Goal: Task Accomplishment & Management: Use online tool/utility

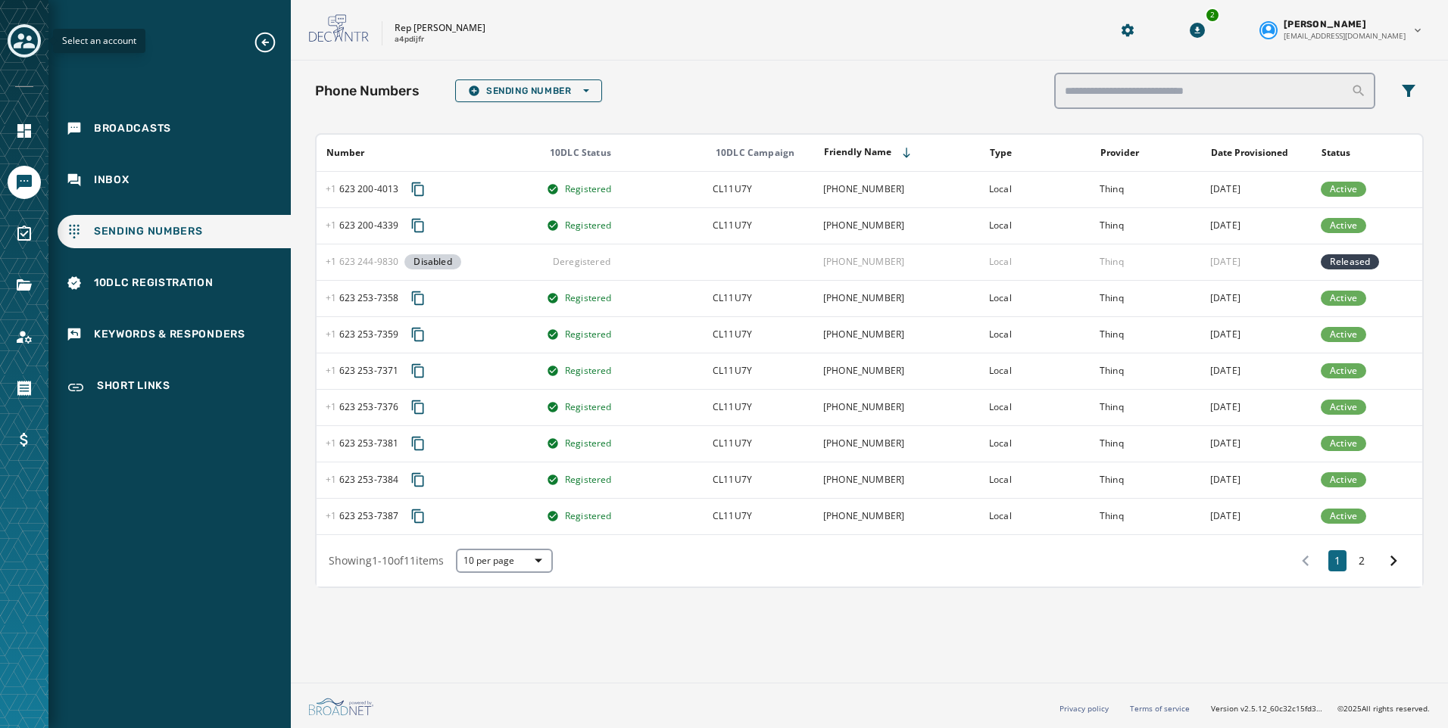
click at [17, 41] on icon "Toggle account select drawer" at bounding box center [24, 40] width 21 height 21
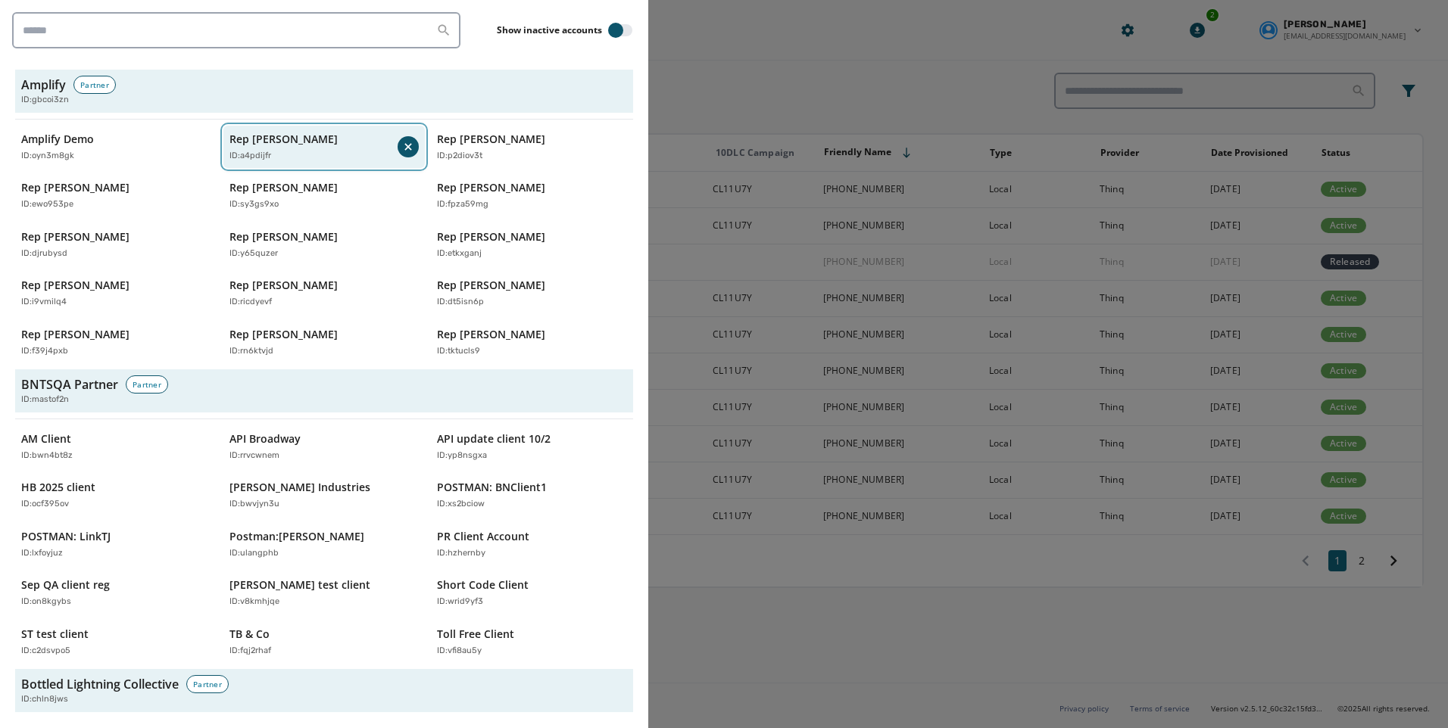
click at [232, 159] on p "ID: a4pdijfr" at bounding box center [250, 156] width 42 height 13
click at [321, 126] on button "Rep Abraham Hamadeh ID: a4pdijfr" at bounding box center [324, 147] width 202 height 43
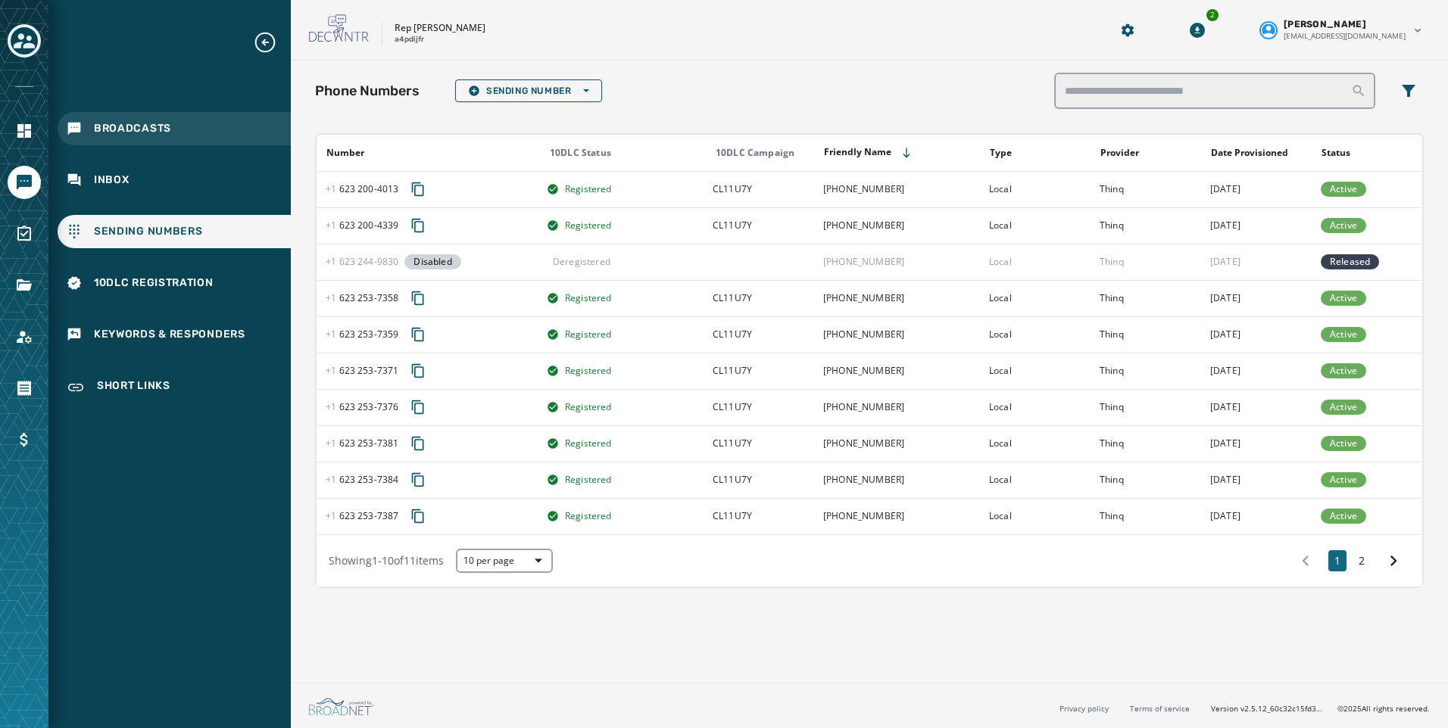
click at [134, 129] on span "Broadcasts" at bounding box center [132, 128] width 77 height 15
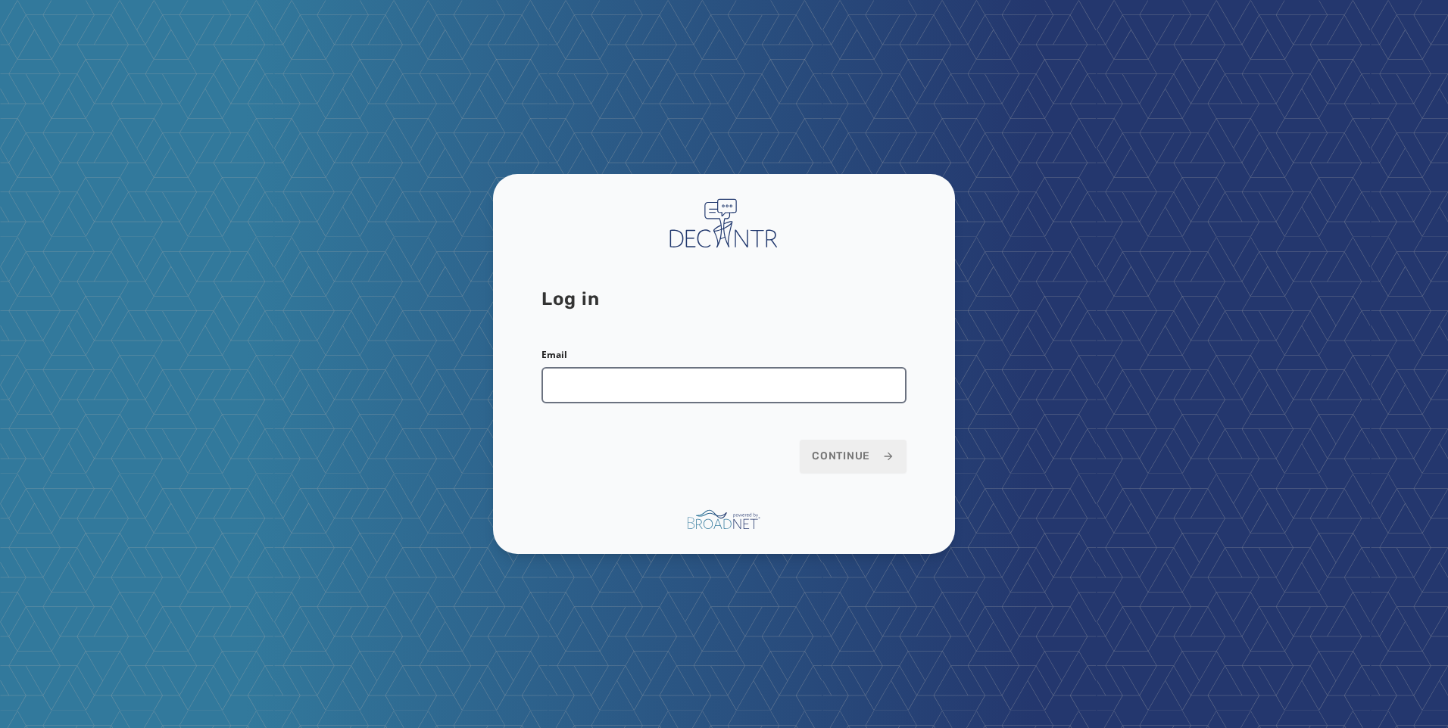
drag, startPoint x: 592, startPoint y: 369, endPoint x: 599, endPoint y: 397, distance: 28.8
click at [592, 369] on input "Email" at bounding box center [723, 385] width 365 height 36
type input "**********"
click at [874, 447] on button "Continue" at bounding box center [852, 456] width 107 height 33
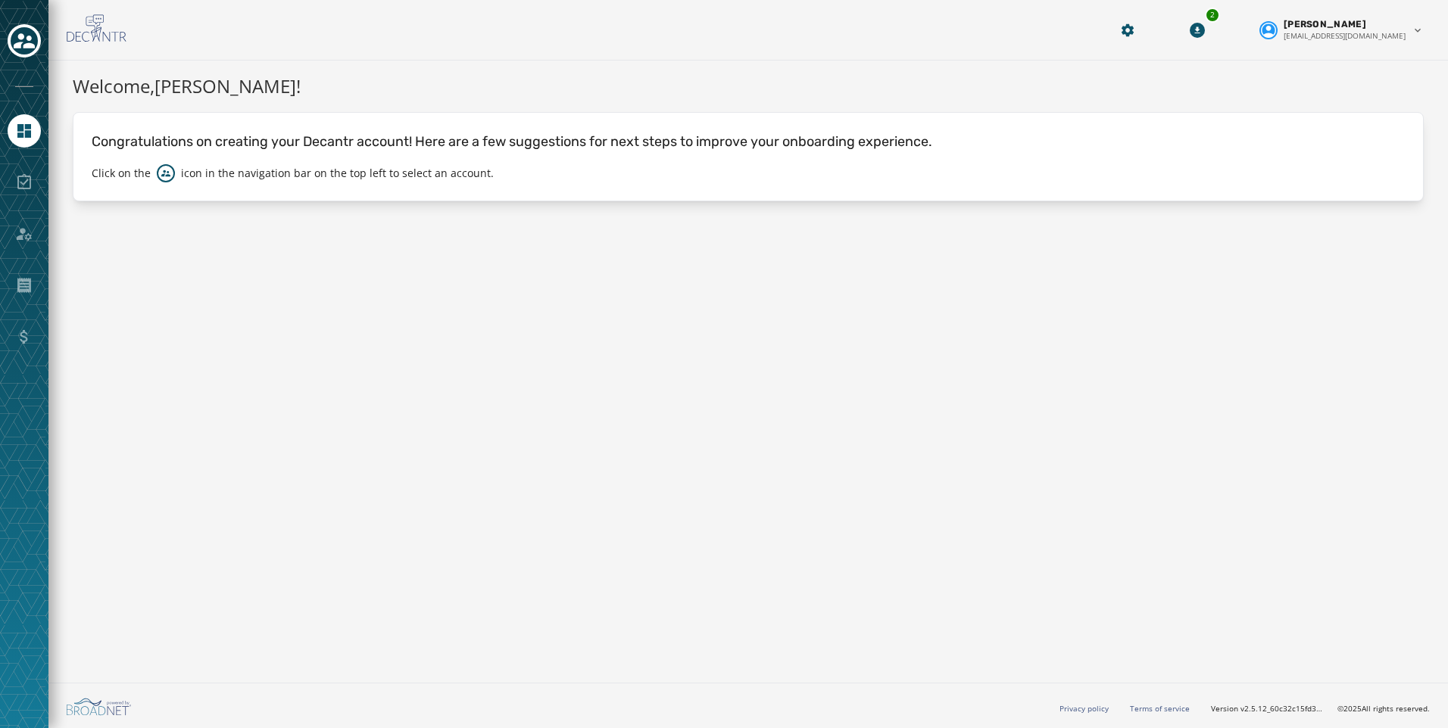
click at [31, 62] on div at bounding box center [24, 364] width 48 height 728
click at [29, 37] on icon "Toggle account select drawer" at bounding box center [24, 40] width 21 height 15
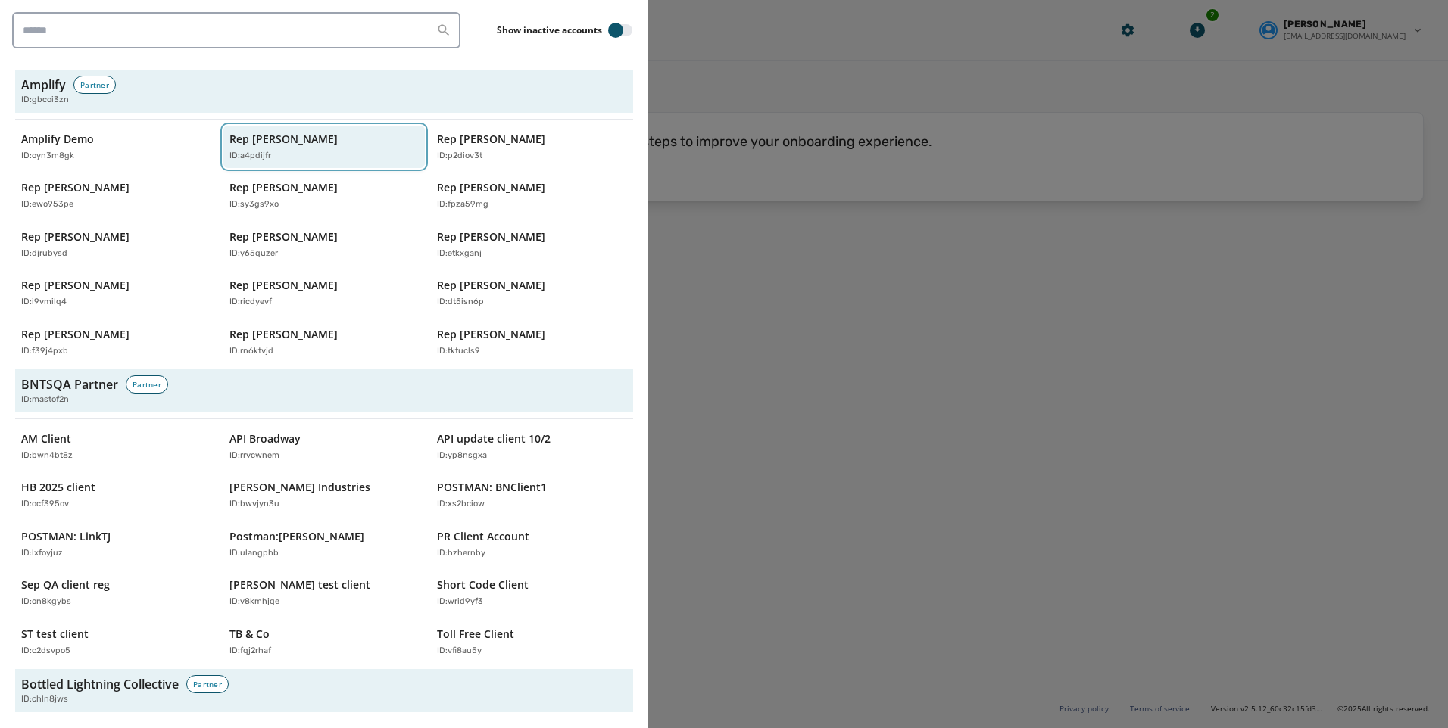
click at [239, 134] on p "Rep [PERSON_NAME]" at bounding box center [283, 139] width 108 height 15
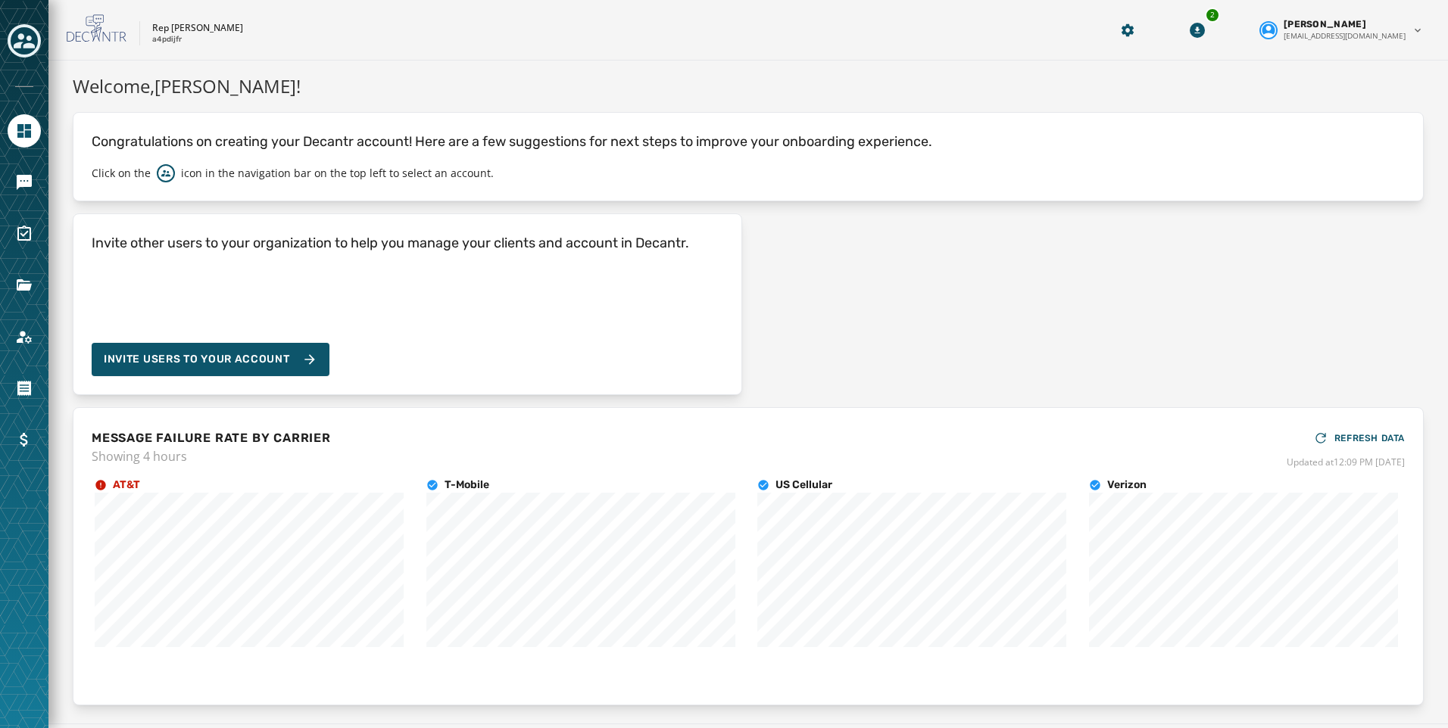
click at [4, 185] on div at bounding box center [24, 364] width 48 height 728
click at [41, 180] on div at bounding box center [24, 364] width 48 height 728
click at [24, 177] on icon "Navigate to Messaging" at bounding box center [24, 182] width 15 height 15
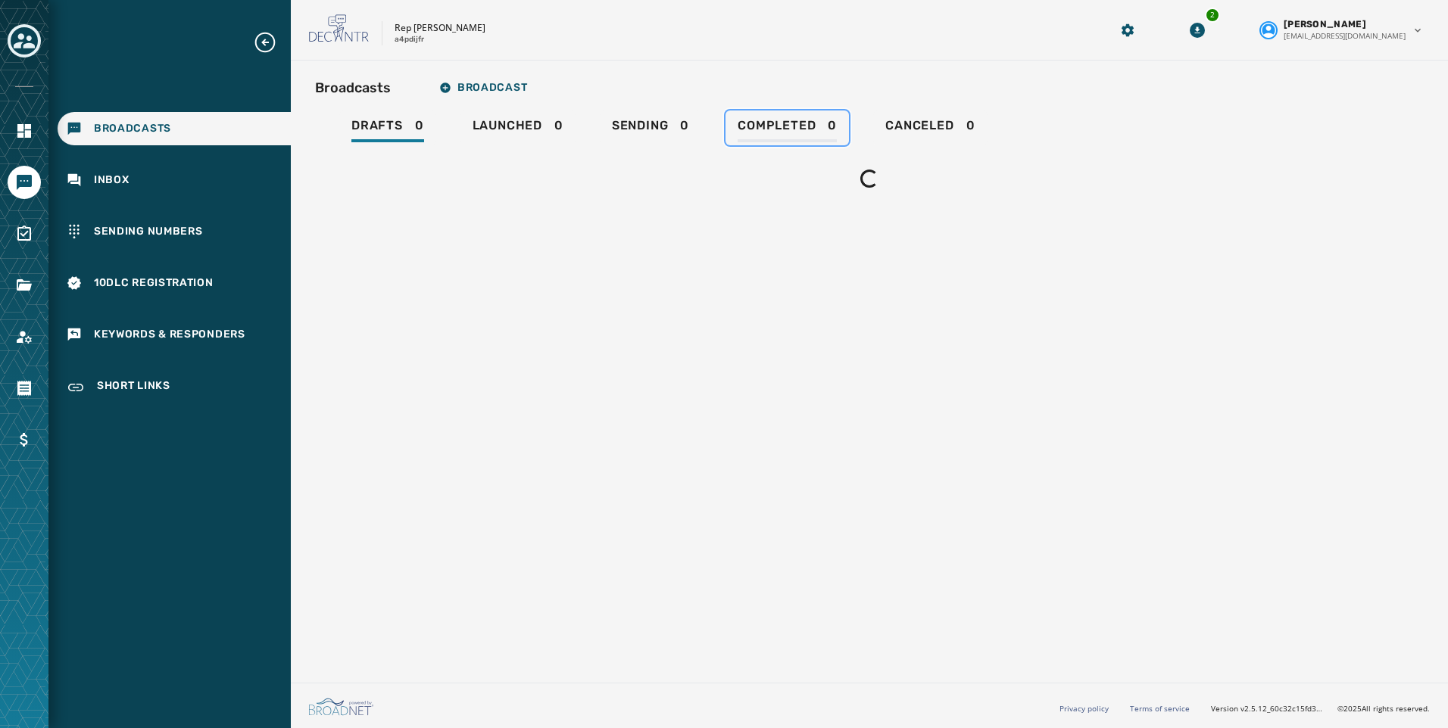
click at [780, 121] on span "Completed" at bounding box center [776, 125] width 78 height 15
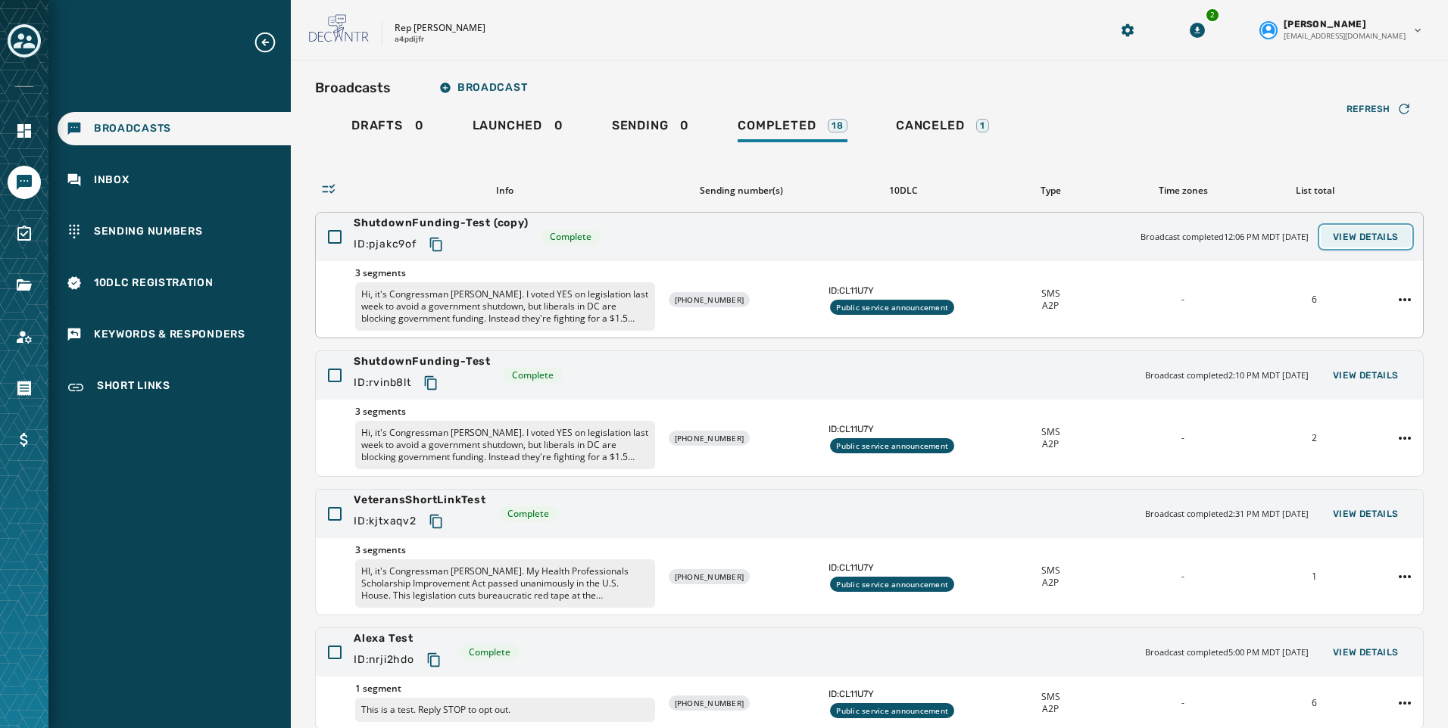
click at [1368, 238] on span "View Details" at bounding box center [1365, 237] width 66 height 12
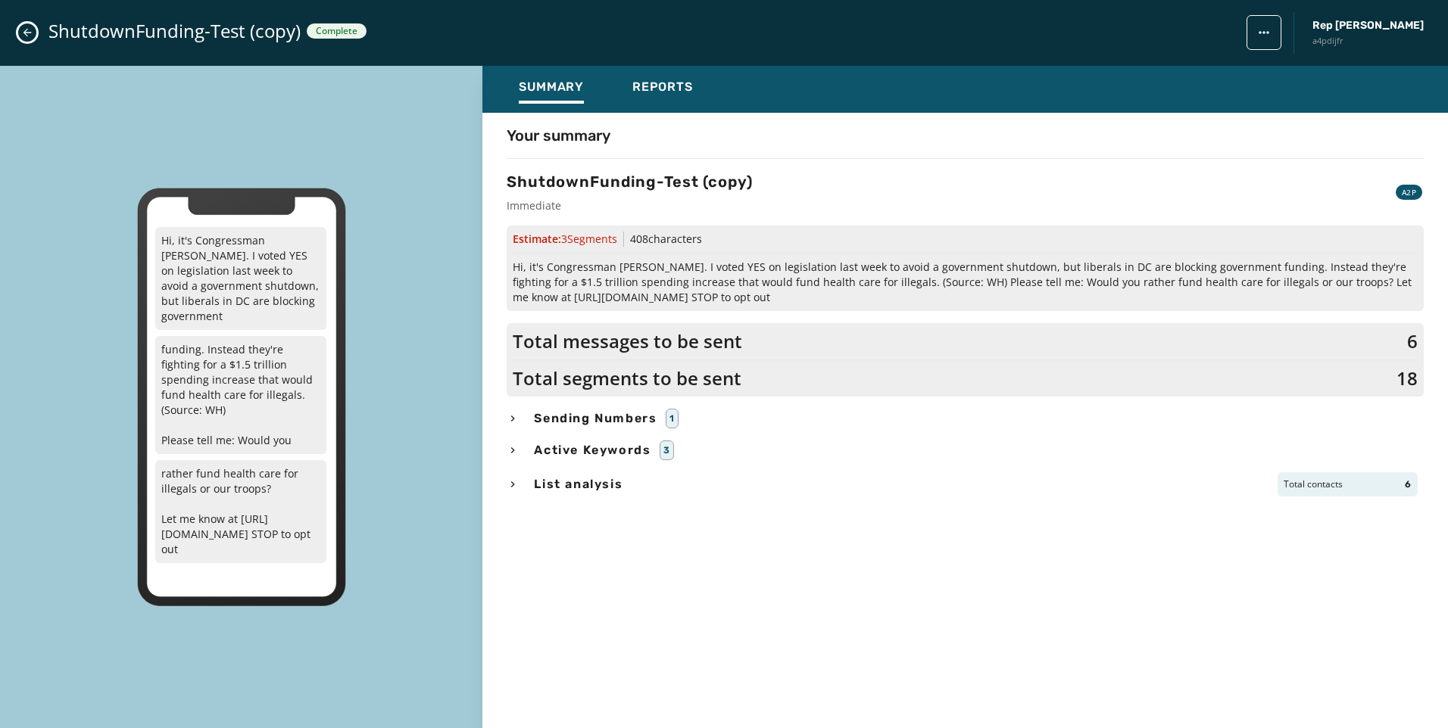
click at [544, 449] on span "Active Keywords" at bounding box center [592, 450] width 123 height 18
click at [525, 417] on div "Sending Numbers 1" at bounding box center [964, 419] width 917 height 20
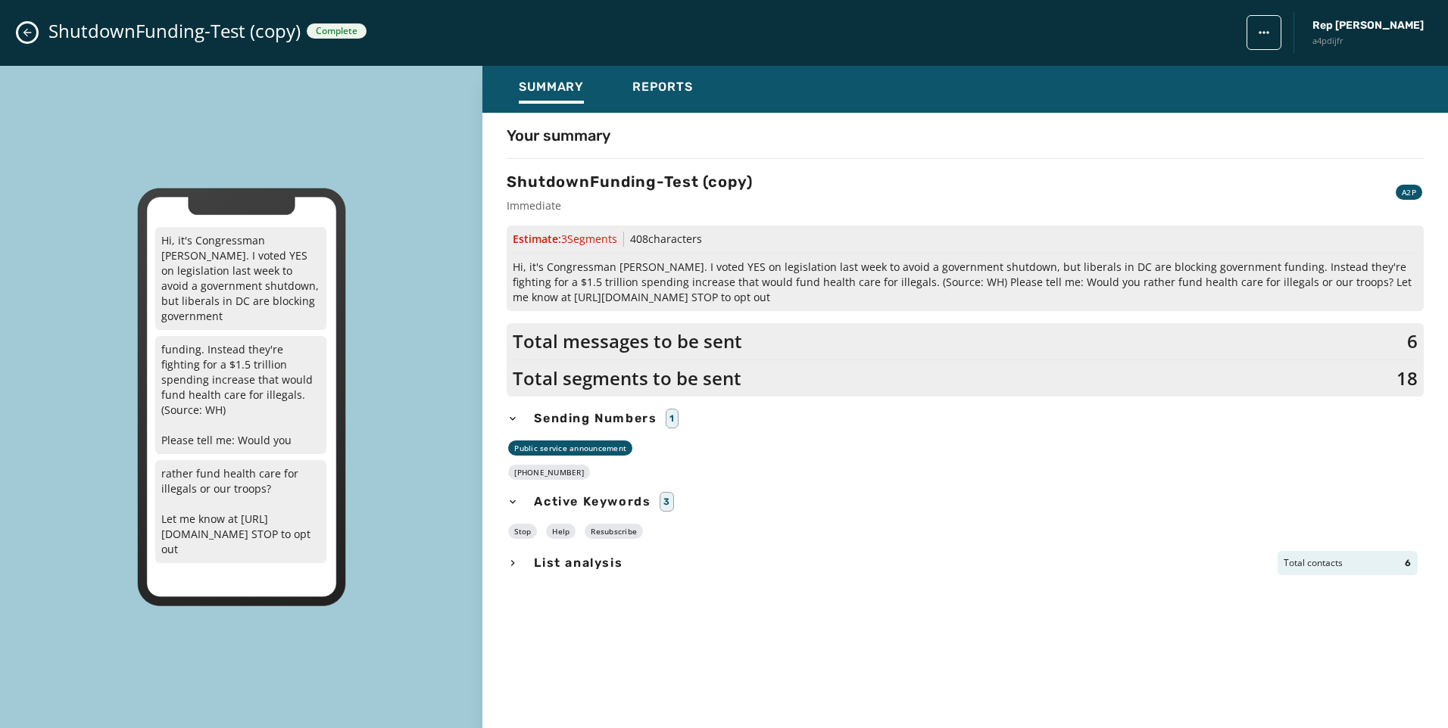
click at [522, 567] on div "List analysis Total contacts 6" at bounding box center [964, 563] width 917 height 24
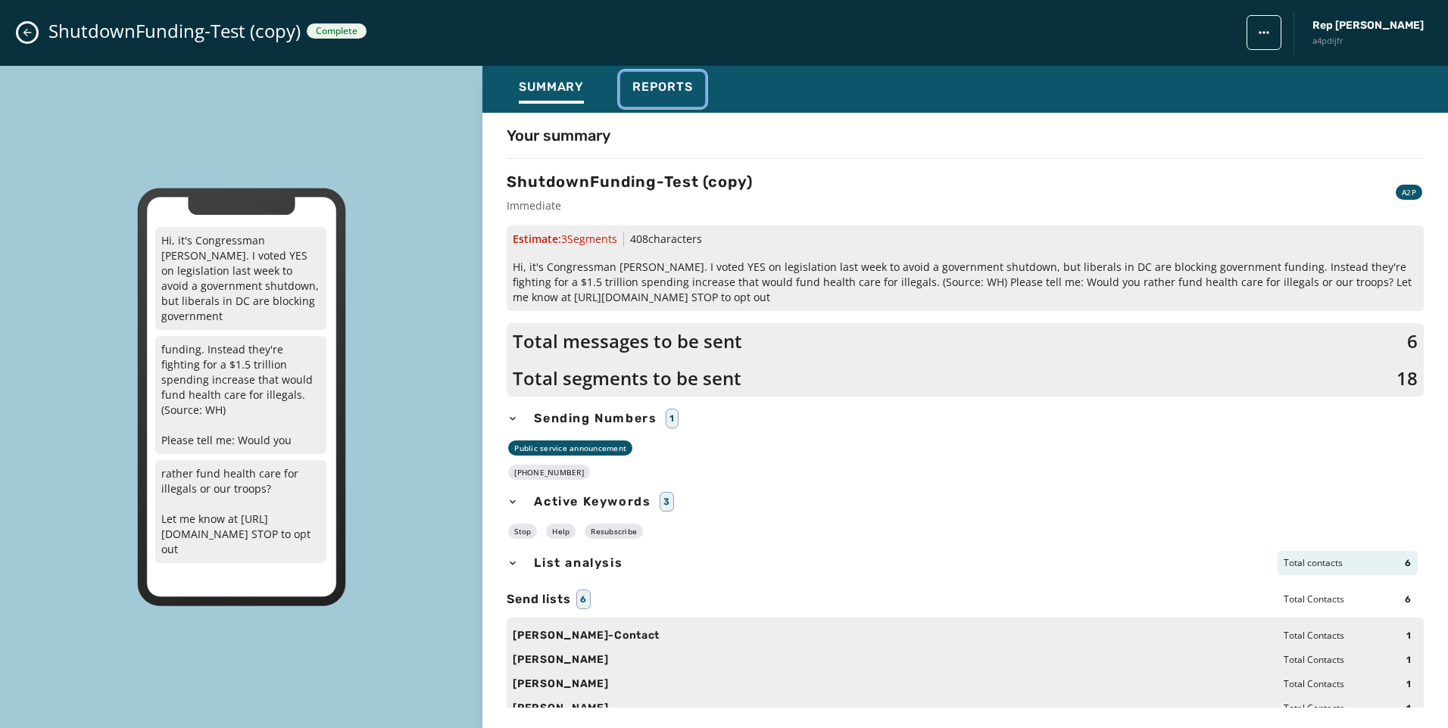
click at [653, 98] on div "Reports" at bounding box center [662, 91] width 61 height 24
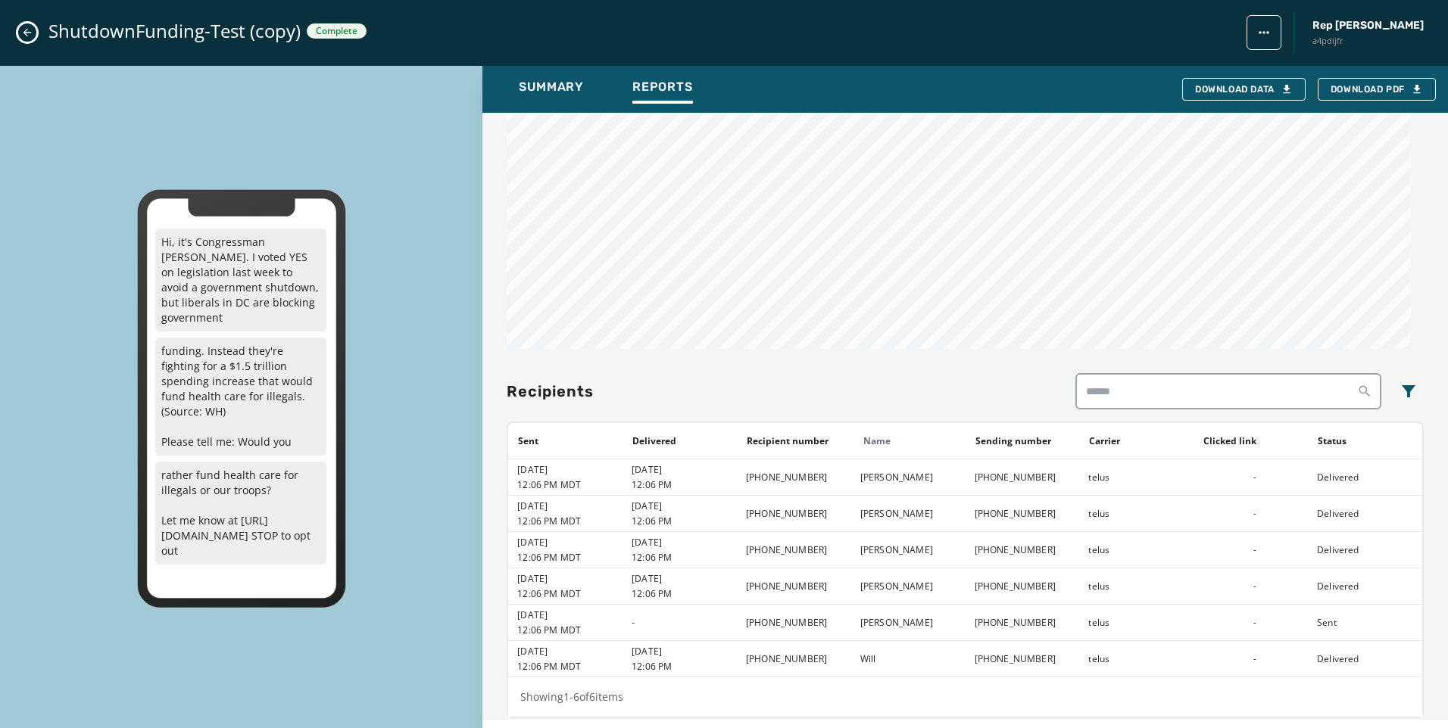
scroll to position [1180, 0]
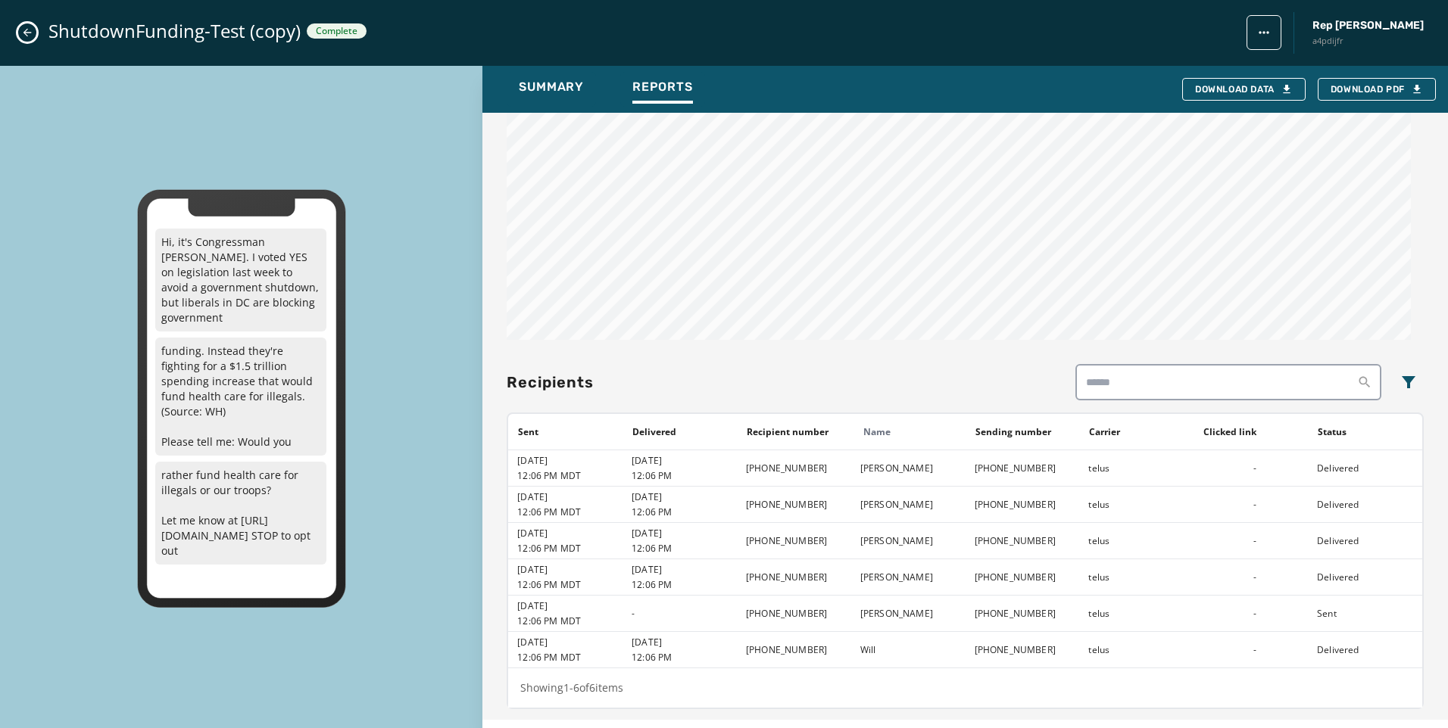
click at [1307, 616] on td "Sent" at bounding box center [1364, 614] width 114 height 36
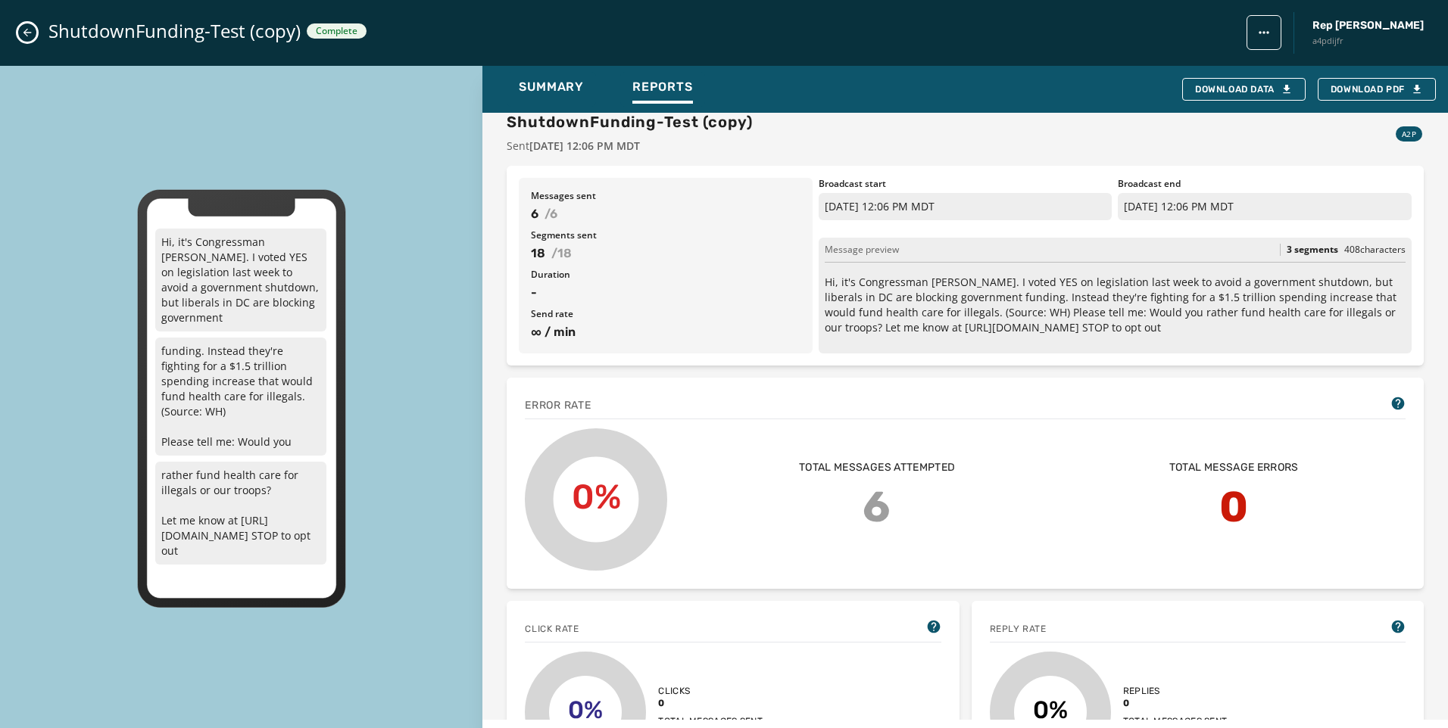
scroll to position [45, 0]
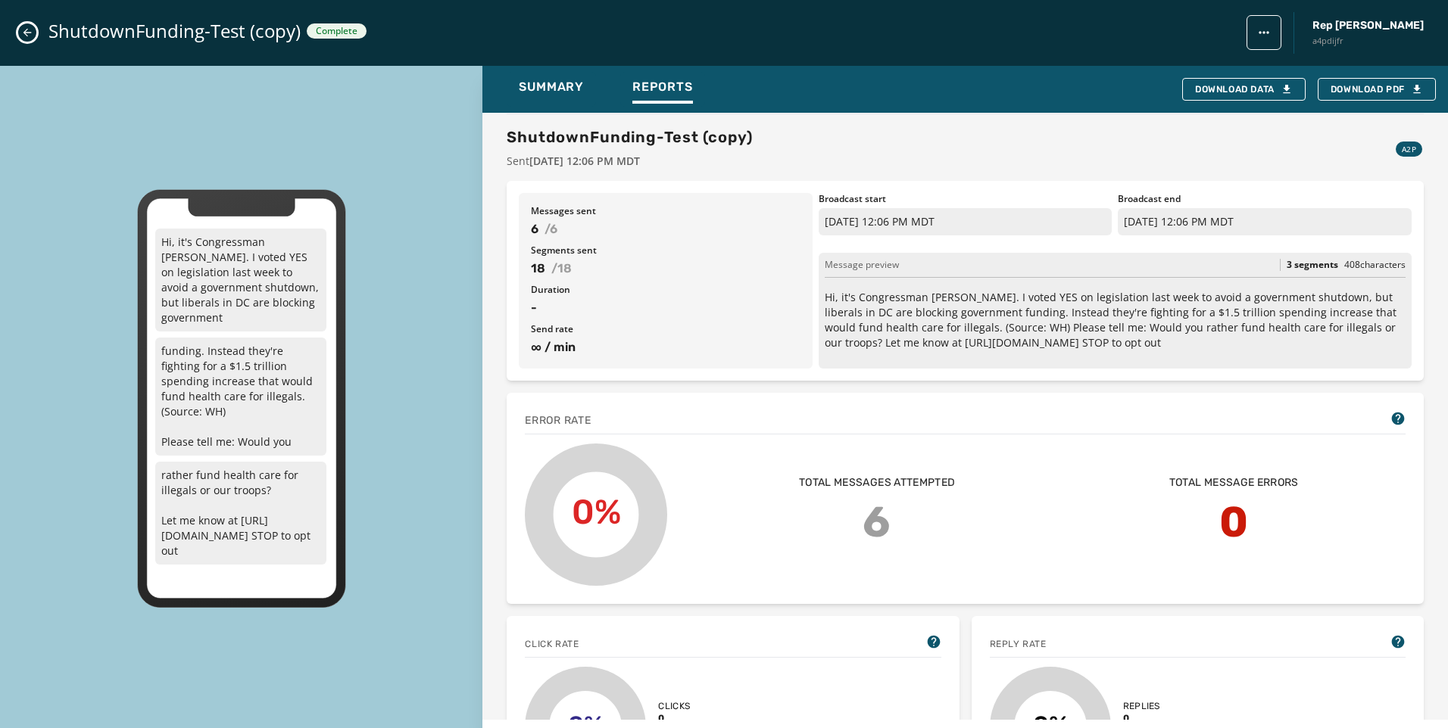
click at [20, 32] on button "Close admin drawer" at bounding box center [27, 32] width 18 height 18
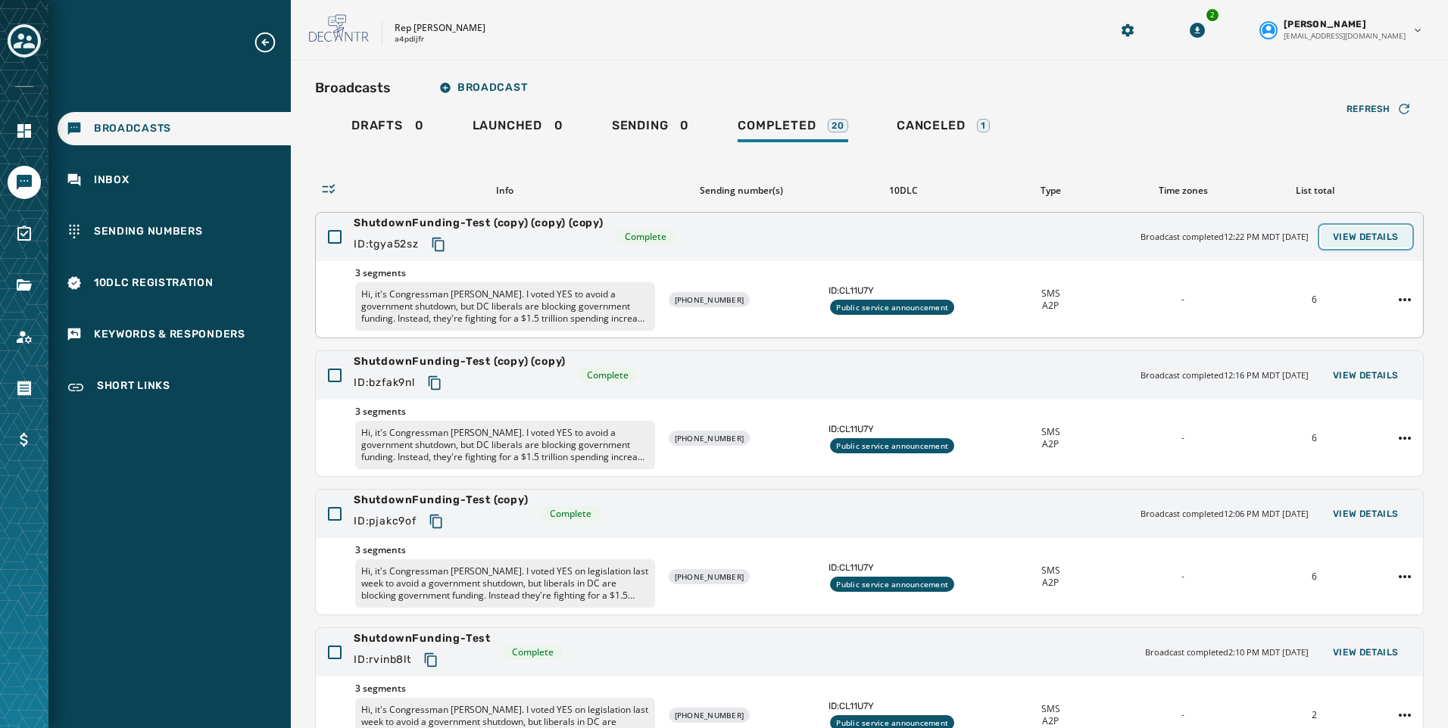
click at [1367, 232] on span "View Details" at bounding box center [1365, 237] width 66 height 12
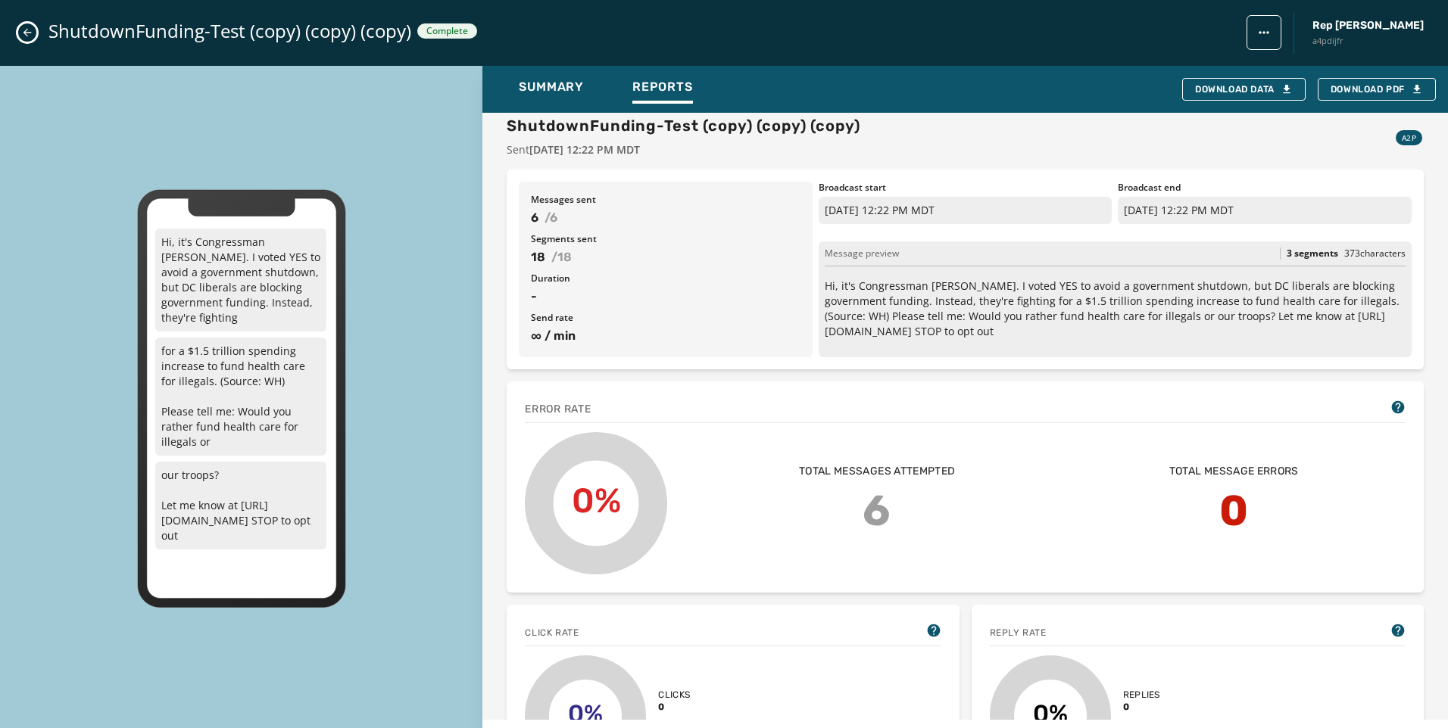
scroll to position [0, 0]
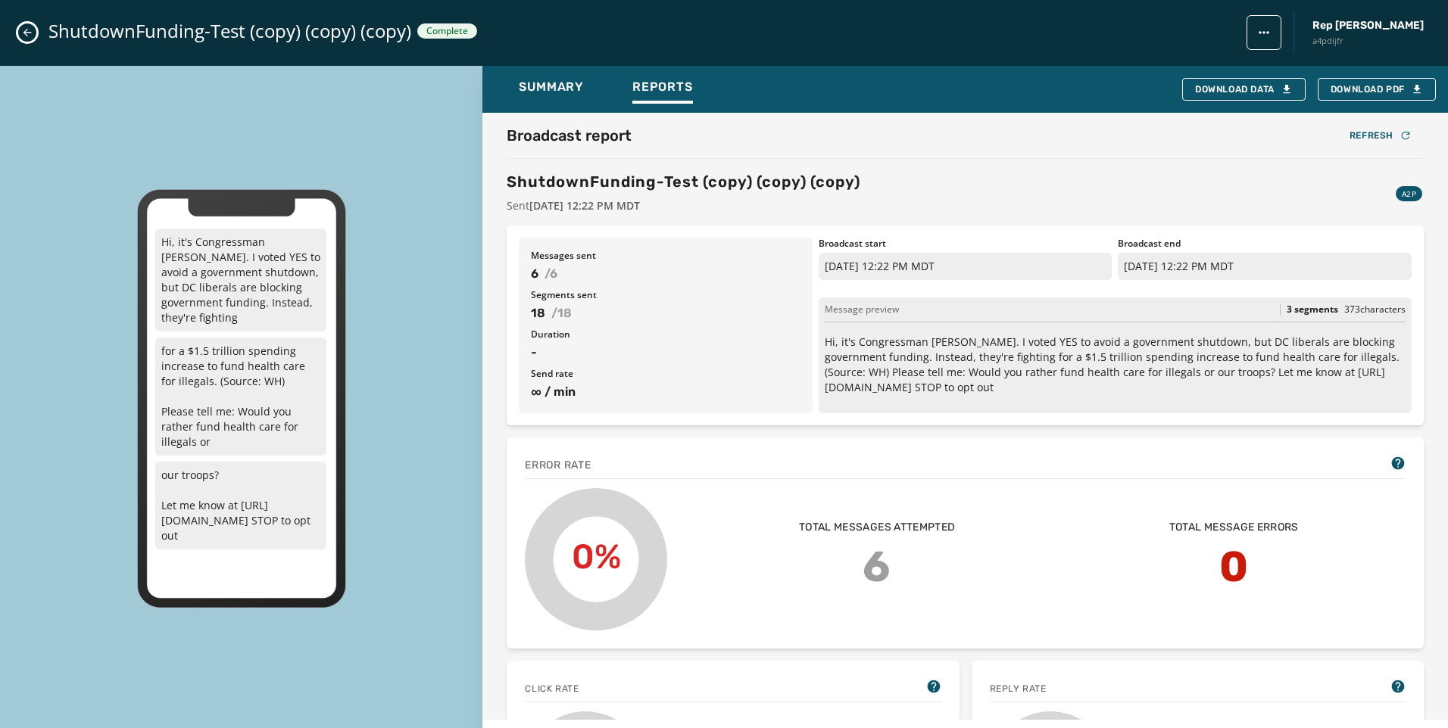
click at [17, 30] on div "ShutdownFunding-Test (copy) (copy) (copy) Complete Rep Abraham Hamadeh a4pdijfr" at bounding box center [724, 33] width 1448 height 66
click at [23, 28] on icon "Close admin drawer" at bounding box center [27, 32] width 12 height 12
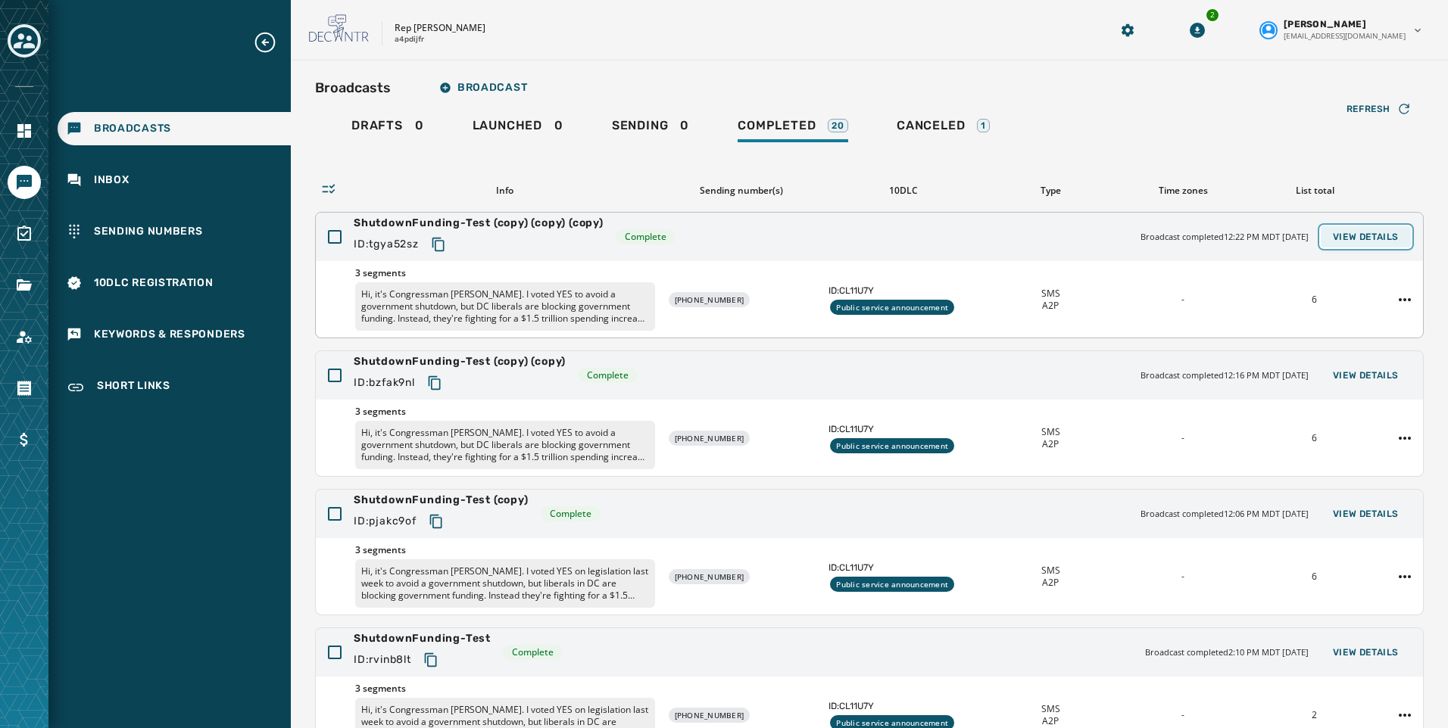
click at [1370, 239] on span "View Details" at bounding box center [1365, 237] width 66 height 12
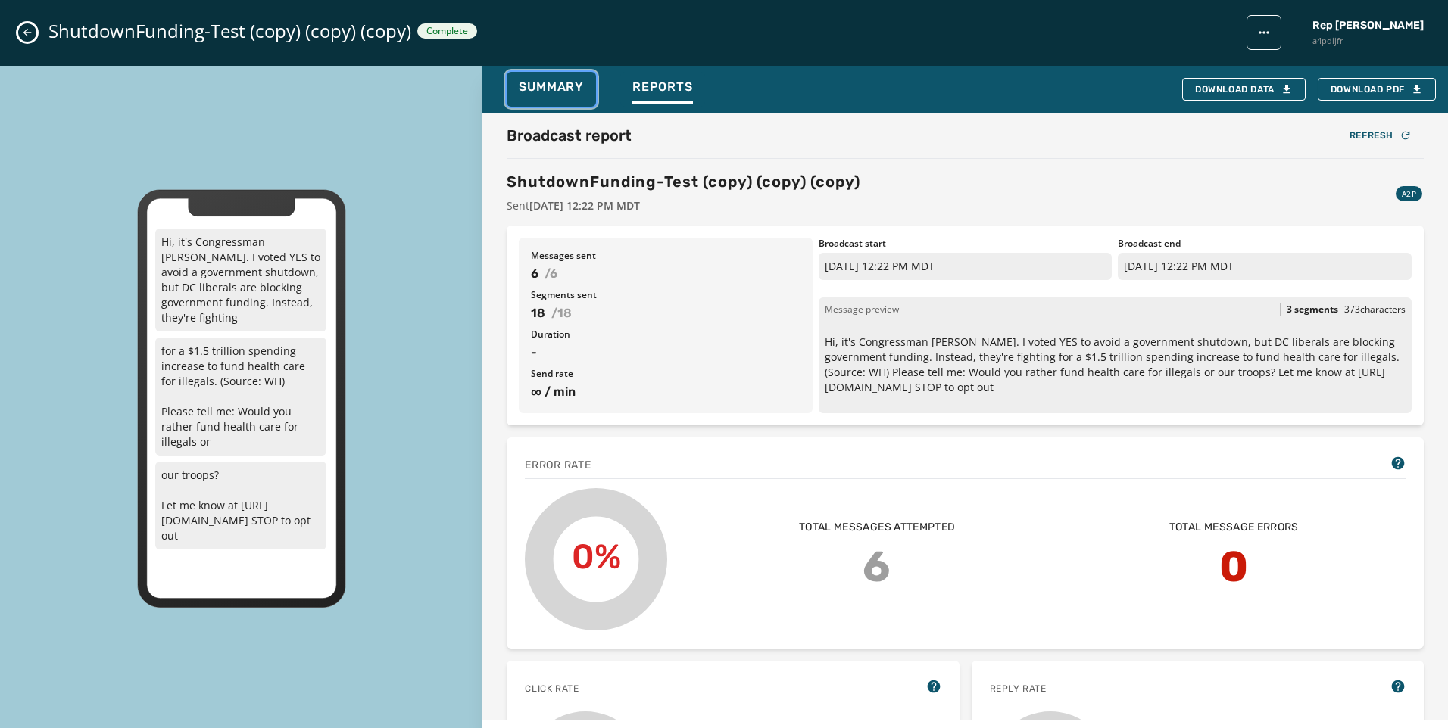
click at [553, 84] on span "Summary" at bounding box center [551, 86] width 65 height 15
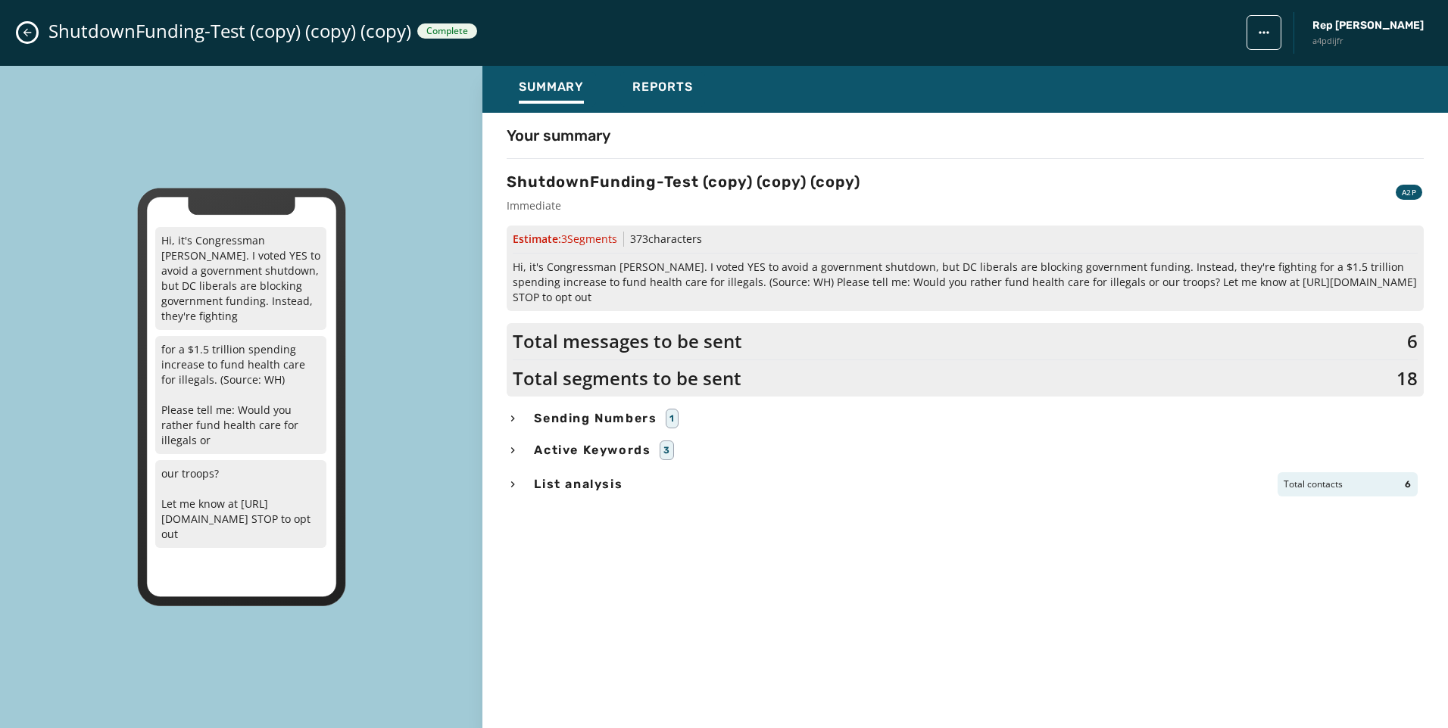
click at [512, 428] on div "Sending Numbers 1" at bounding box center [964, 419] width 917 height 20
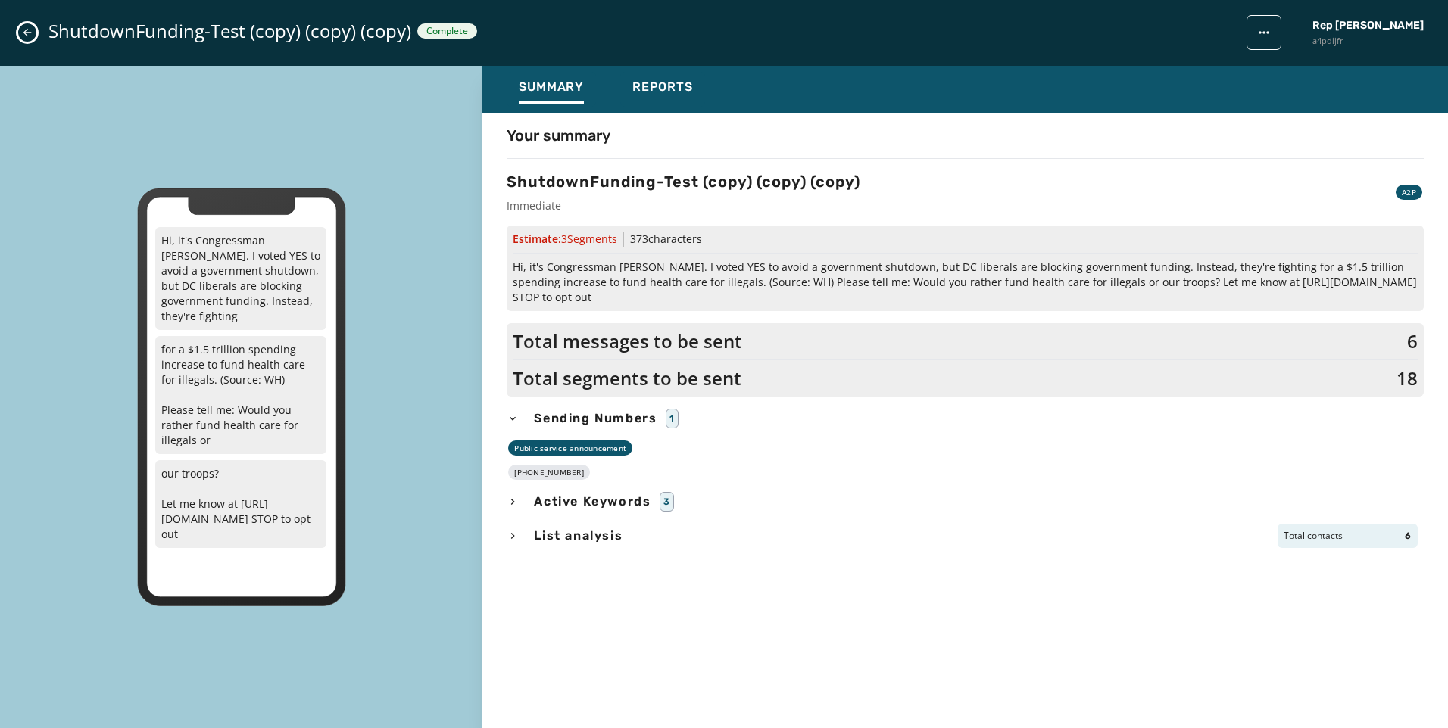
click at [27, 33] on icon "Close admin drawer" at bounding box center [27, 32] width 12 height 12
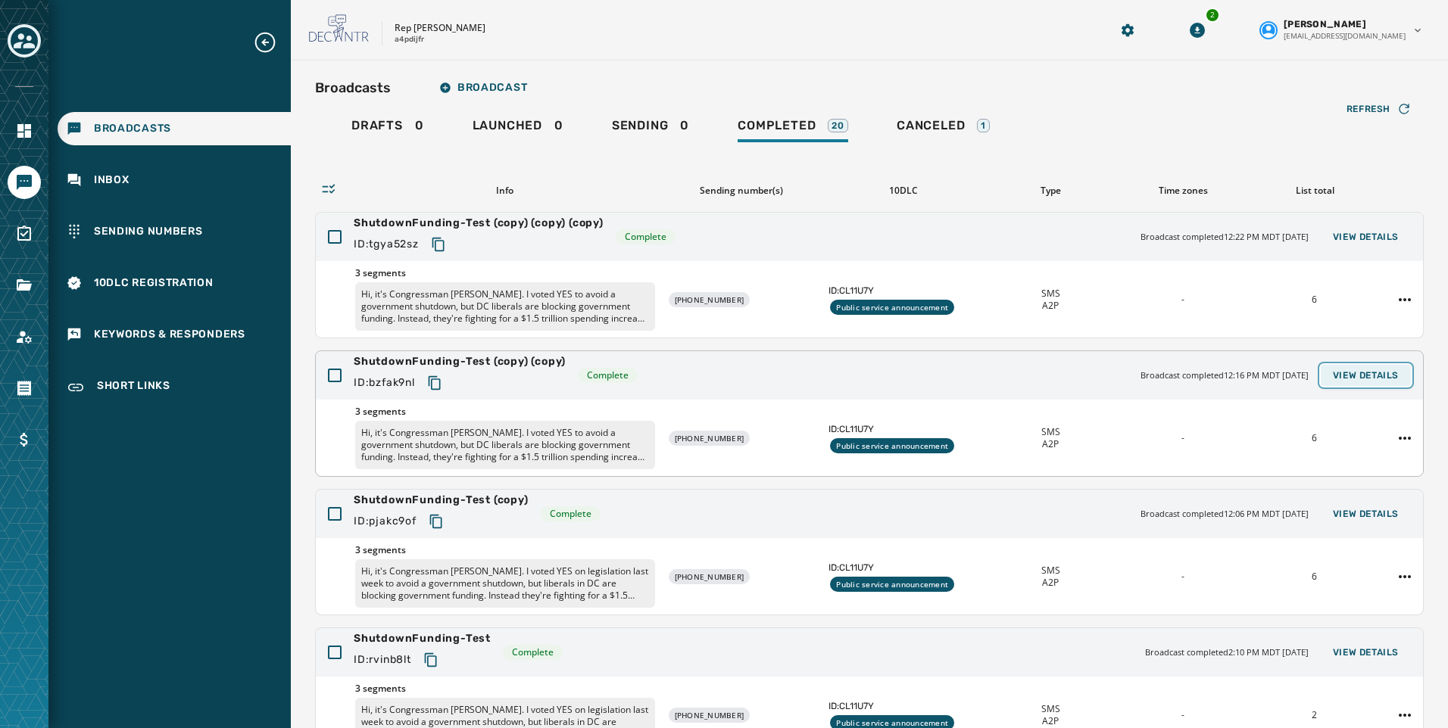
click at [1345, 376] on span "View Details" at bounding box center [1365, 375] width 66 height 12
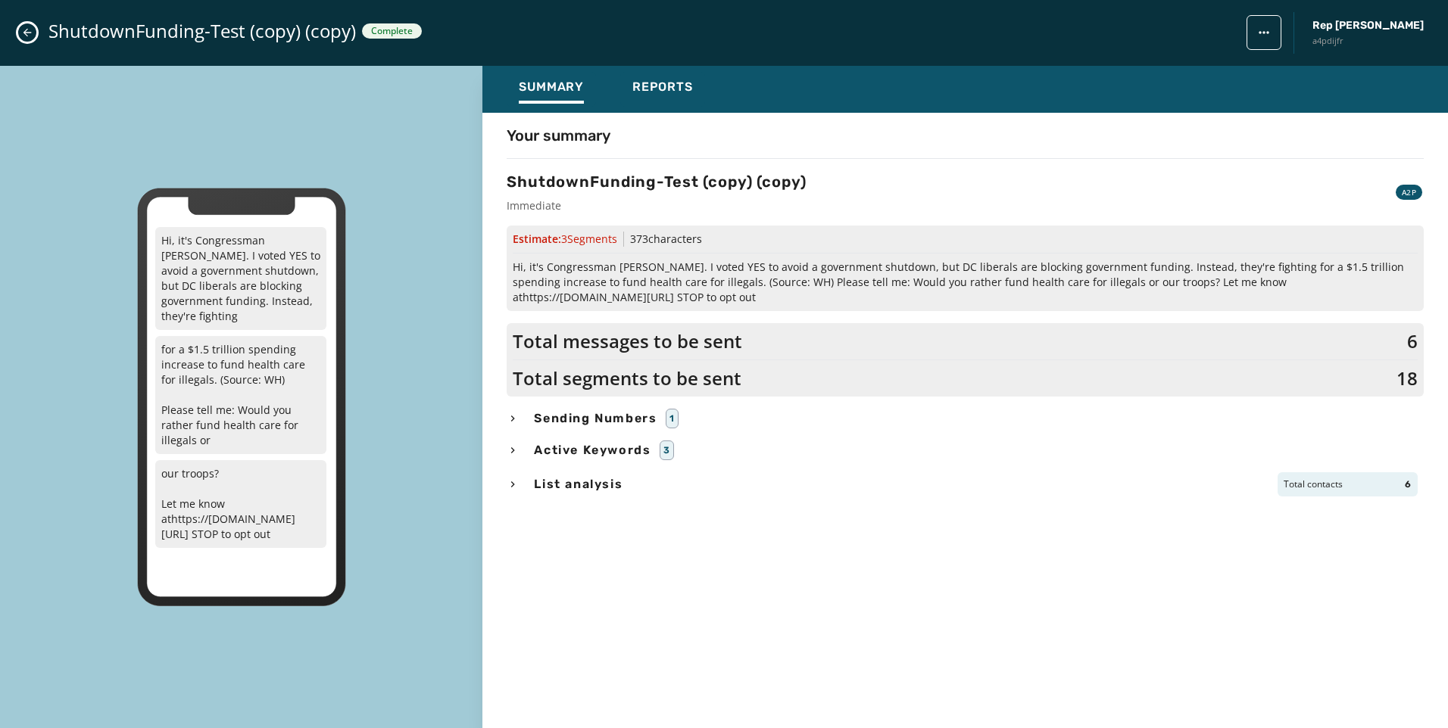
click at [519, 444] on icon "button" at bounding box center [512, 450] width 12 height 12
click at [520, 404] on div "Your summary ShutdownFunding-Test (copy) (copy) Immediate A2P Estimate: 3 Segme…" at bounding box center [964, 416] width 965 height 583
click at [510, 420] on icon "button" at bounding box center [512, 419] width 12 height 12
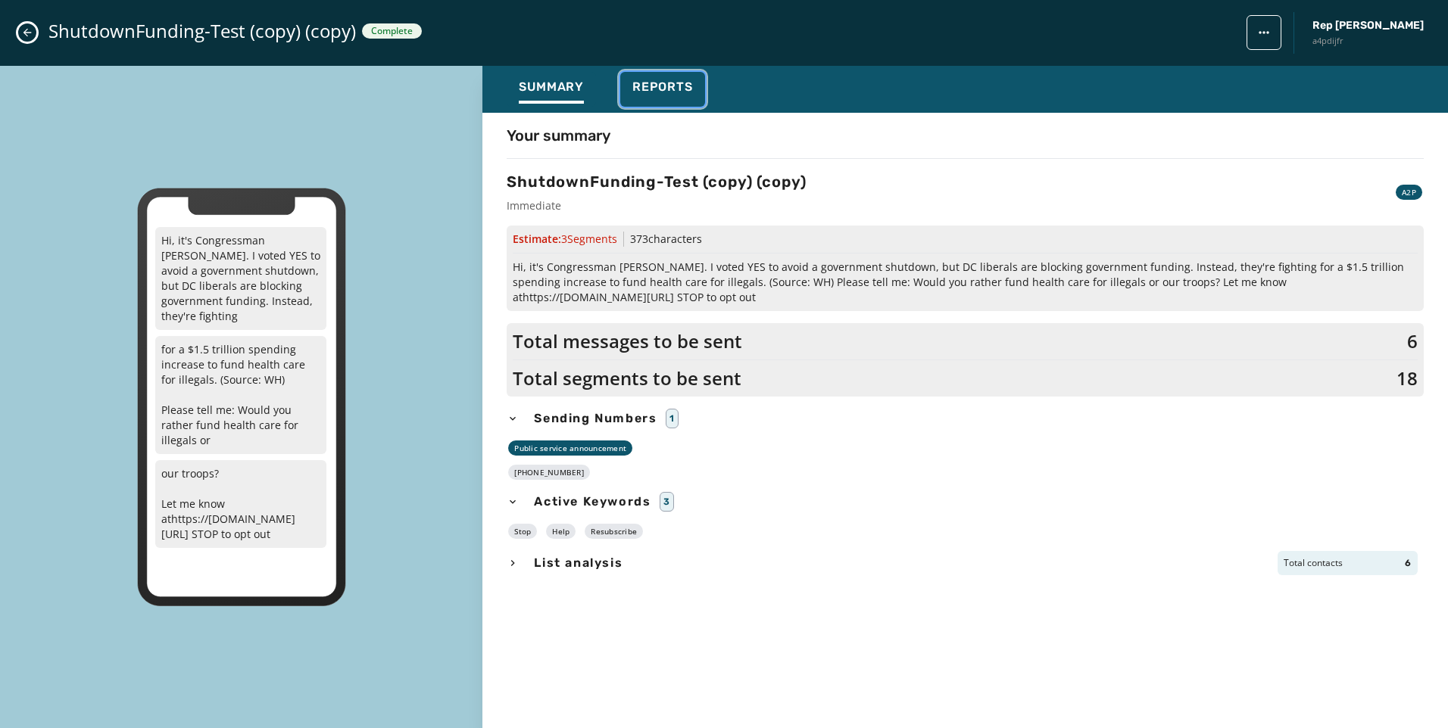
click at [662, 83] on span "Reports" at bounding box center [662, 86] width 61 height 15
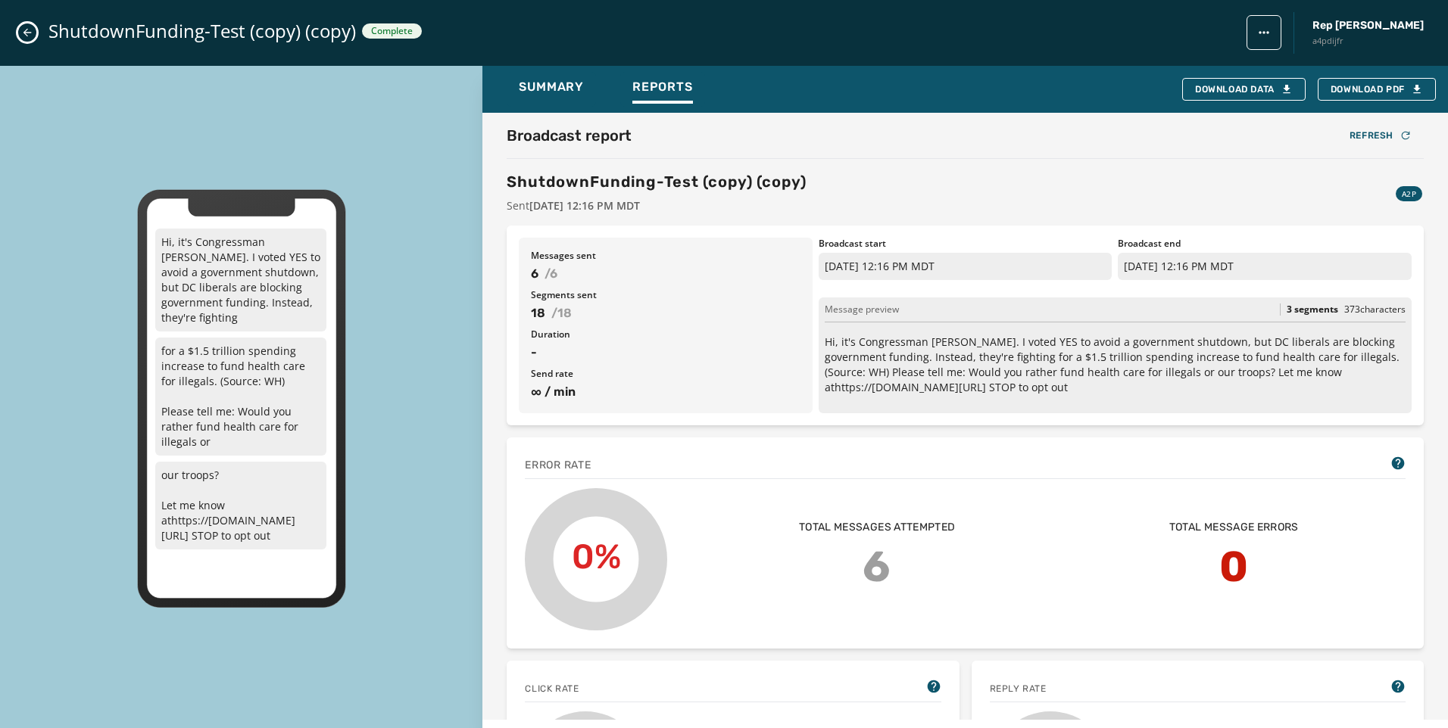
click at [25, 34] on icon "Close admin drawer" at bounding box center [27, 33] width 8 height 8
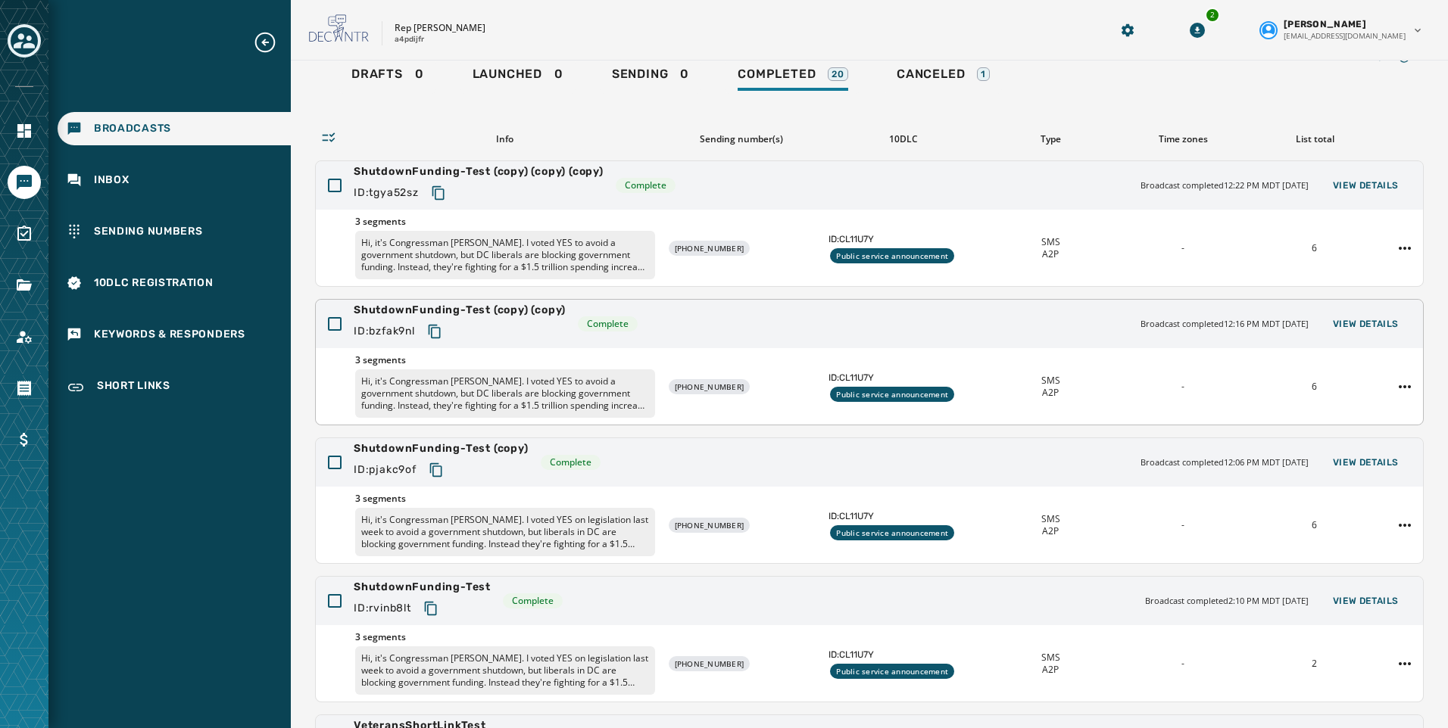
scroll to position [76, 0]
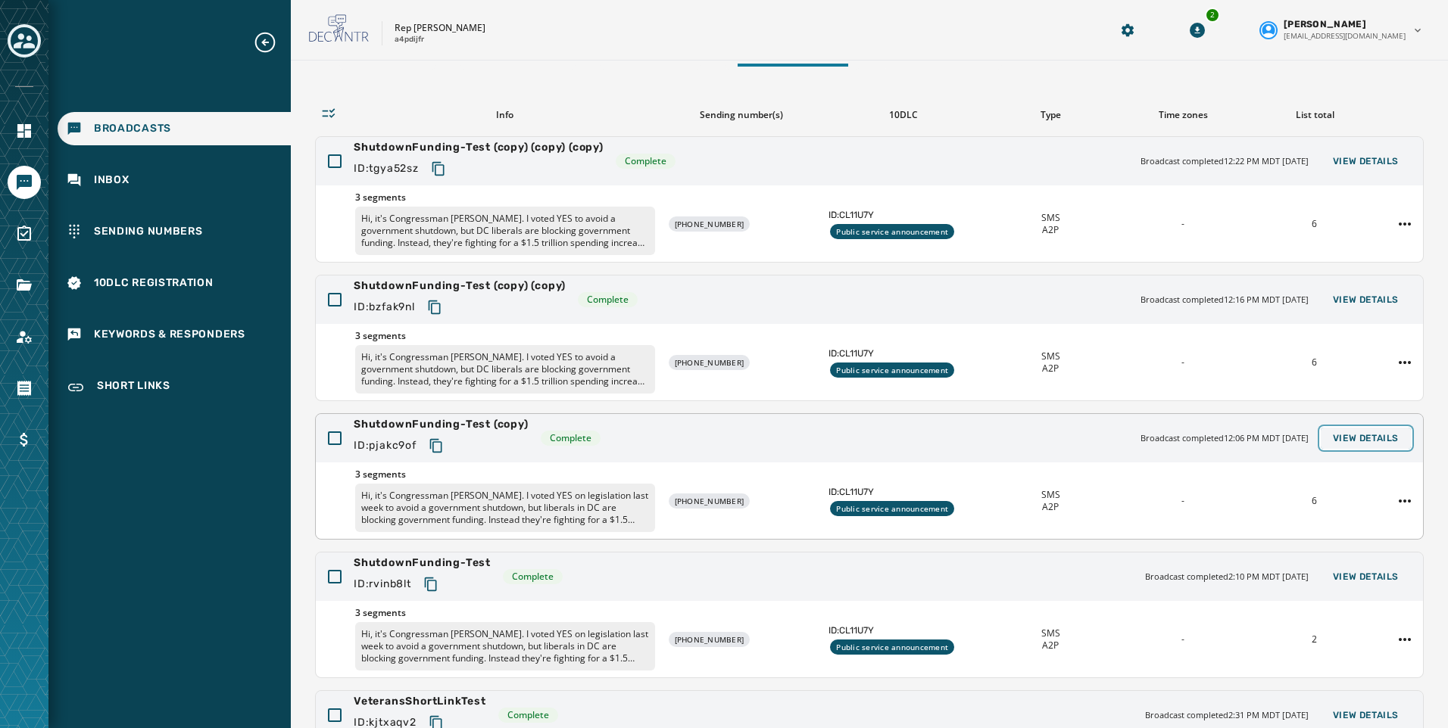
drag, startPoint x: 1338, startPoint y: 432, endPoint x: 1258, endPoint y: 432, distance: 79.5
click at [1338, 432] on span "View Details" at bounding box center [1365, 438] width 66 height 12
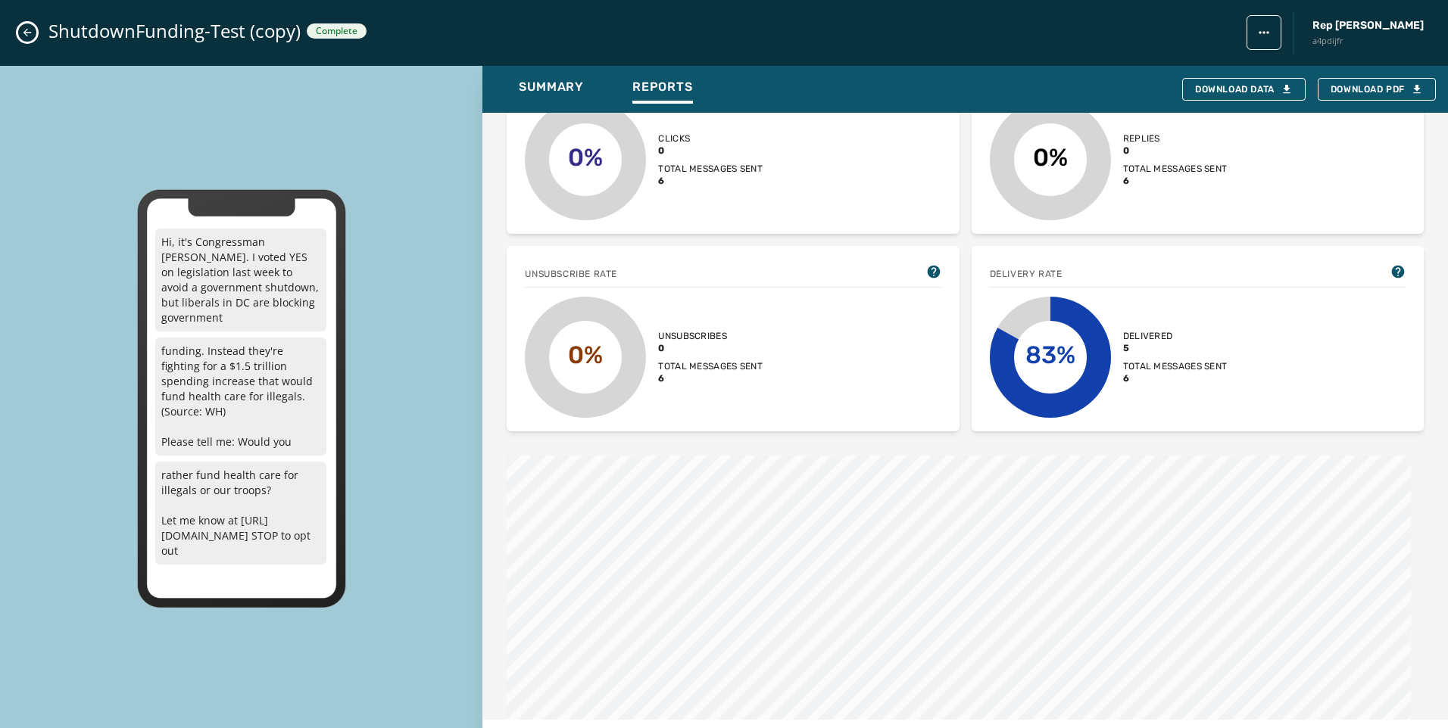
scroll to position [423, 0]
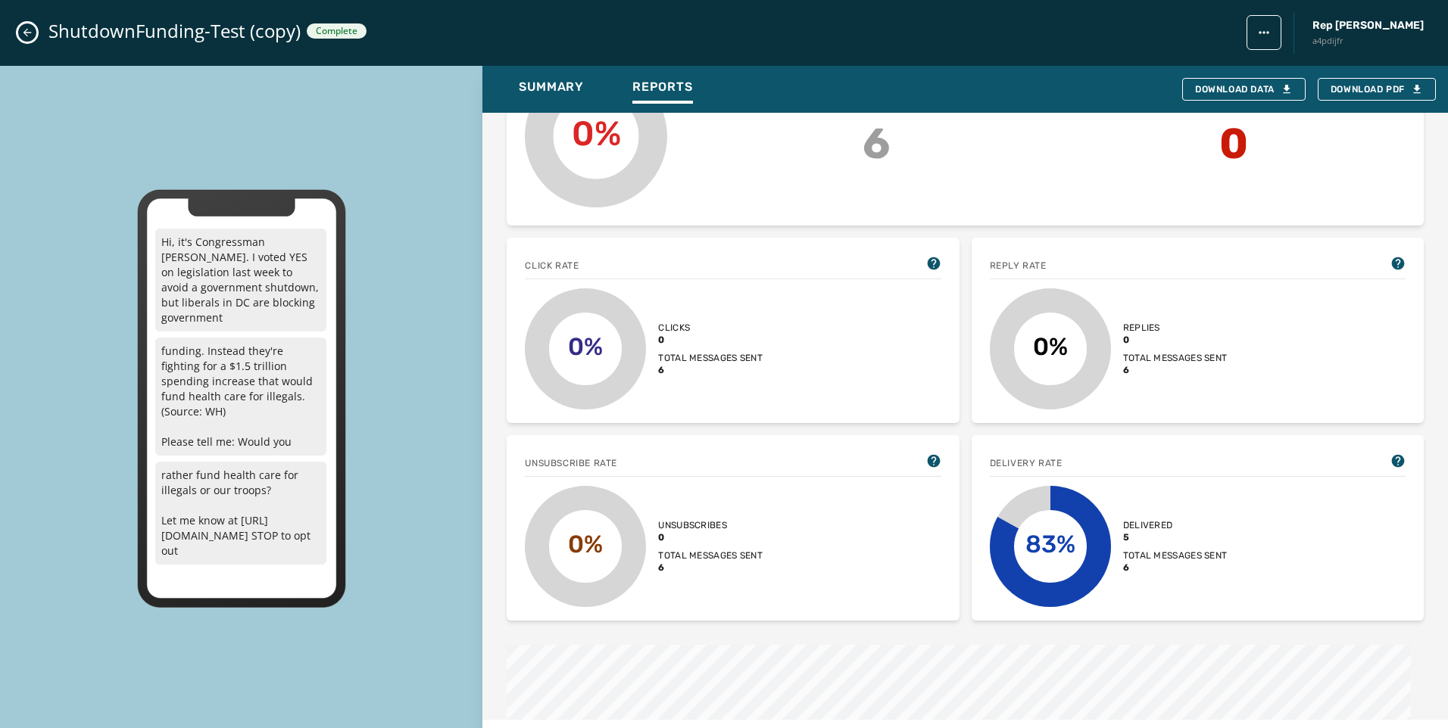
click at [22, 33] on icon "Close admin drawer" at bounding box center [27, 32] width 12 height 12
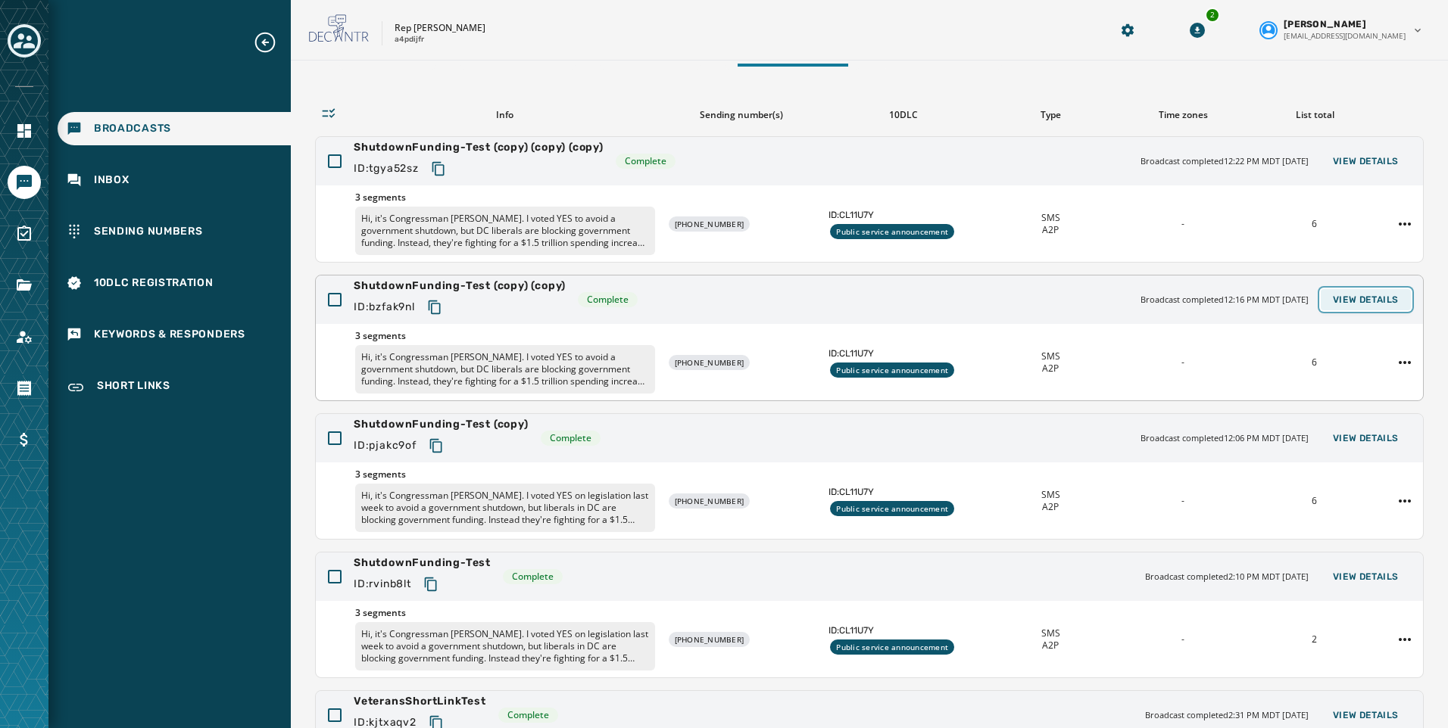
click at [1367, 298] on span "View Details" at bounding box center [1365, 300] width 66 height 12
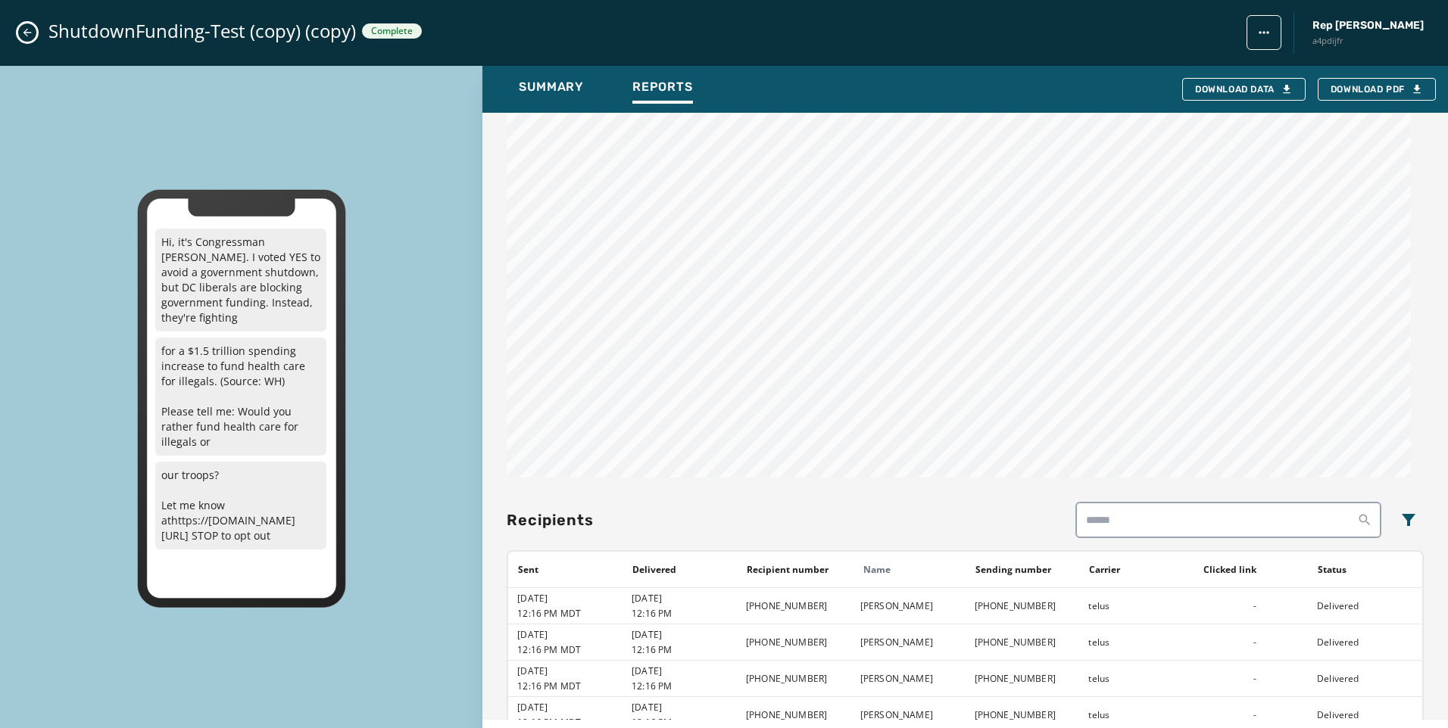
scroll to position [1180, 0]
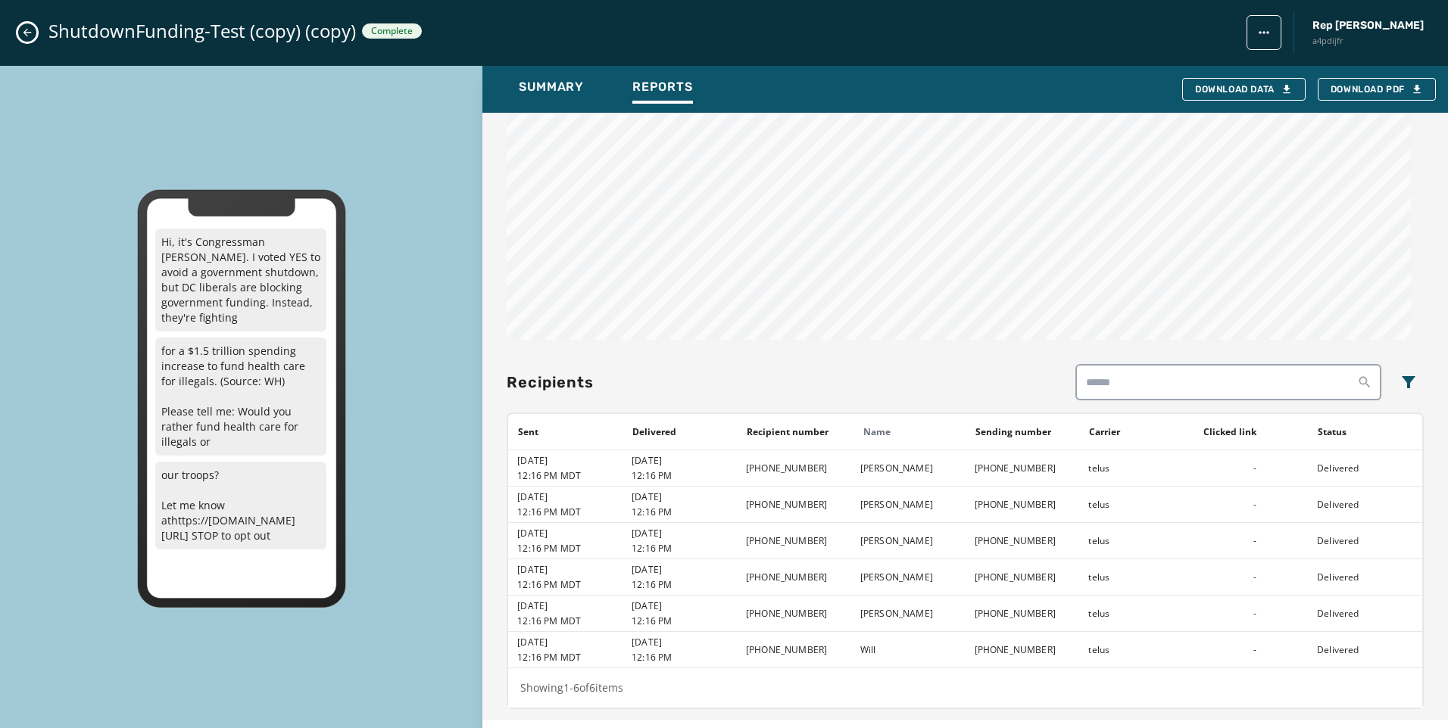
click at [36, 25] on div "ShutdownFunding-Test (copy) (copy) Complete Rep Abraham Hamadeh a4pdijfr" at bounding box center [724, 33] width 1448 height 66
click at [17, 30] on div "ShutdownFunding-Test (copy) (copy) Complete Rep Abraham Hamadeh a4pdijfr" at bounding box center [724, 33] width 1448 height 66
click at [20, 34] on button "Close admin drawer" at bounding box center [27, 32] width 18 height 18
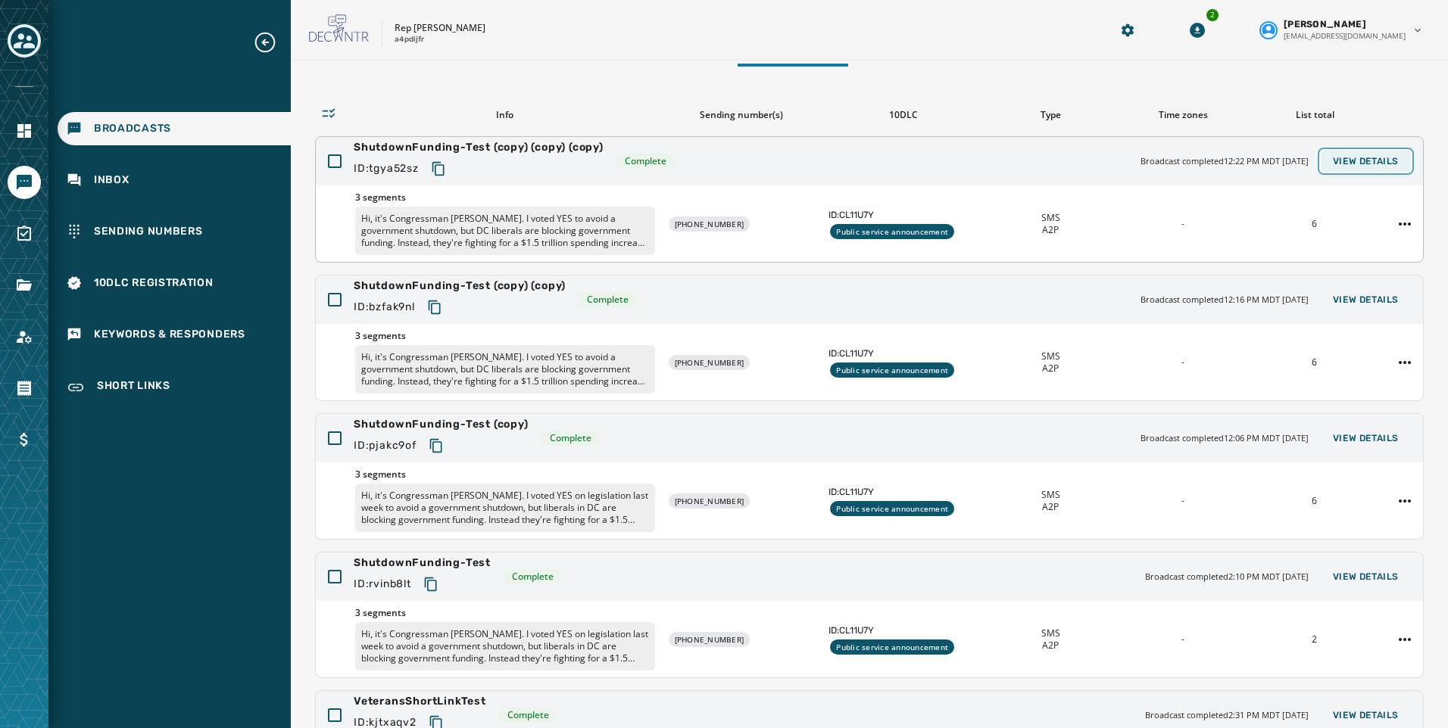
click at [1382, 162] on span "View Details" at bounding box center [1365, 161] width 66 height 12
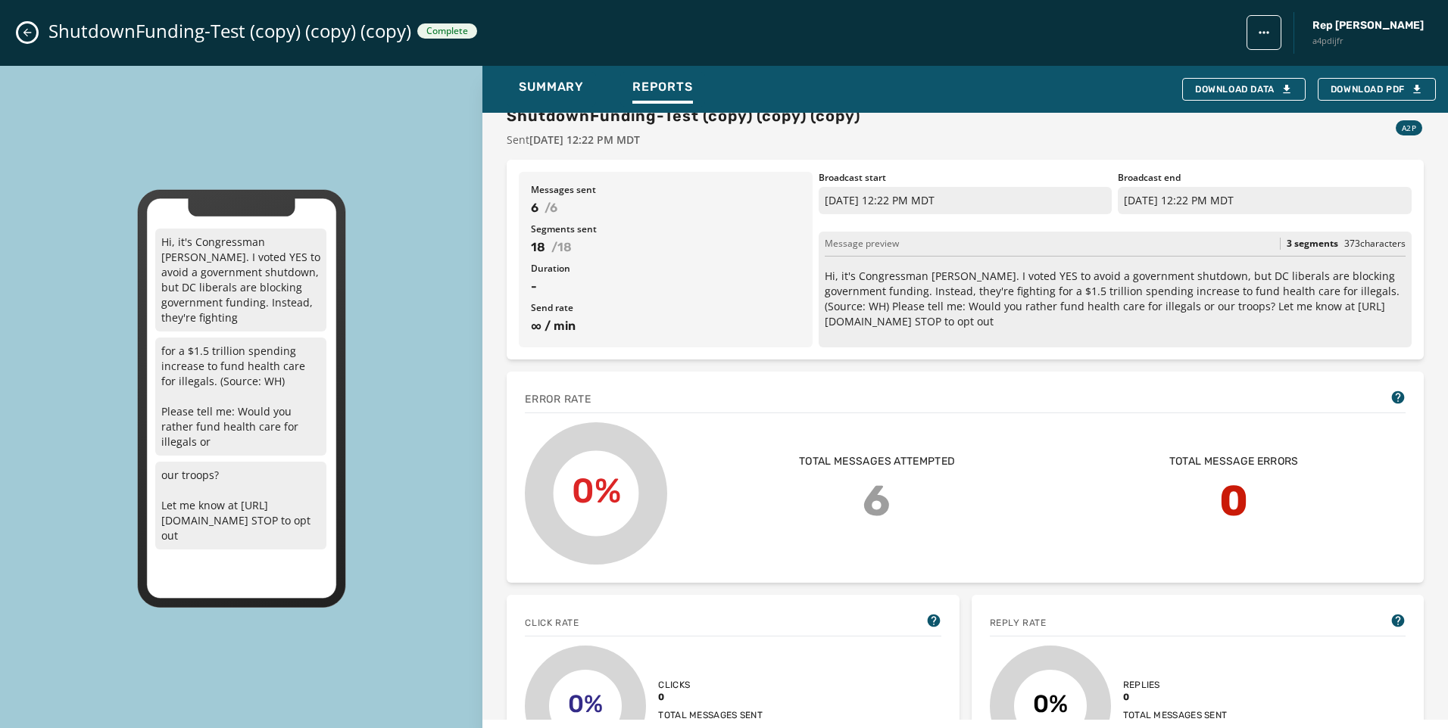
scroll to position [0, 0]
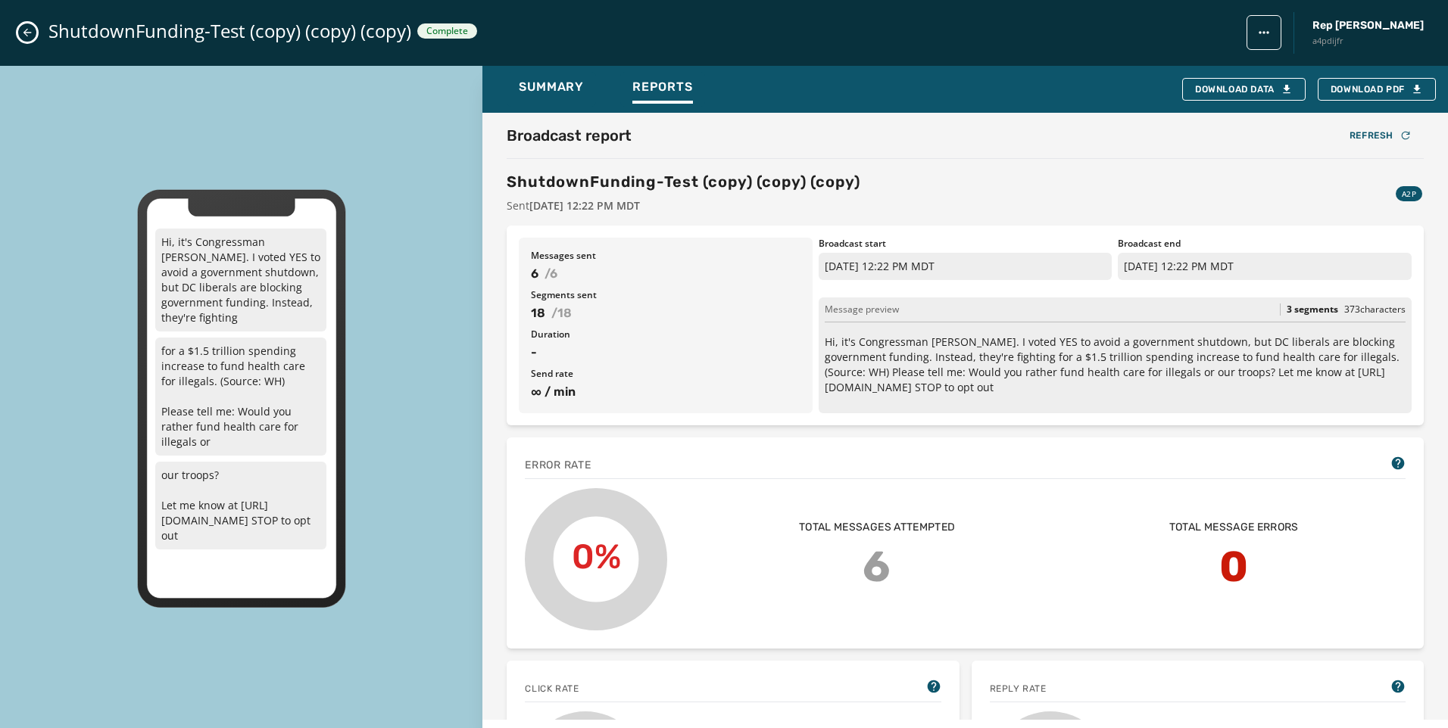
click at [23, 39] on button "Close admin drawer" at bounding box center [27, 32] width 18 height 18
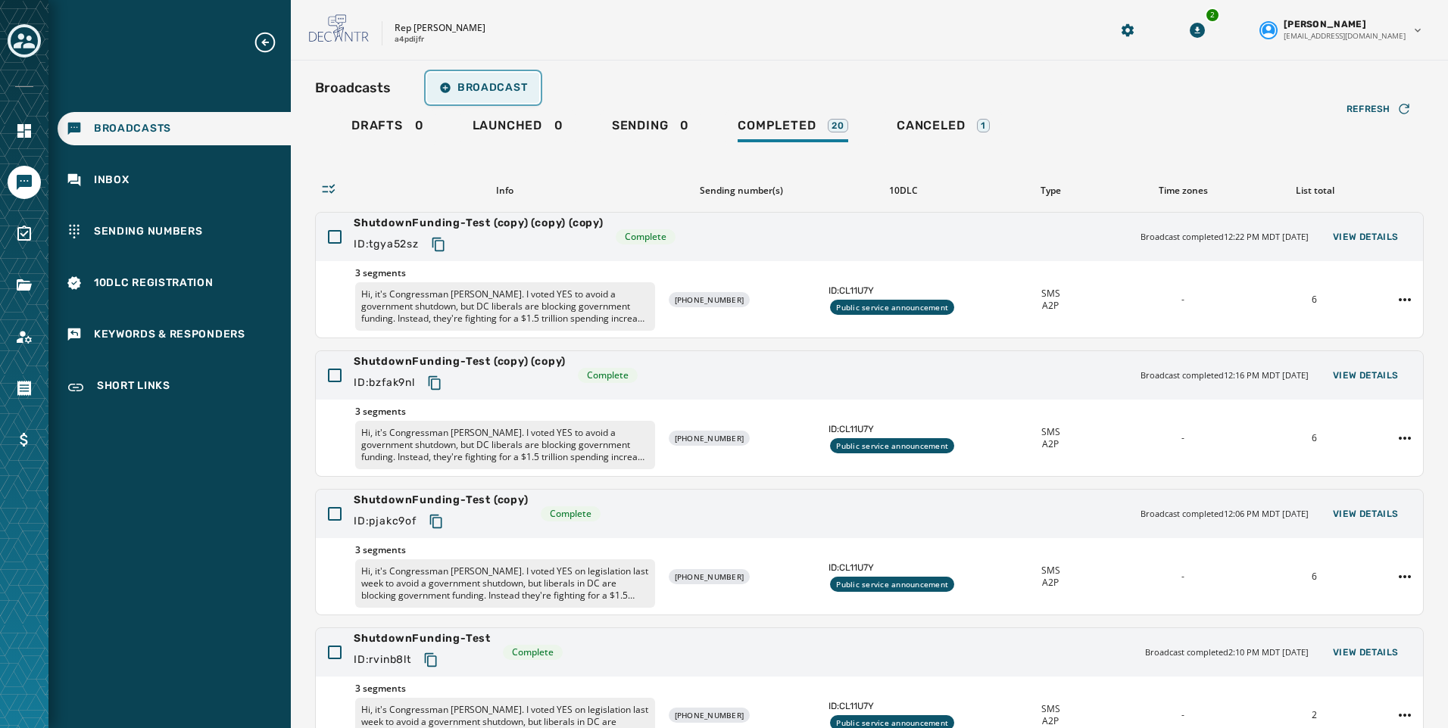
click at [460, 86] on span "Broadcast" at bounding box center [483, 88] width 88 height 12
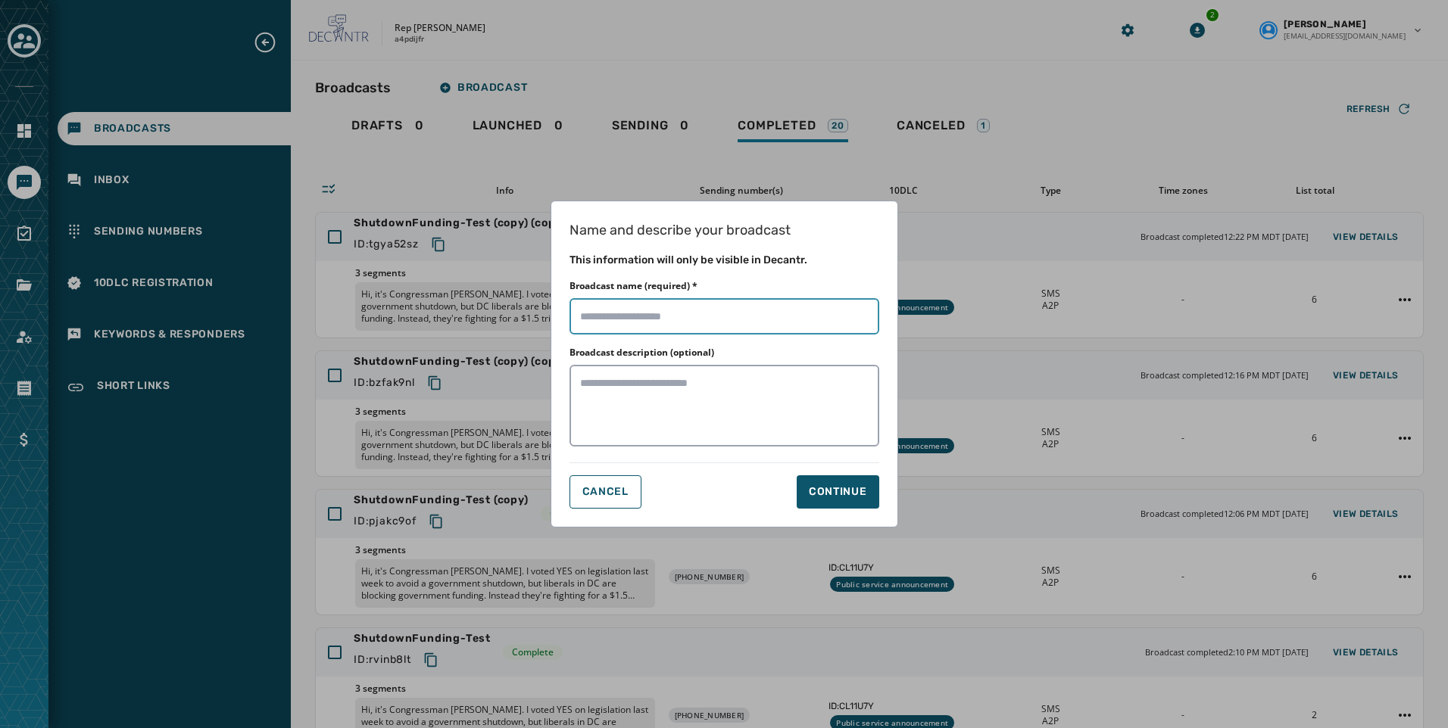
click at [731, 316] on input "Broadcast name (required) *" at bounding box center [724, 316] width 310 height 36
type input "*******"
click at [853, 495] on div "Continue" at bounding box center [838, 492] width 58 height 15
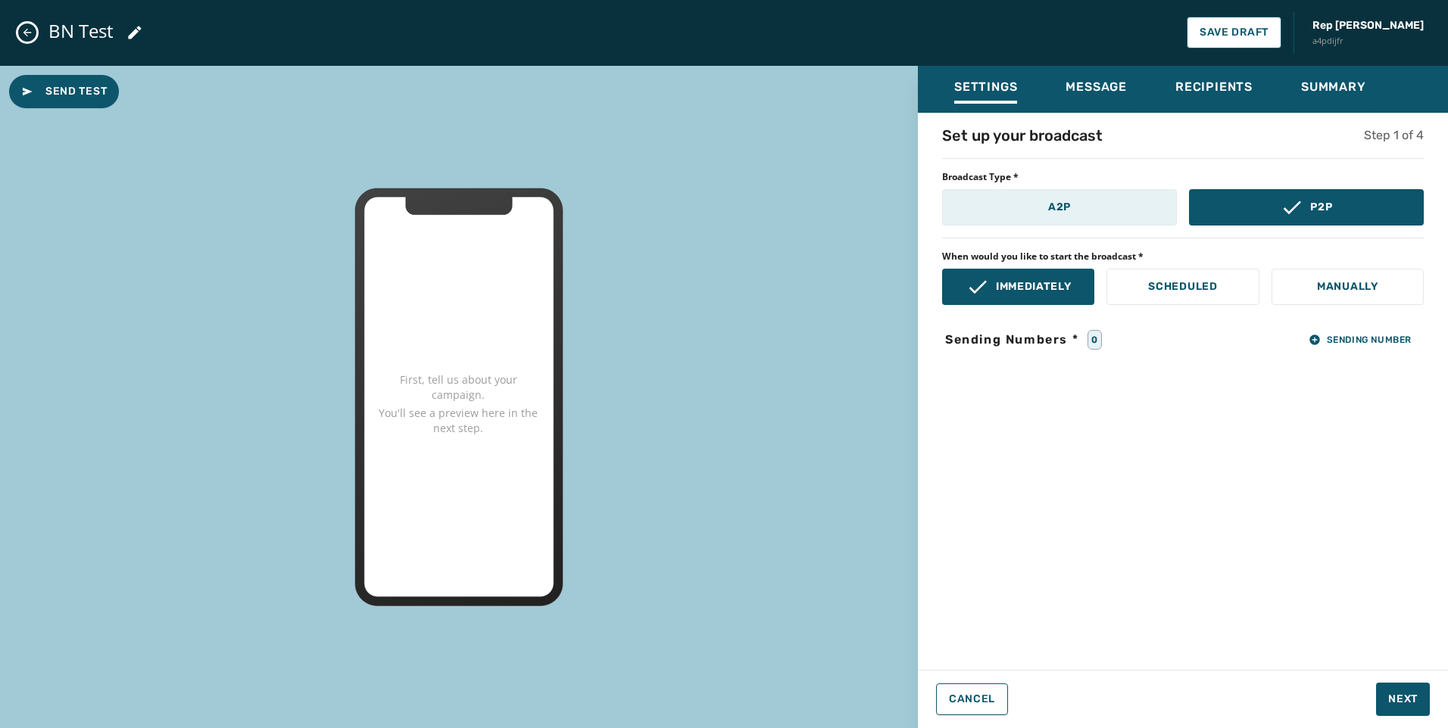
click at [1095, 221] on button "A2P" at bounding box center [1059, 207] width 235 height 36
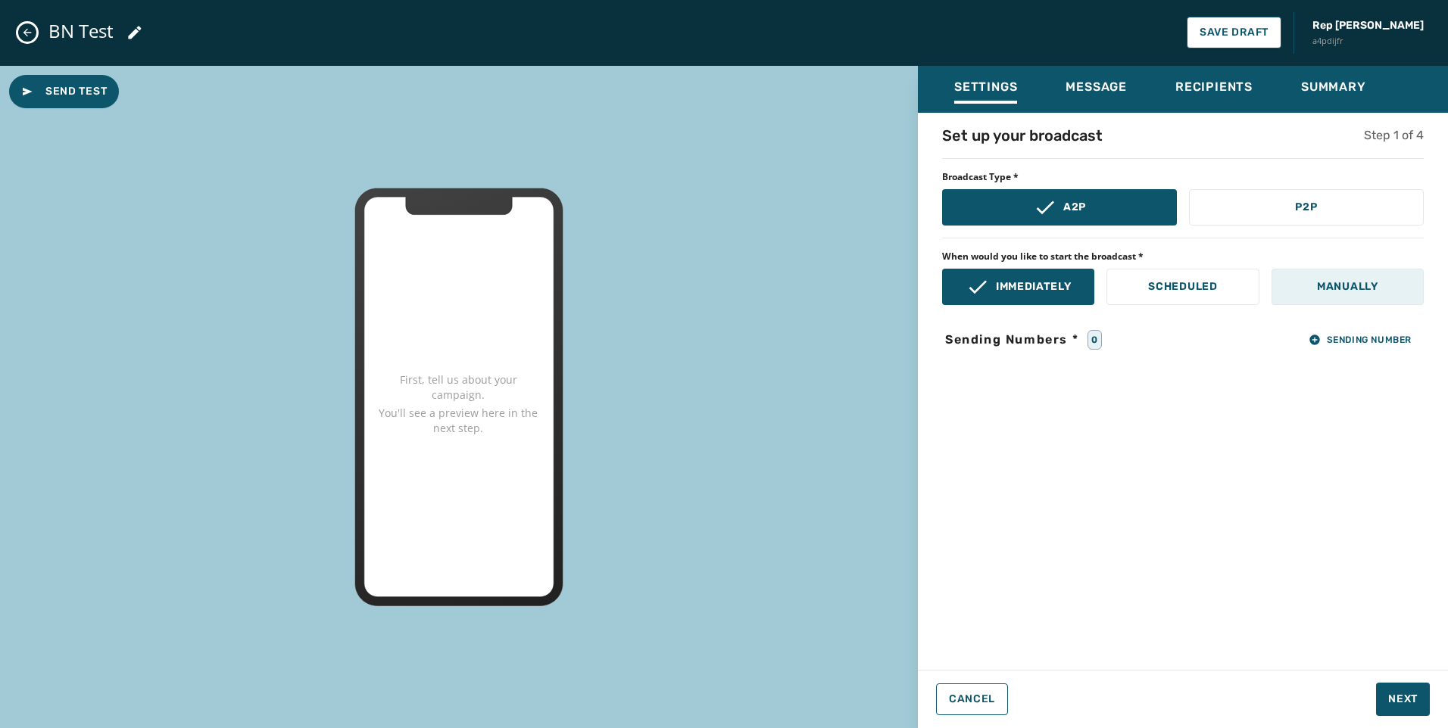
click at [1357, 298] on button "Manually" at bounding box center [1347, 287] width 152 height 36
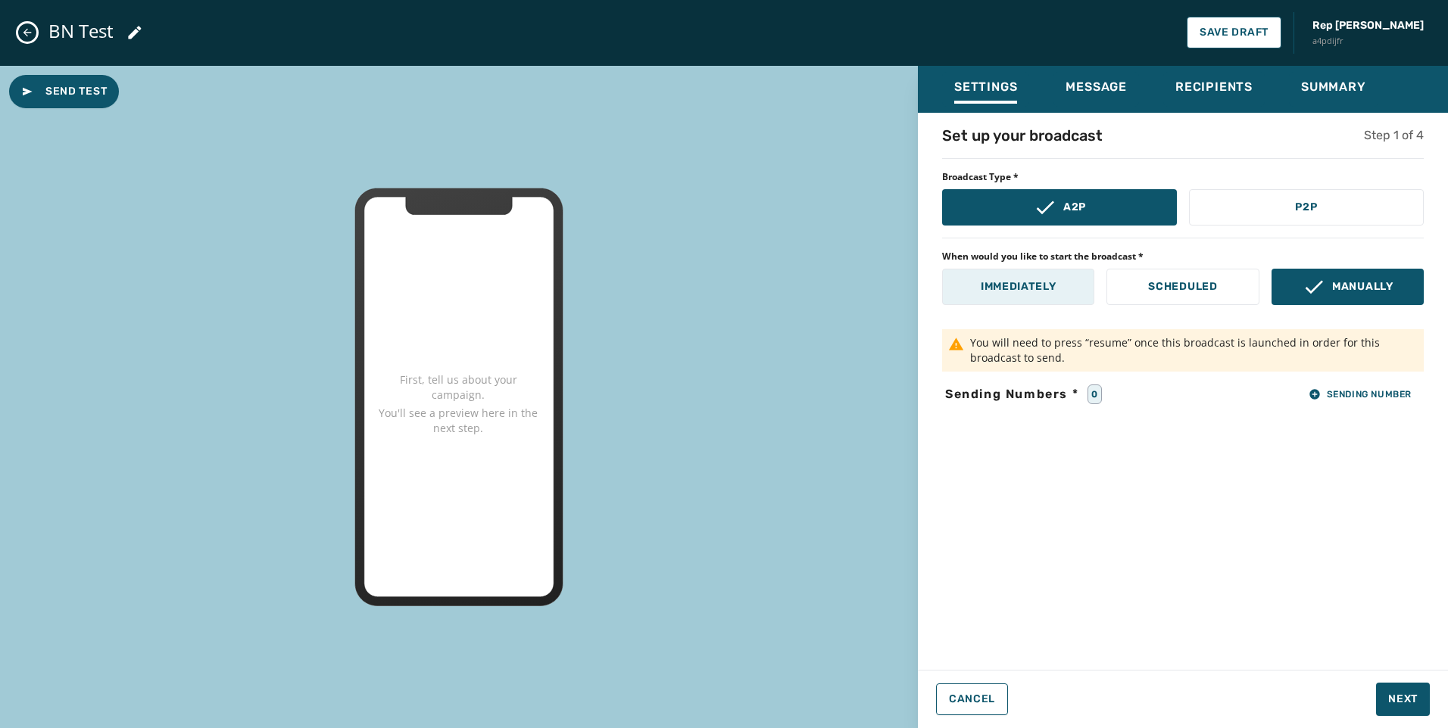
click at [1051, 299] on button "Immediately" at bounding box center [1018, 287] width 152 height 36
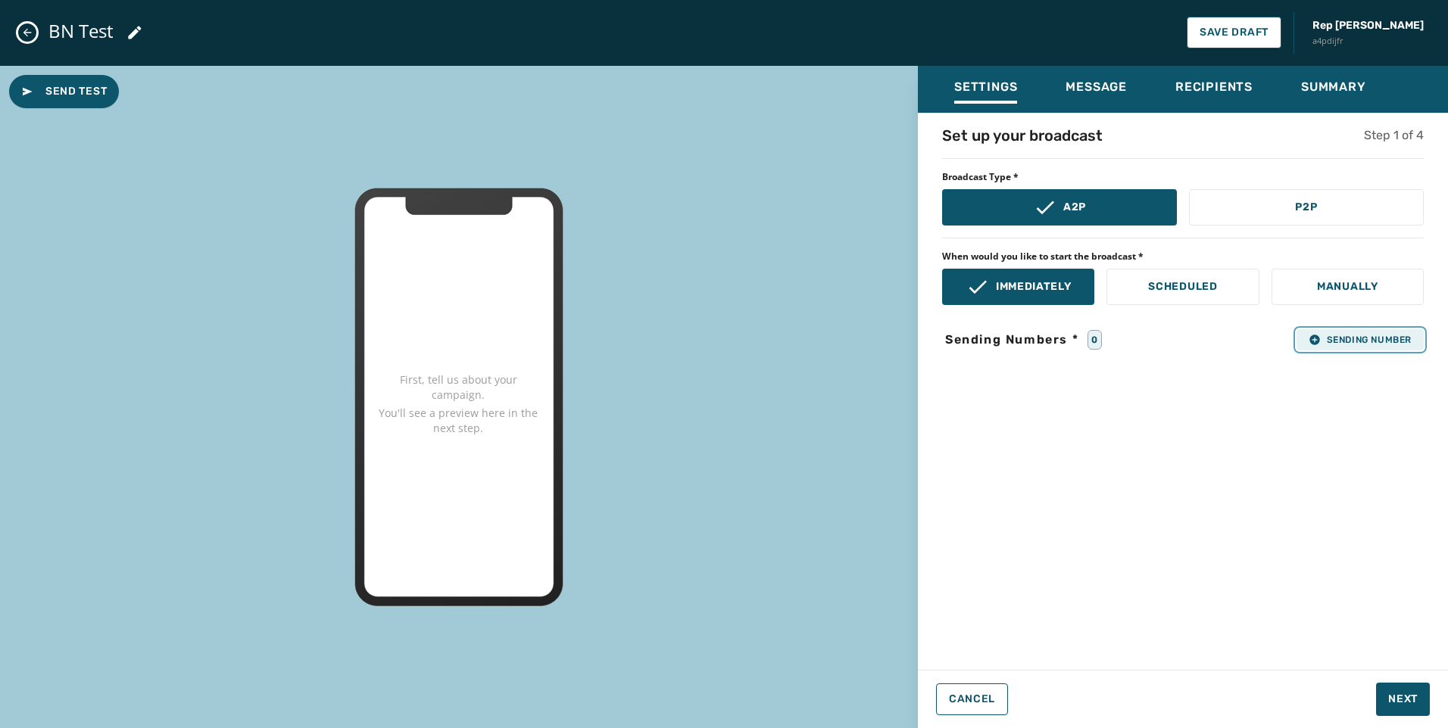
click at [1337, 339] on span "Sending Number" at bounding box center [1359, 340] width 103 height 12
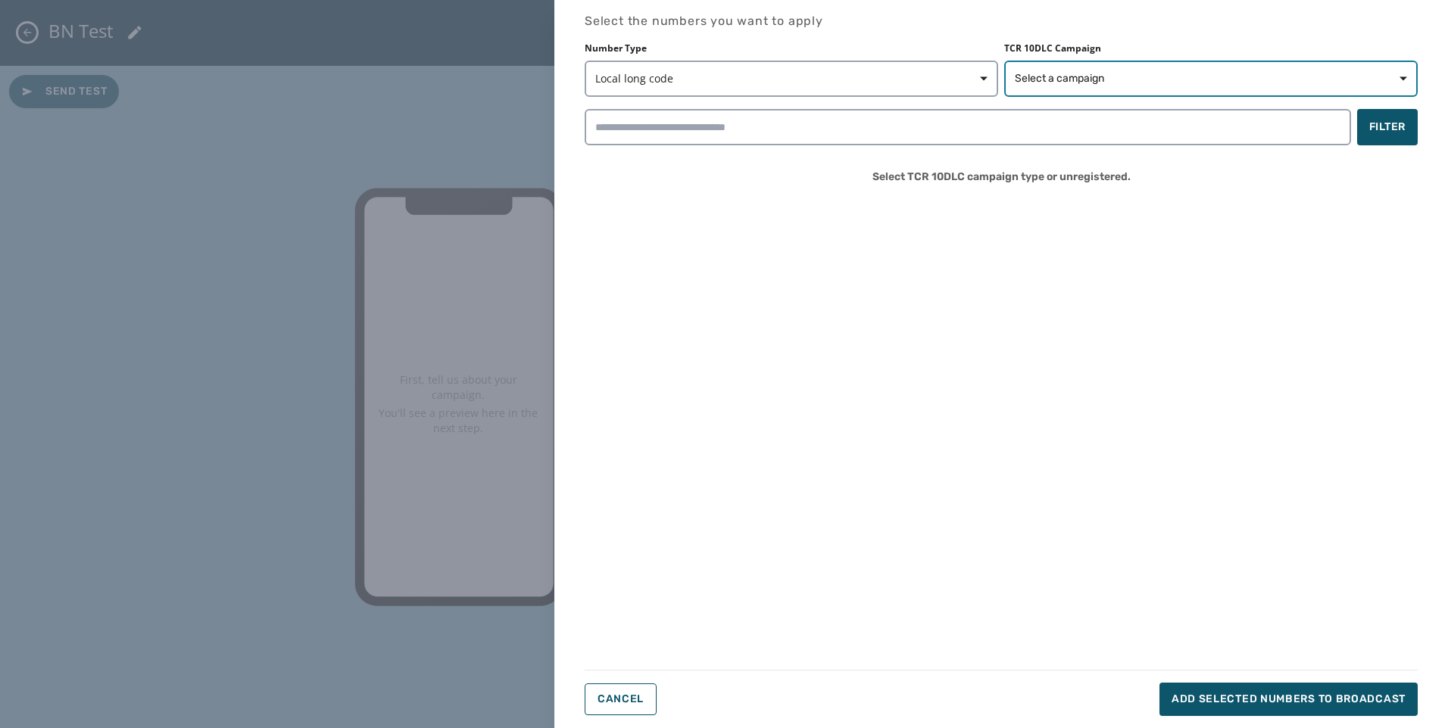
click at [1076, 73] on span "Select a campaign" at bounding box center [1059, 78] width 89 height 15
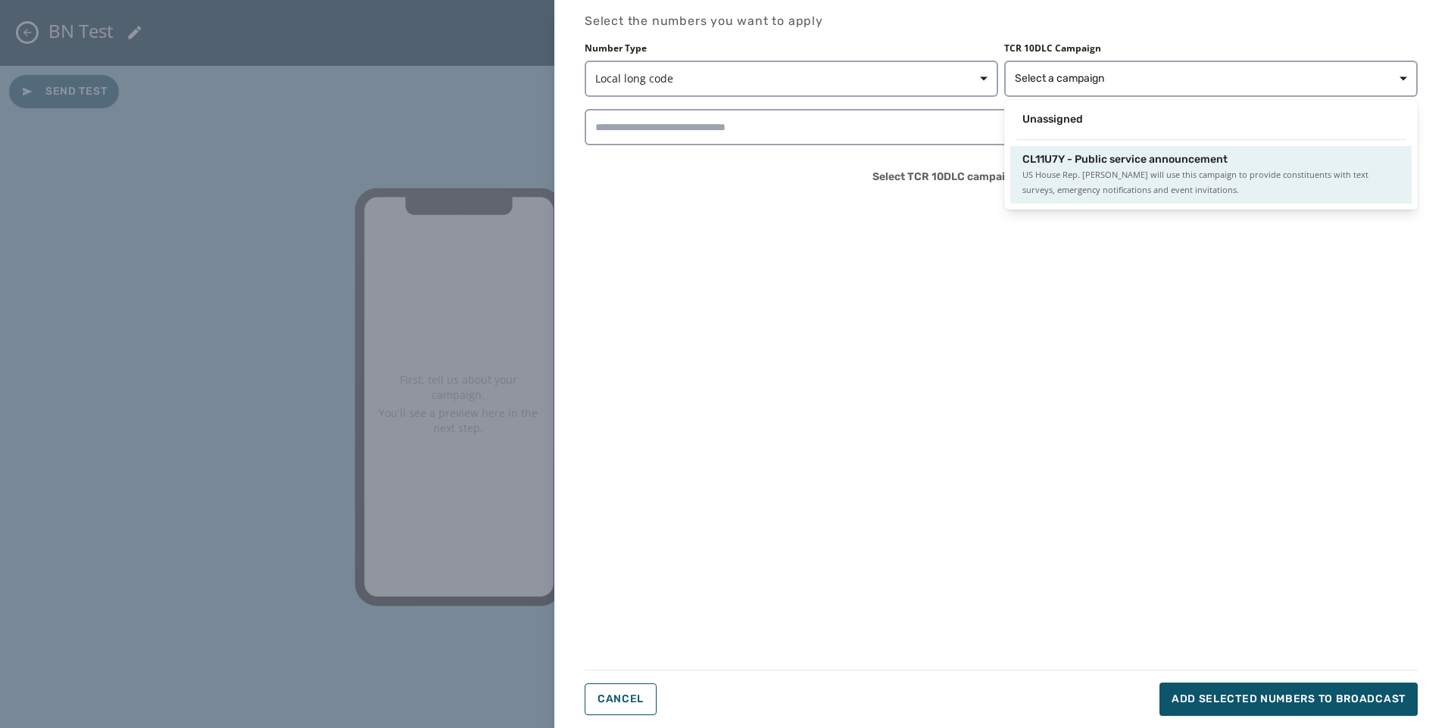
click at [1083, 173] on span "US House Rep. Abraham Hamadeh will use this campaign to provide constituents wi…" at bounding box center [1210, 182] width 377 height 30
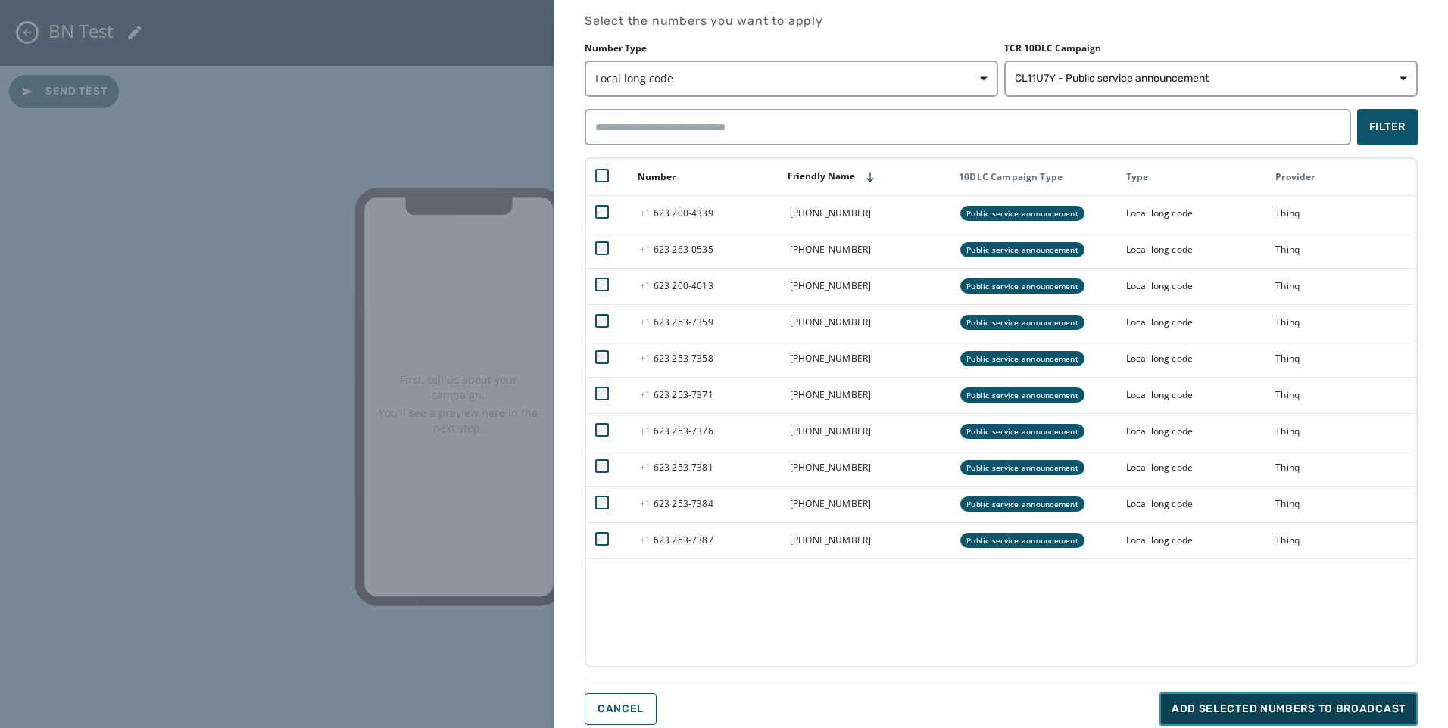
click at [1357, 702] on span "Add selected numbers to broadcast" at bounding box center [1288, 709] width 234 height 15
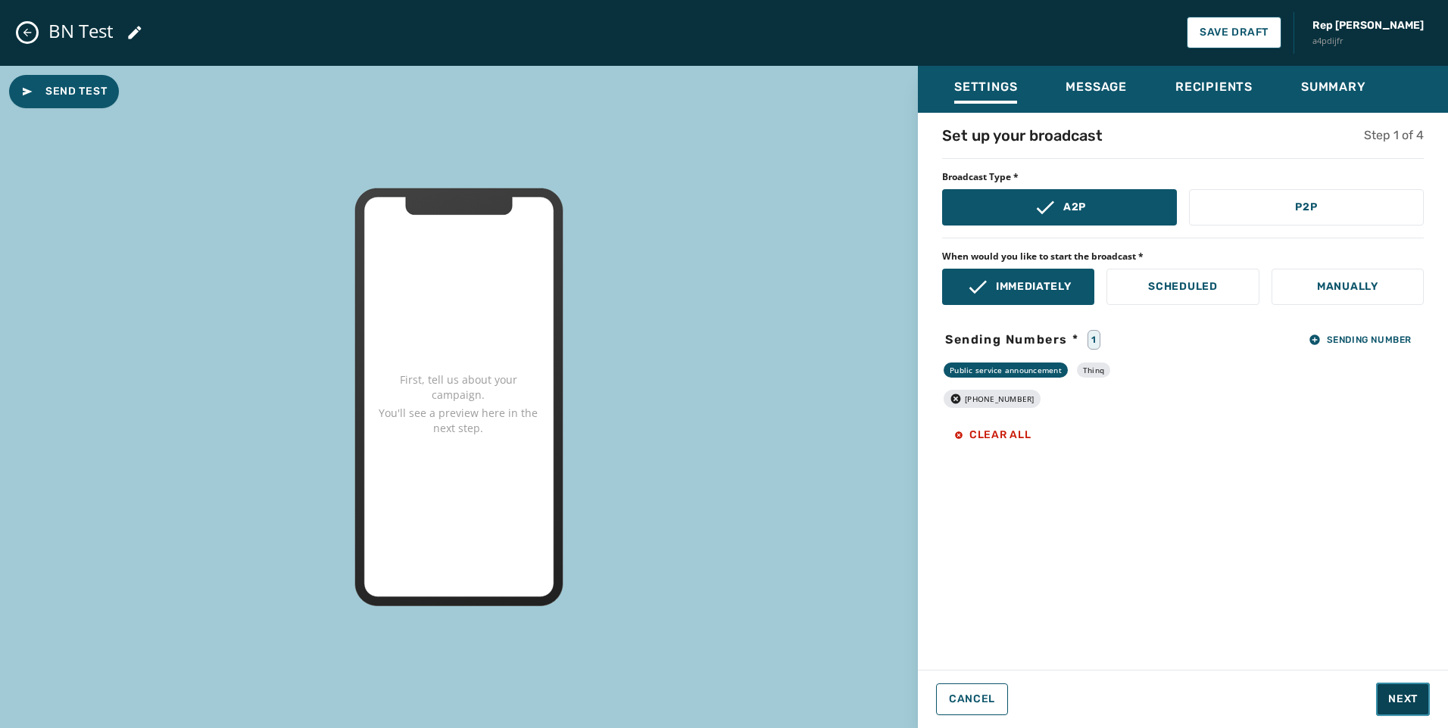
click at [1400, 697] on span "Next" at bounding box center [1403, 699] width 30 height 15
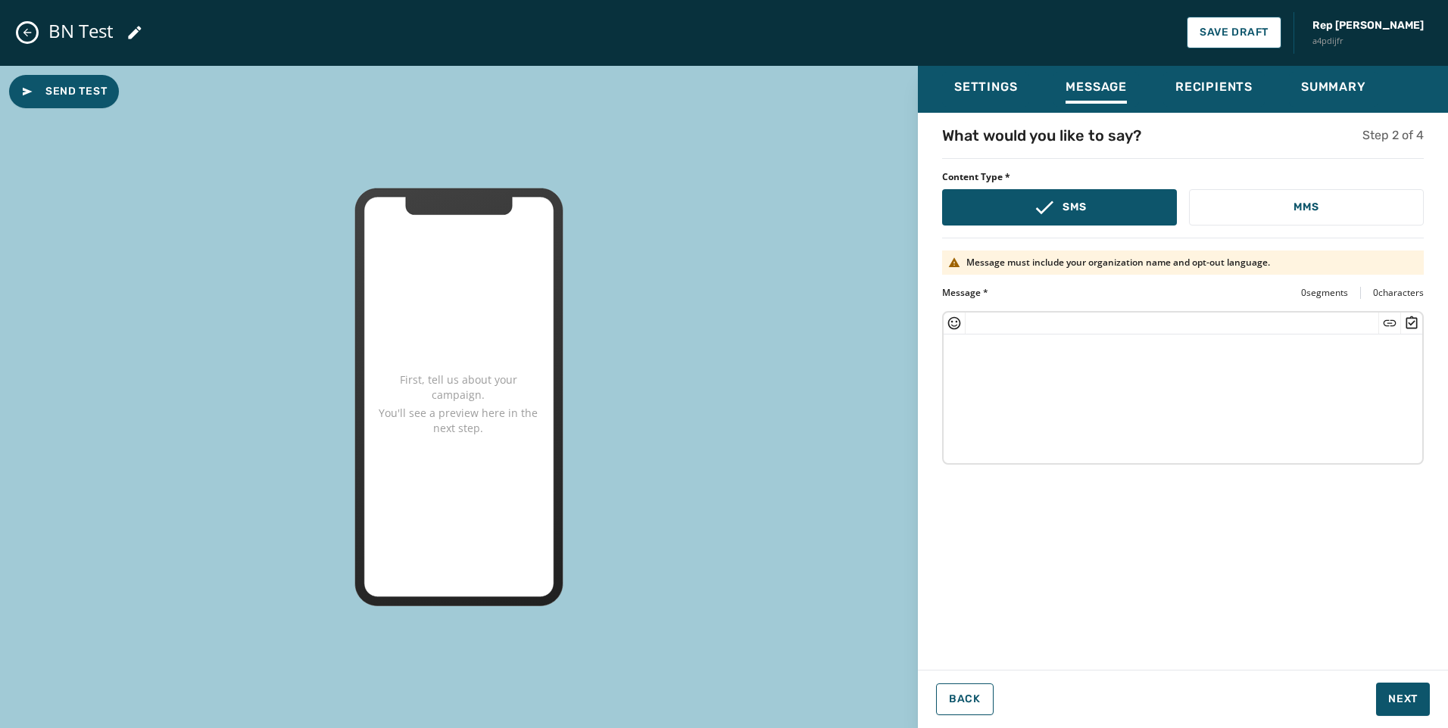
click at [1213, 393] on textarea at bounding box center [1182, 397] width 478 height 124
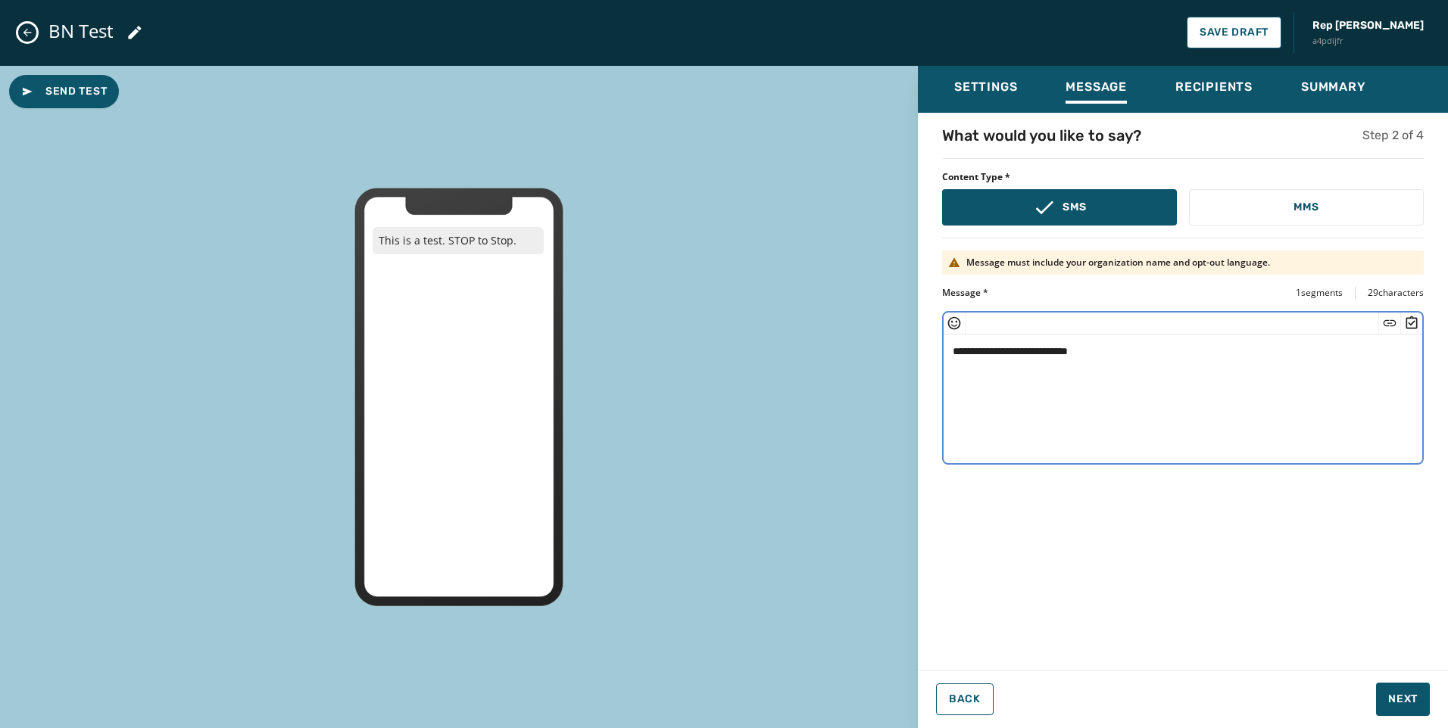
click at [1013, 350] on textarea "**********" at bounding box center [1182, 397] width 478 height 124
click at [1324, 386] on textarea "**********" at bounding box center [1182, 397] width 478 height 124
type textarea "**********"
click at [1410, 700] on span "Next" at bounding box center [1403, 699] width 30 height 15
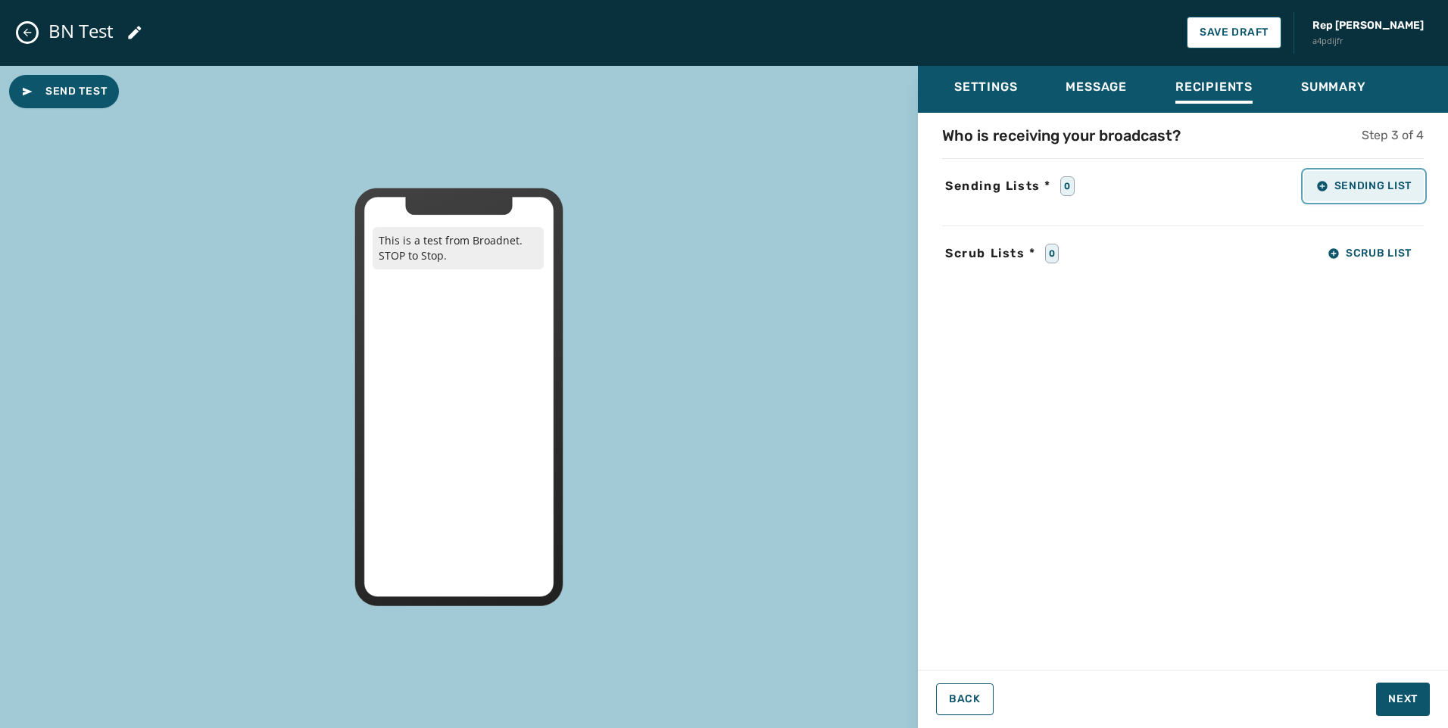
click at [1348, 182] on span "Sending List" at bounding box center [1363, 186] width 95 height 12
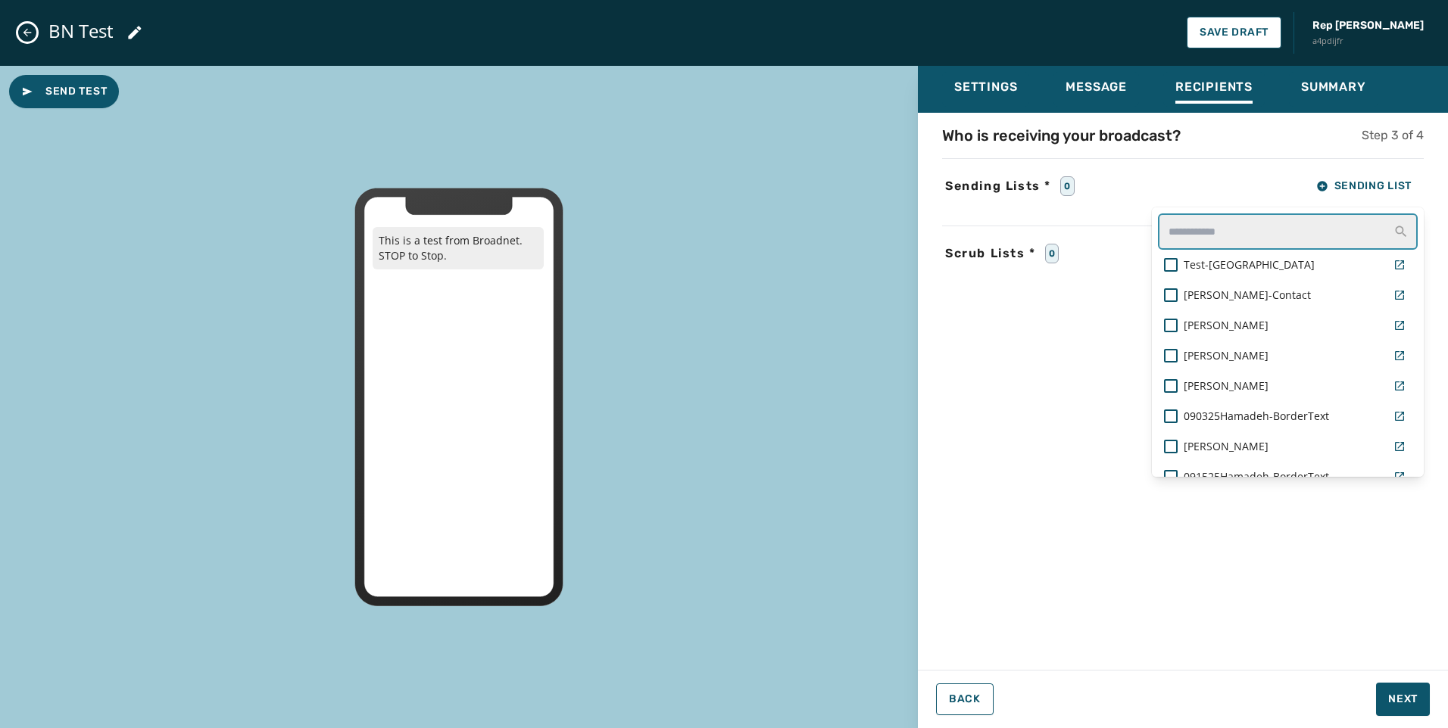
click at [1304, 226] on input "text" at bounding box center [1288, 231] width 260 height 36
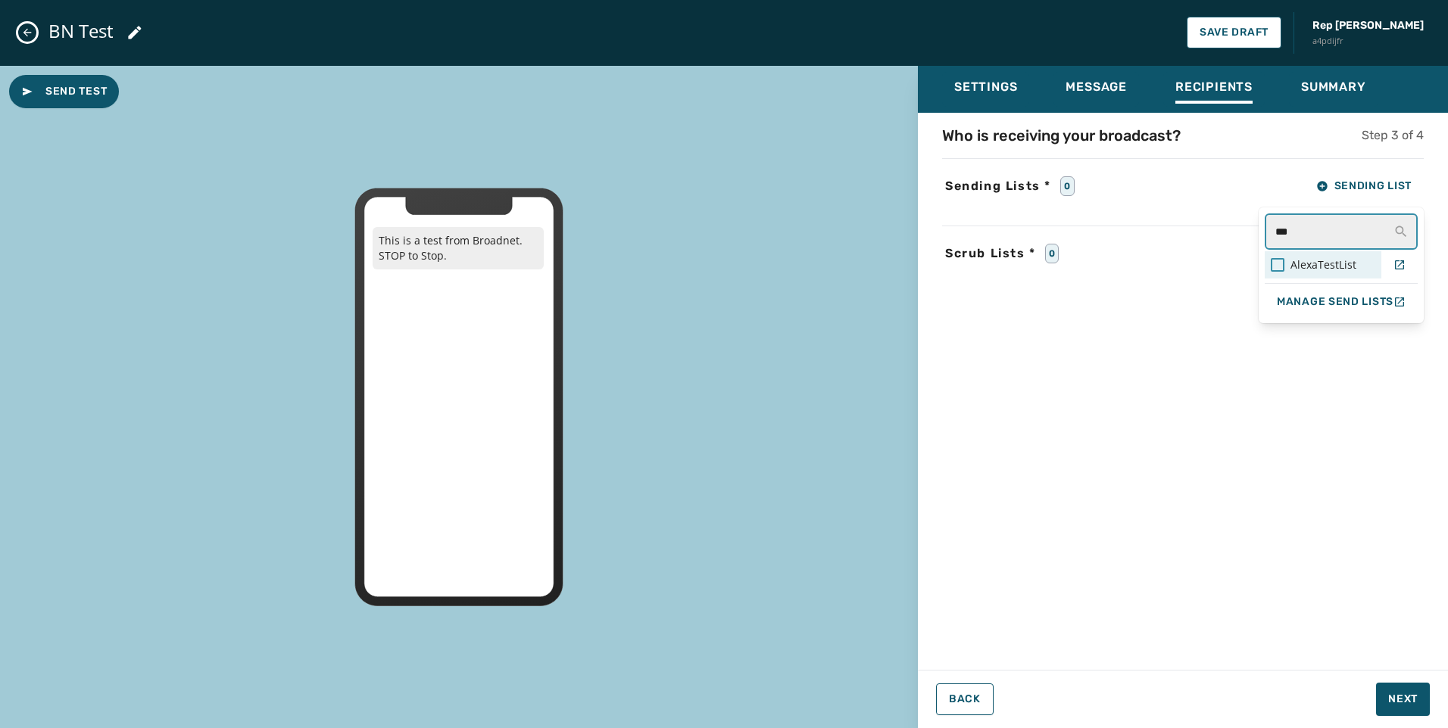
type input "***"
click at [1277, 266] on div at bounding box center [1277, 265] width 14 height 14
click at [1295, 429] on div "Who is receiving your broadcast? Step 3 of 4 Sending Lists * 1 Sending List ***…" at bounding box center [1183, 387] width 530 height 524
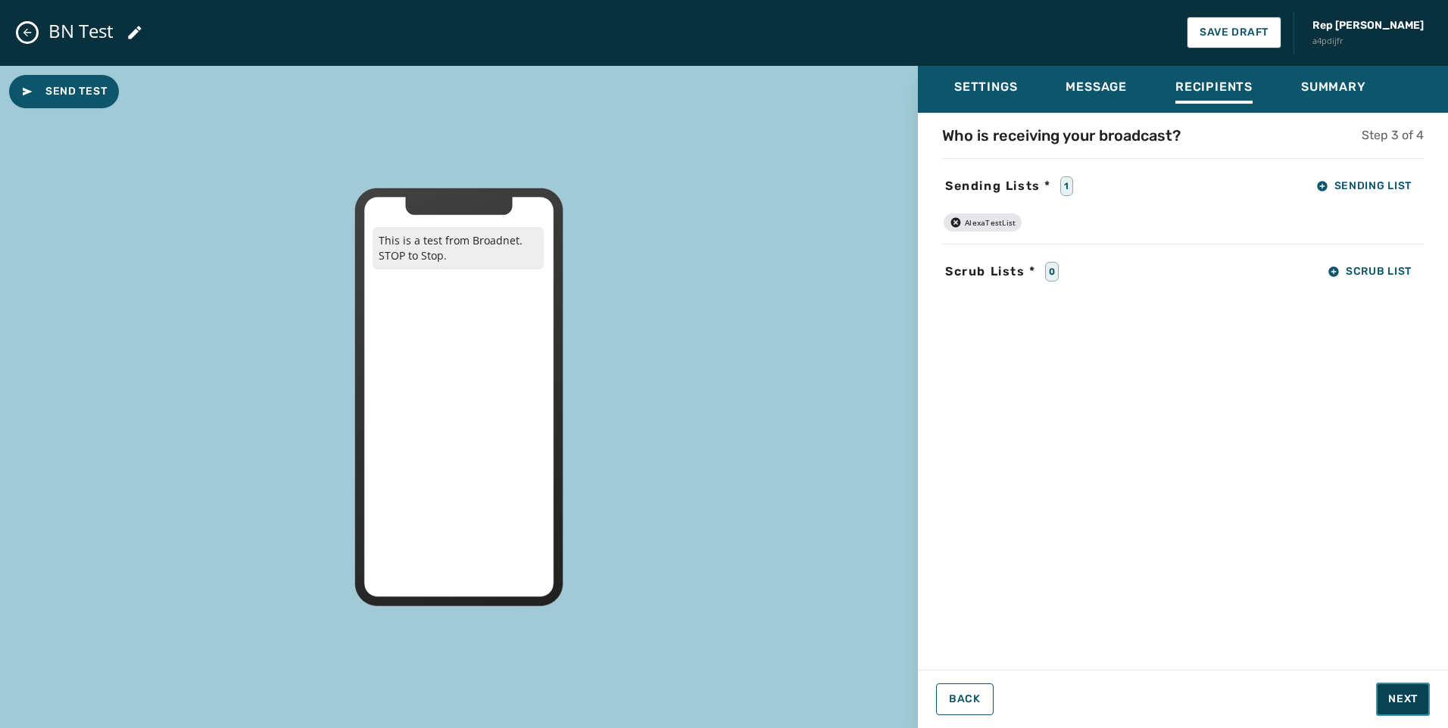
click at [1399, 704] on span "Next" at bounding box center [1403, 699] width 30 height 15
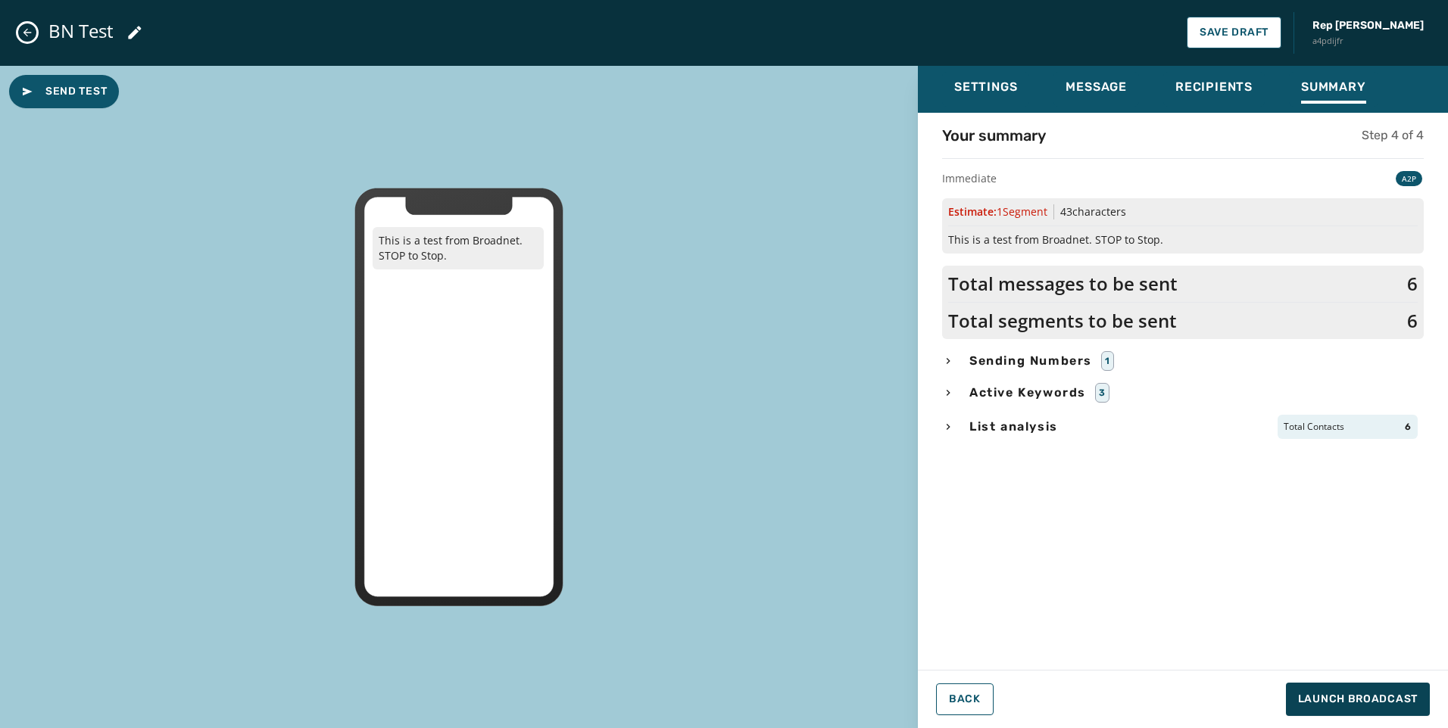
click at [959, 360] on div "Sending Numbers 1" at bounding box center [1183, 361] width 482 height 20
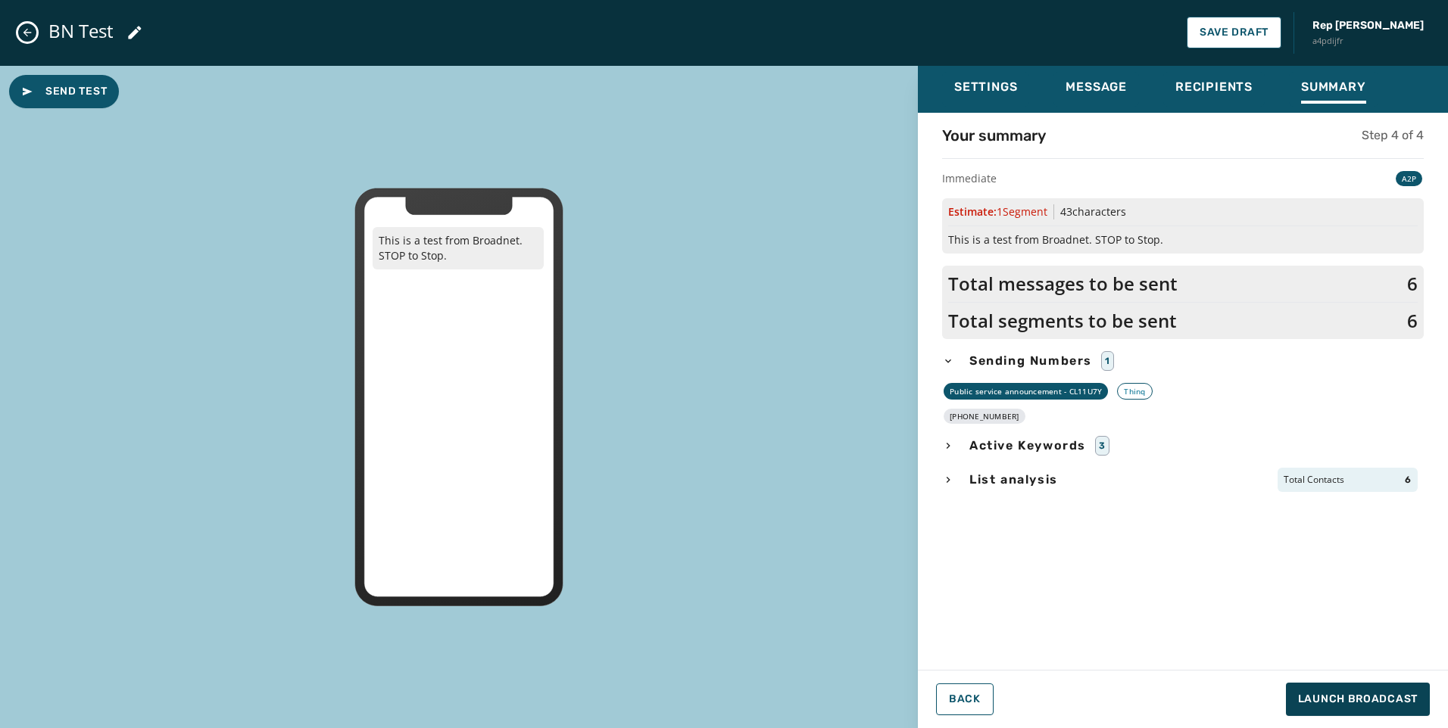
click at [949, 488] on div "List analysis Total Contacts 6" at bounding box center [1183, 480] width 482 height 24
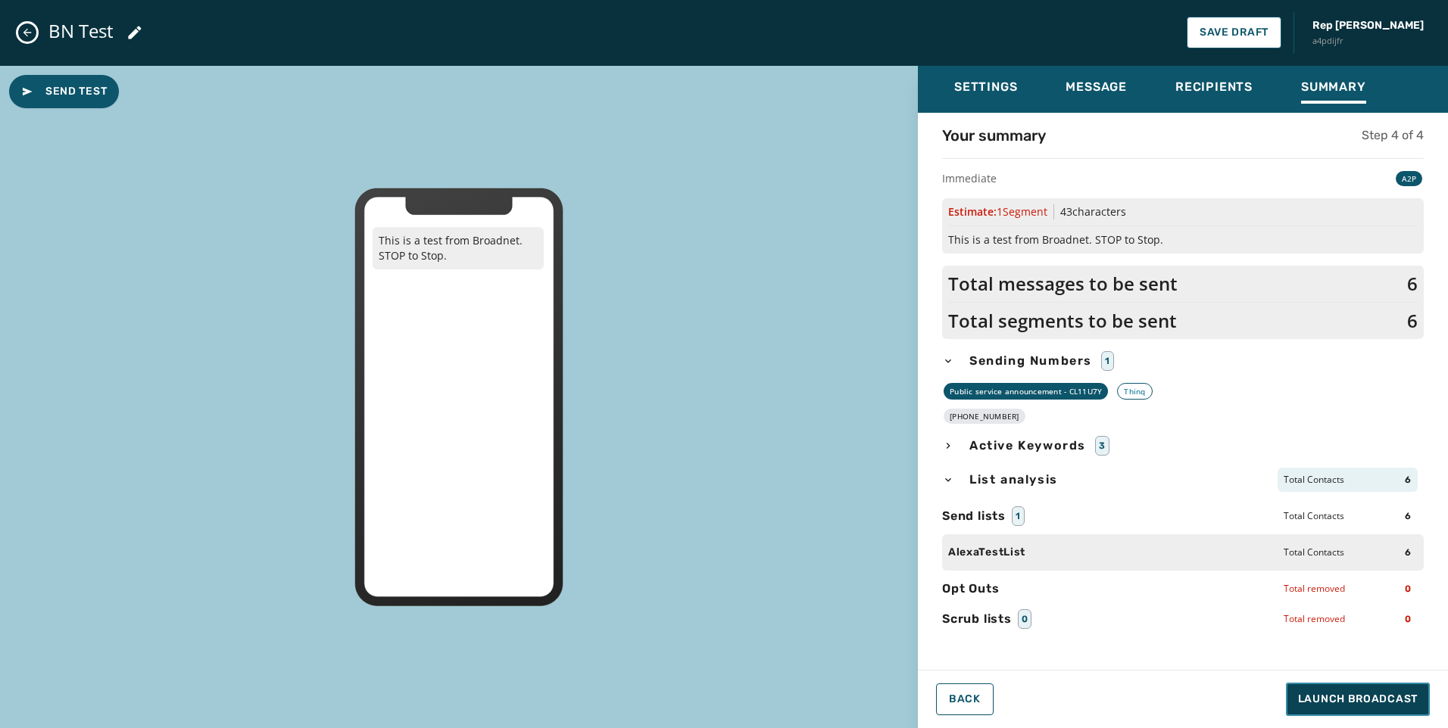
click at [1364, 690] on button "Launch Broadcast" at bounding box center [1358, 699] width 144 height 33
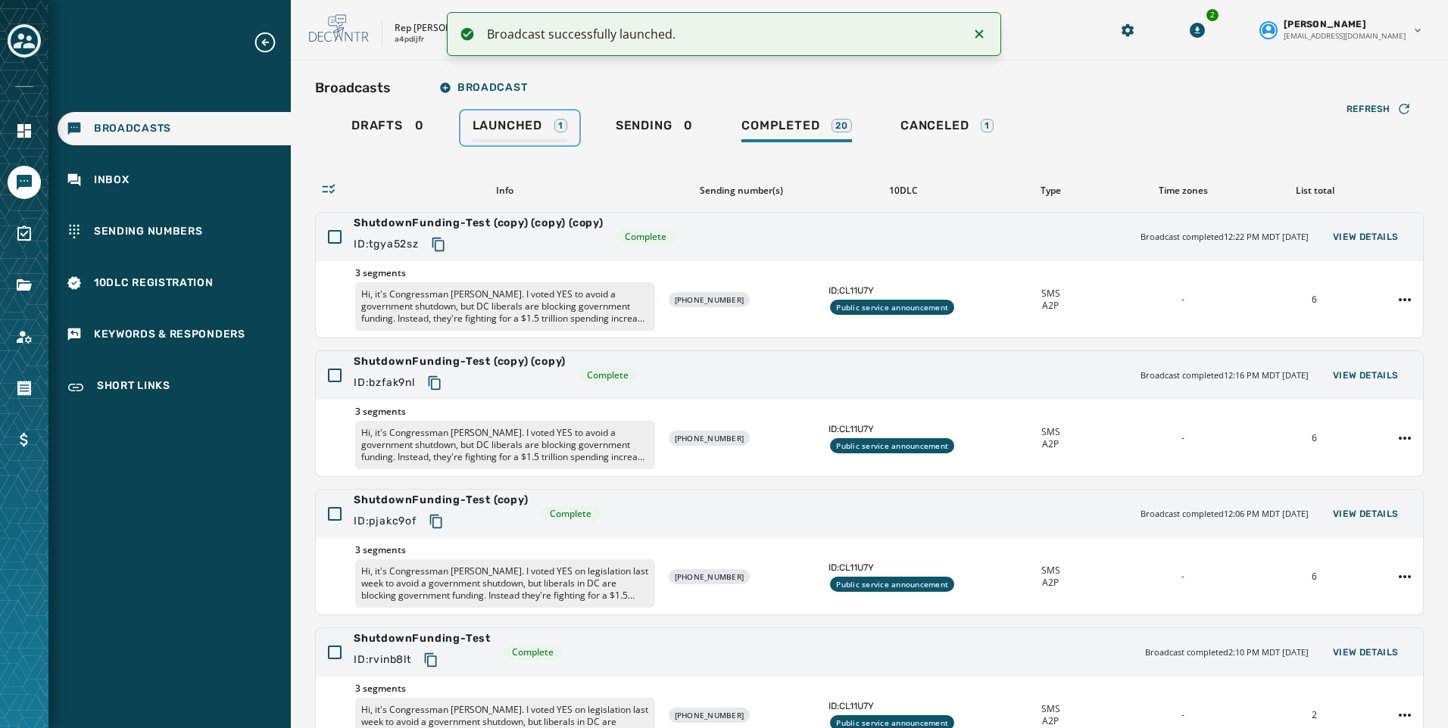
click at [512, 121] on span "Launched" at bounding box center [507, 125] width 70 height 15
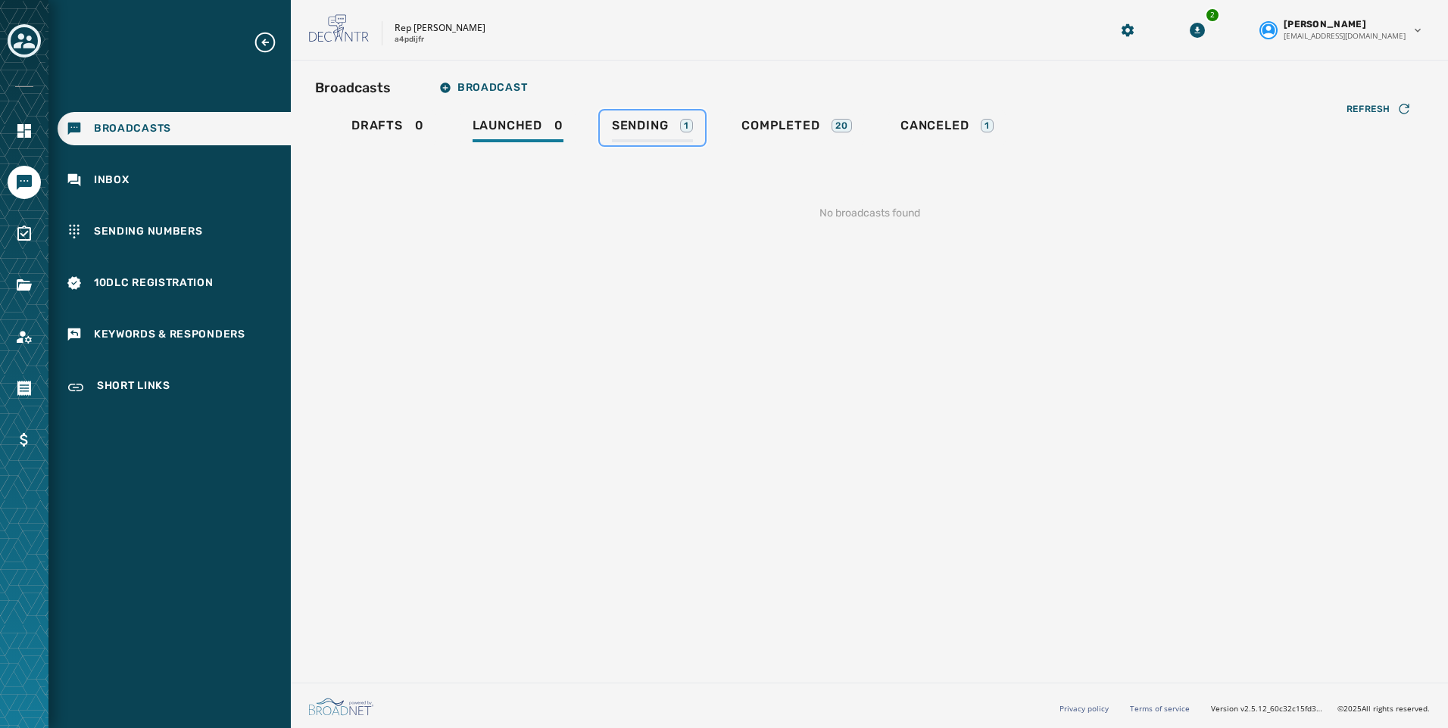
click at [617, 127] on span "Sending" at bounding box center [640, 125] width 57 height 15
click at [752, 123] on span "Completed" at bounding box center [776, 125] width 78 height 15
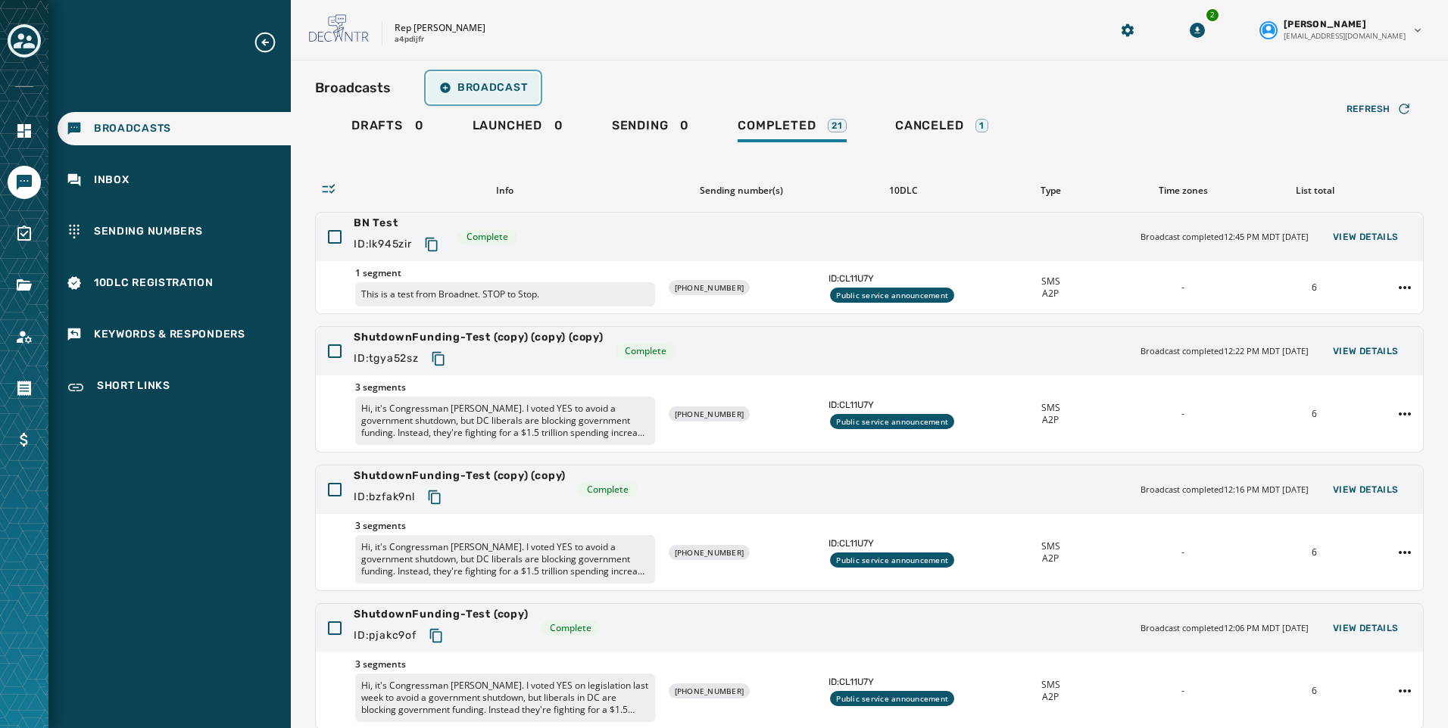
click at [498, 92] on span "Broadcast" at bounding box center [483, 88] width 88 height 12
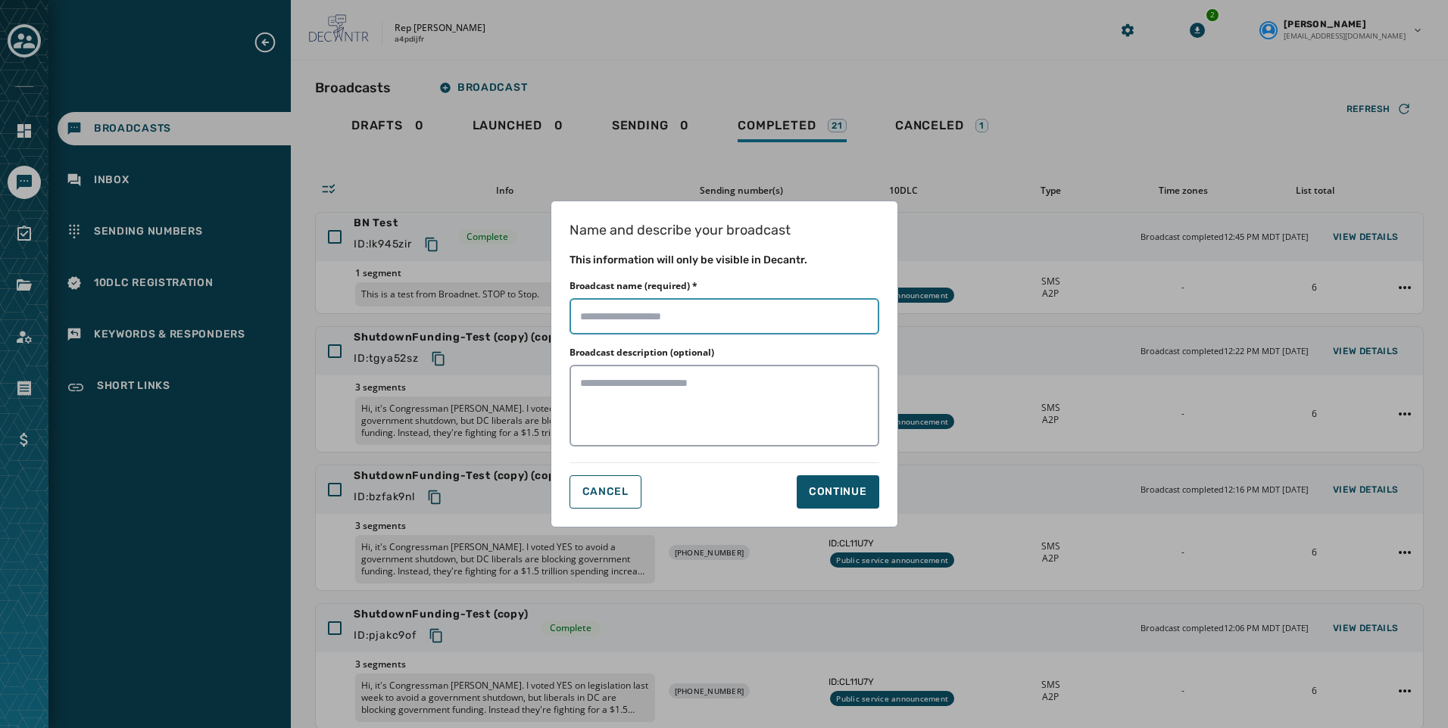
click at [599, 319] on input "Broadcast name (required) *" at bounding box center [724, 316] width 310 height 36
type input "*********"
click at [866, 498] on button "Continue" at bounding box center [837, 491] width 83 height 33
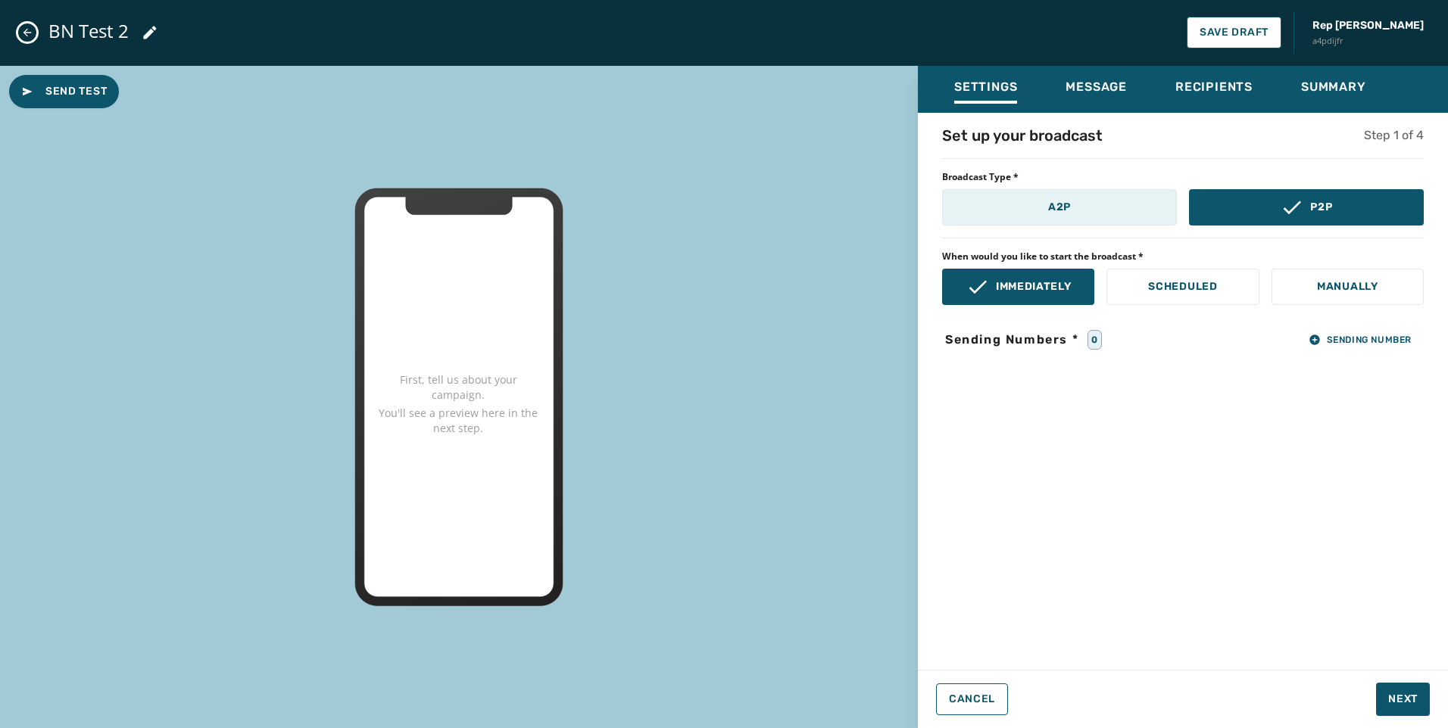
click at [1055, 208] on p "A2P" at bounding box center [1059, 207] width 23 height 15
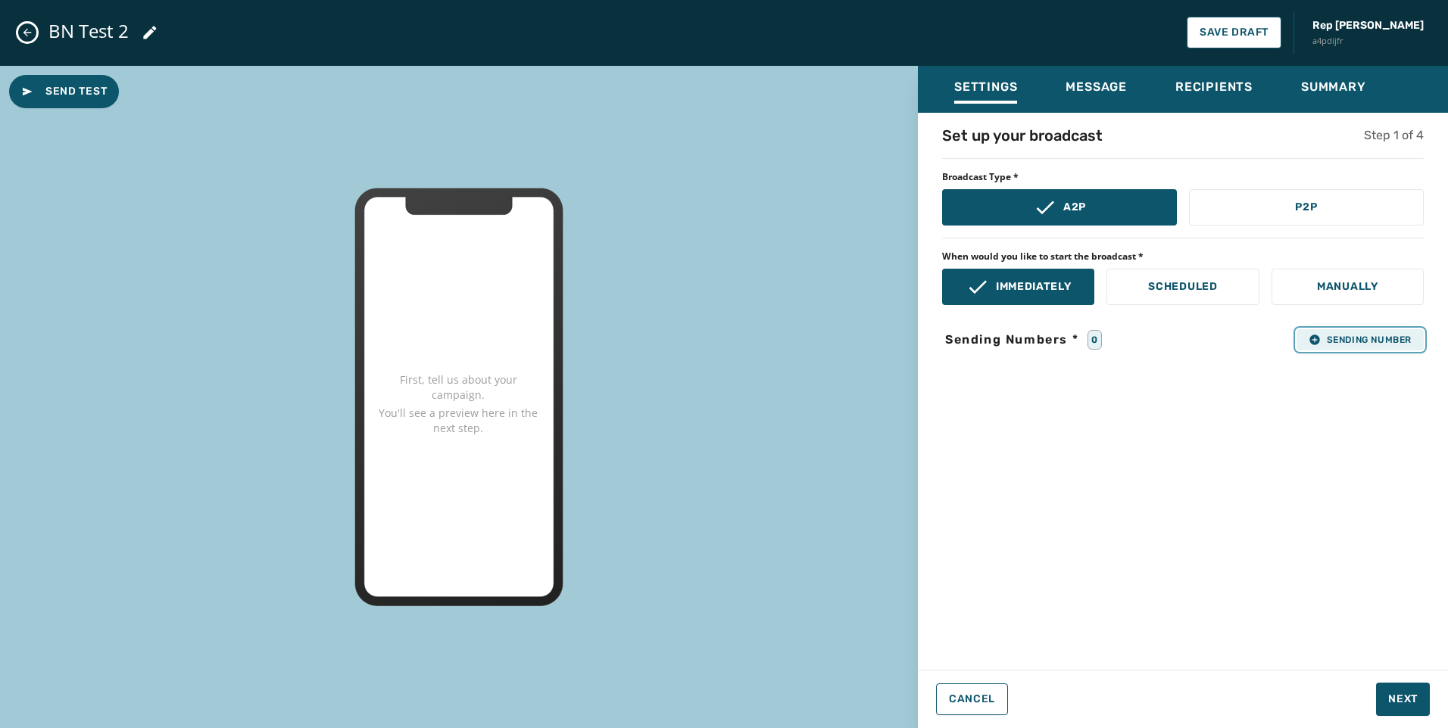
click at [1321, 340] on span "Sending Number" at bounding box center [1359, 340] width 103 height 12
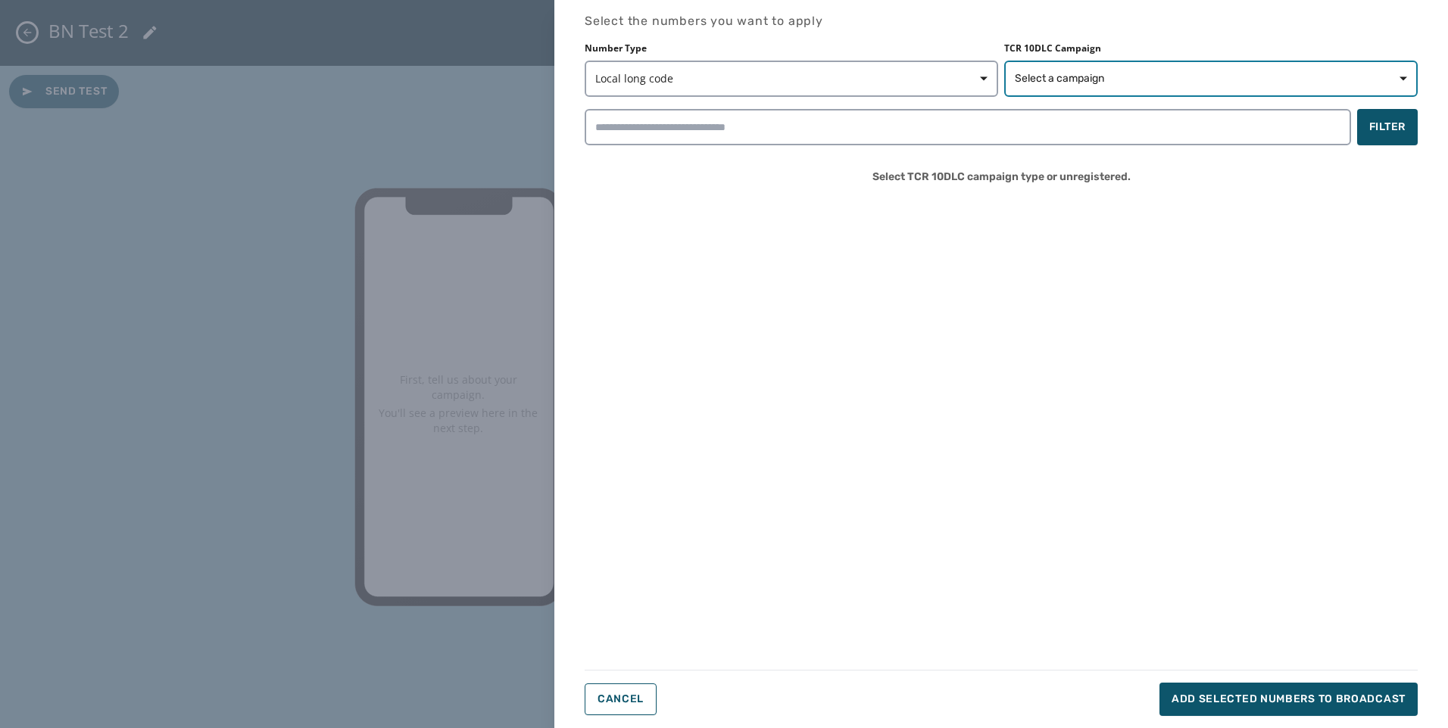
click at [1117, 86] on span "Select a campaign" at bounding box center [1211, 78] width 392 height 15
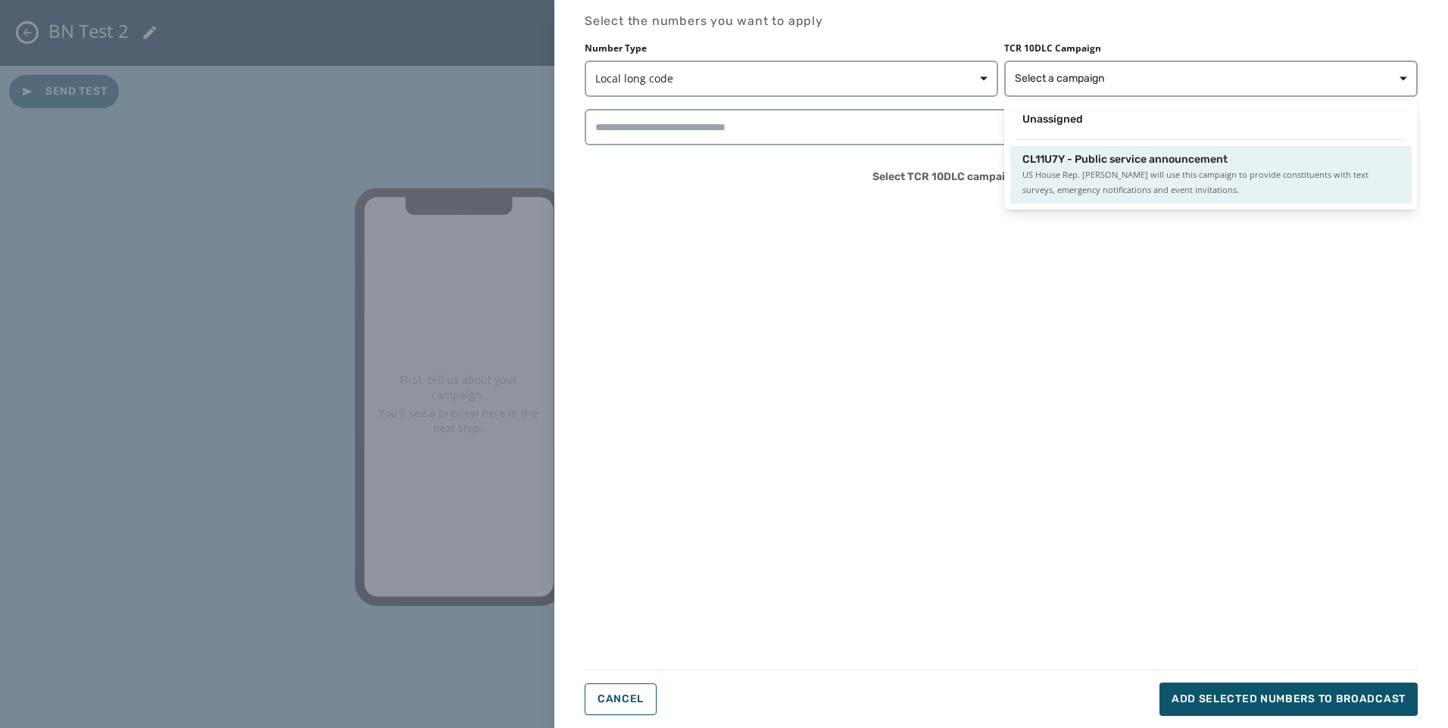
click at [1119, 169] on span "US House Rep. Abraham Hamadeh will use this campaign to provide constituents wi…" at bounding box center [1210, 182] width 377 height 30
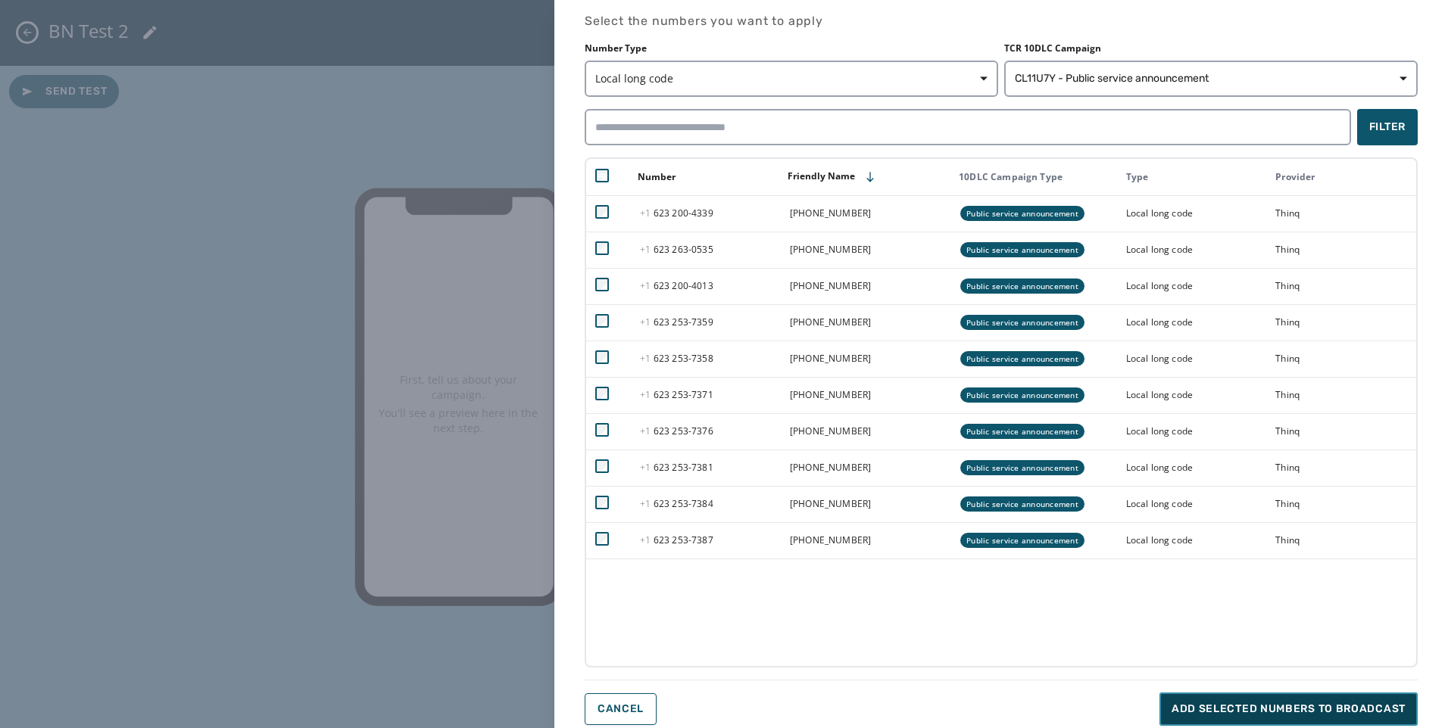
click at [1320, 700] on button "Add selected numbers to broadcast" at bounding box center [1288, 709] width 258 height 33
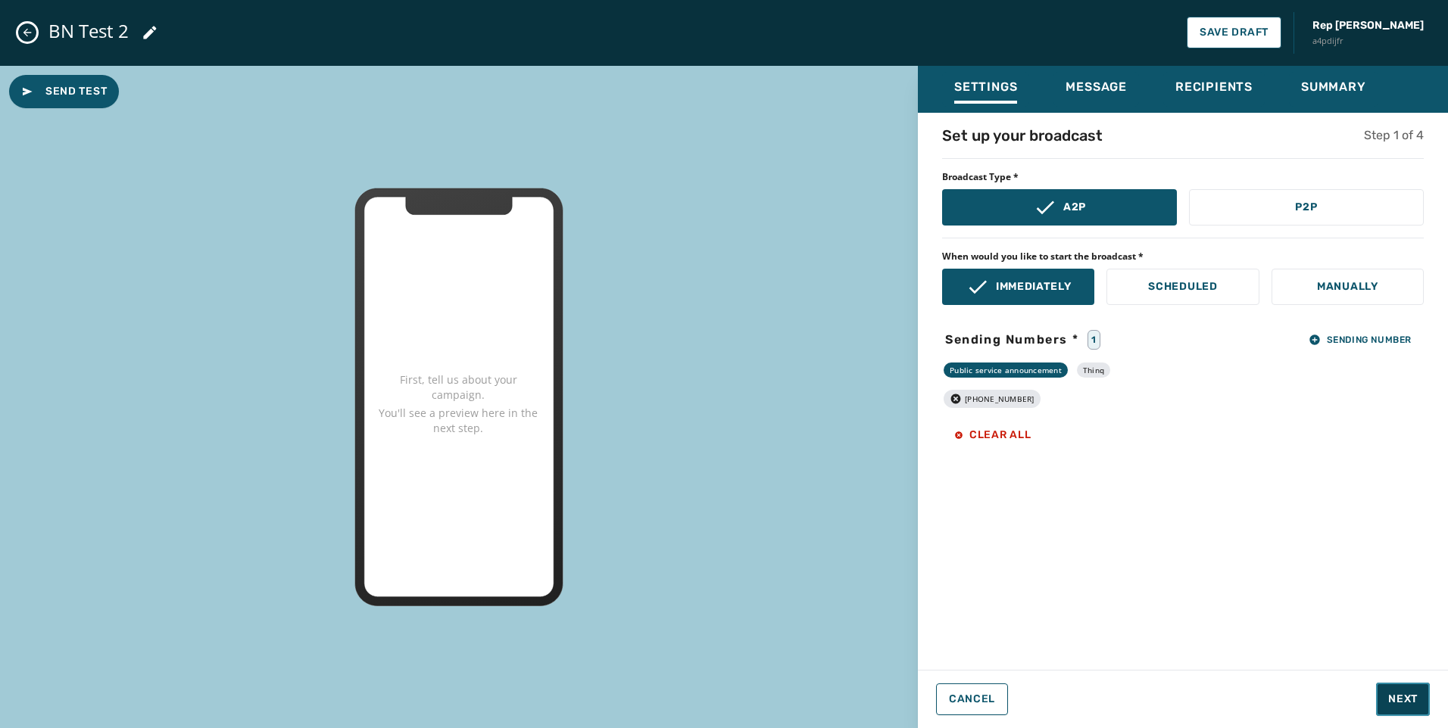
click at [1402, 690] on button "Next" at bounding box center [1403, 699] width 54 height 33
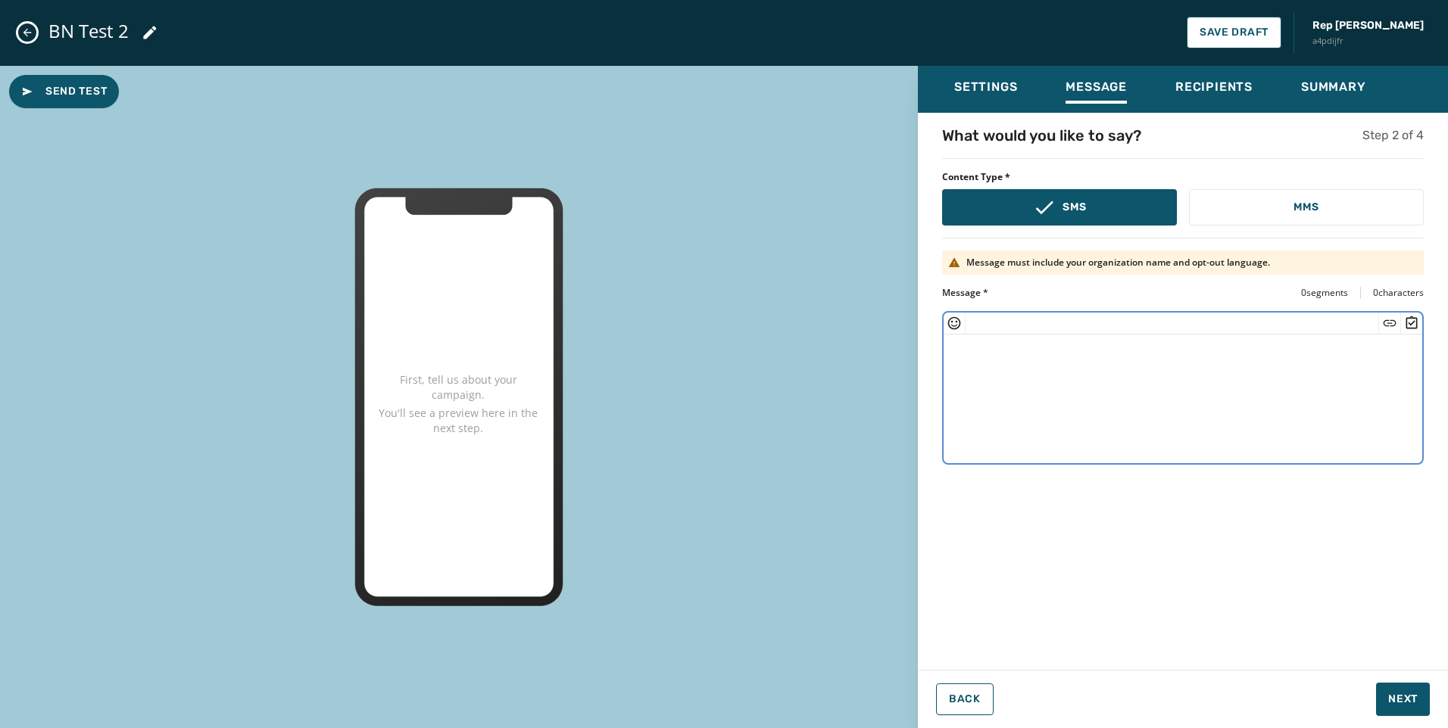
click at [1043, 399] on textarea at bounding box center [1182, 397] width 478 height 124
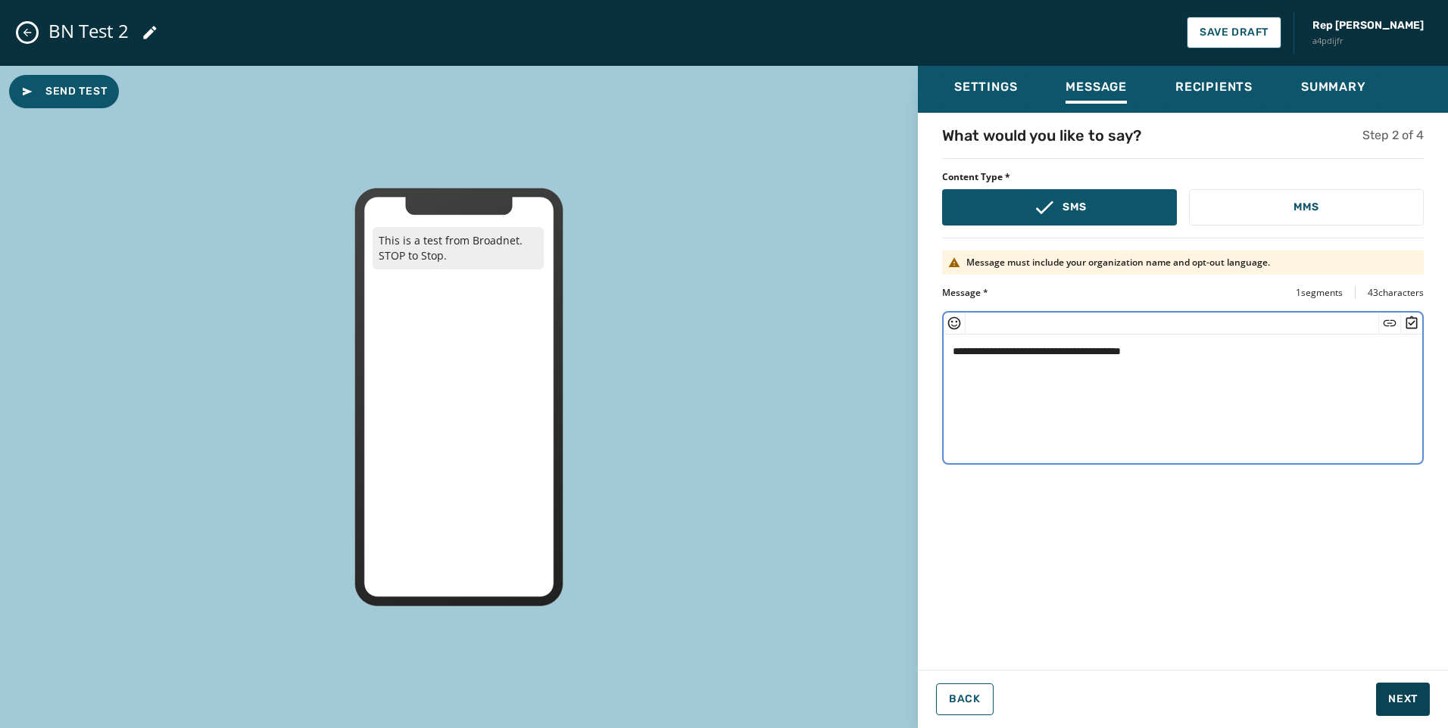
type textarea "**********"
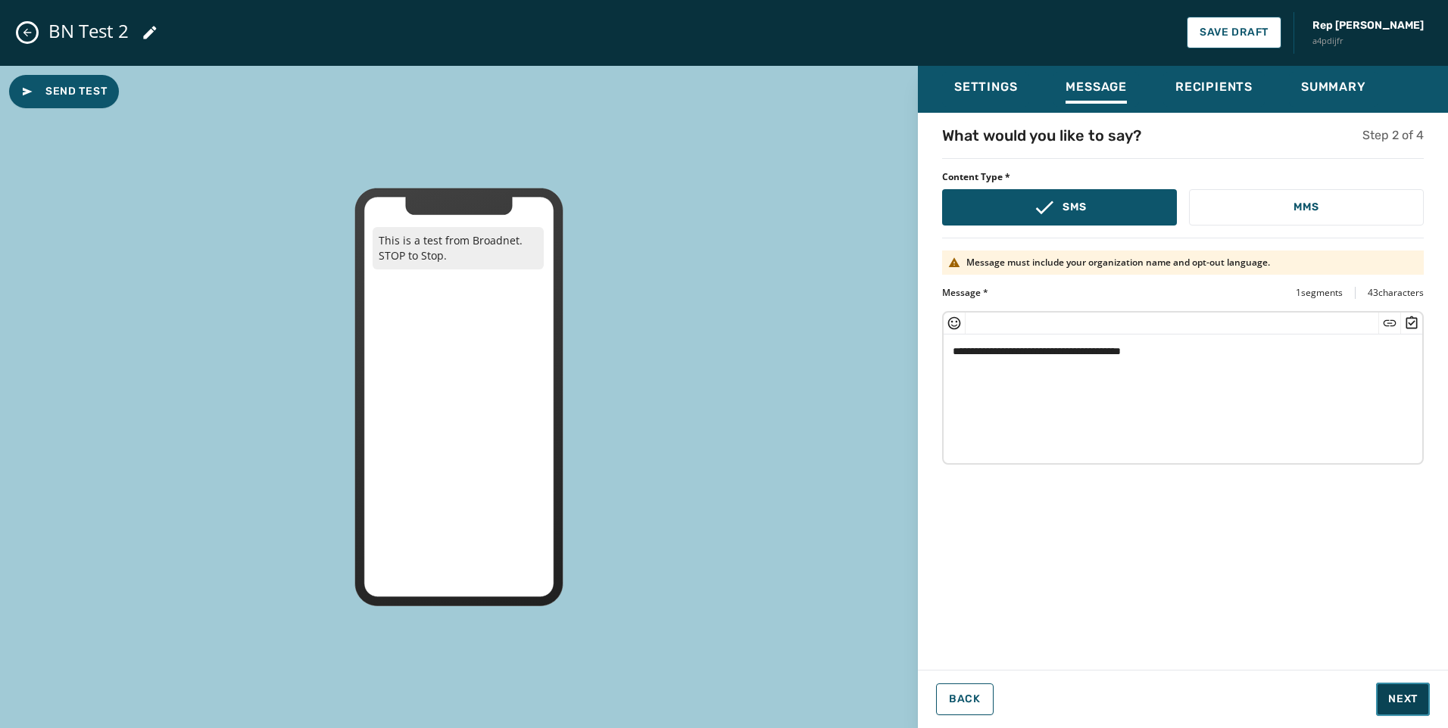
click at [1419, 699] on button "Next" at bounding box center [1403, 699] width 54 height 33
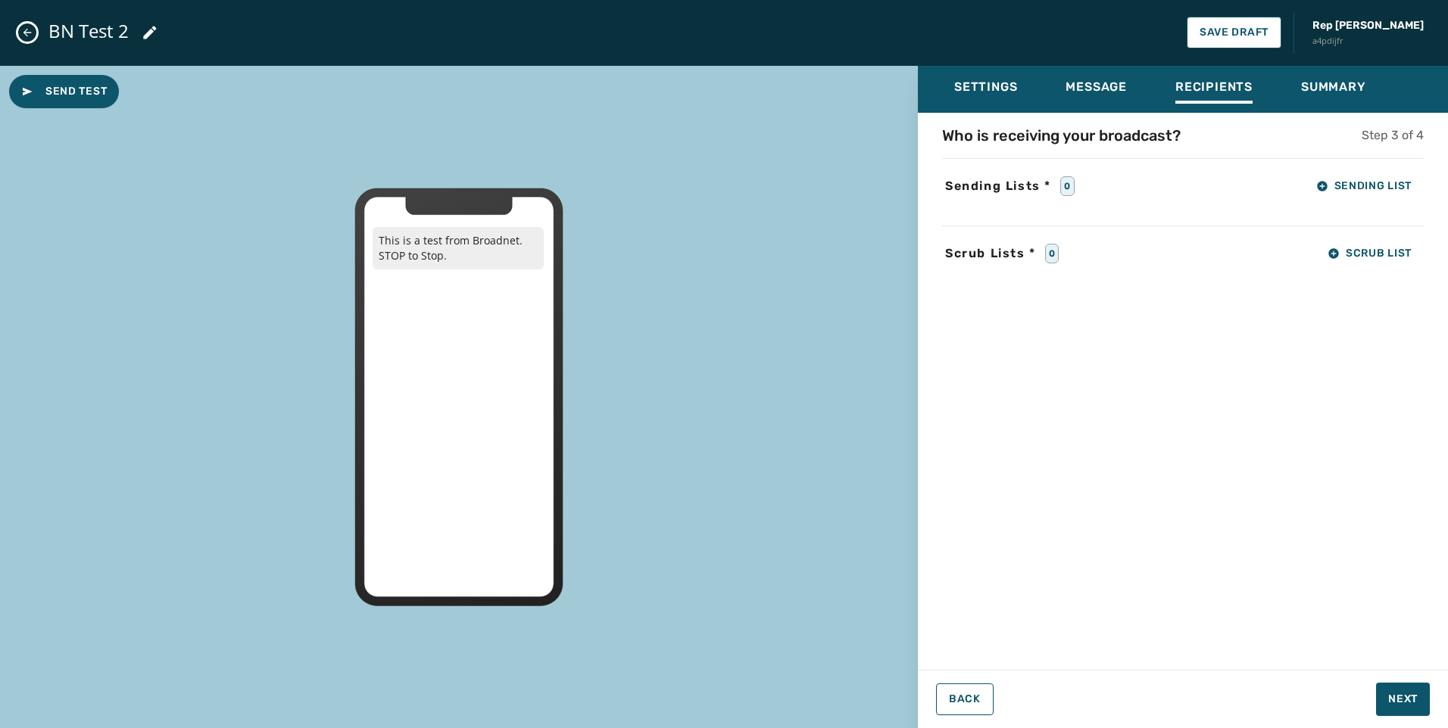
click at [1363, 166] on div "Who is receiving your broadcast? Step 3 of 4 Sending Lists * 0 Sending List Scr…" at bounding box center [1183, 387] width 530 height 524
click at [1366, 182] on span "Sending List" at bounding box center [1363, 186] width 95 height 12
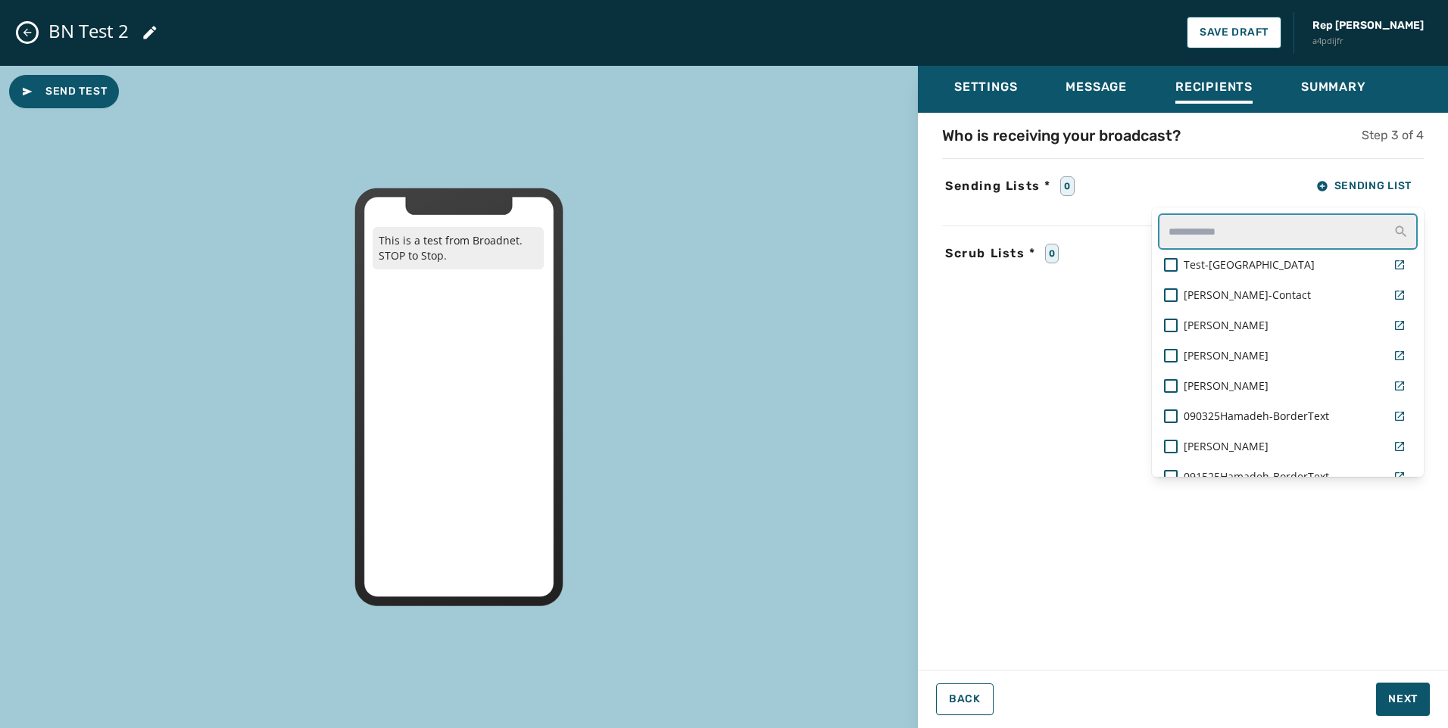
click at [1275, 237] on input "text" at bounding box center [1288, 231] width 260 height 36
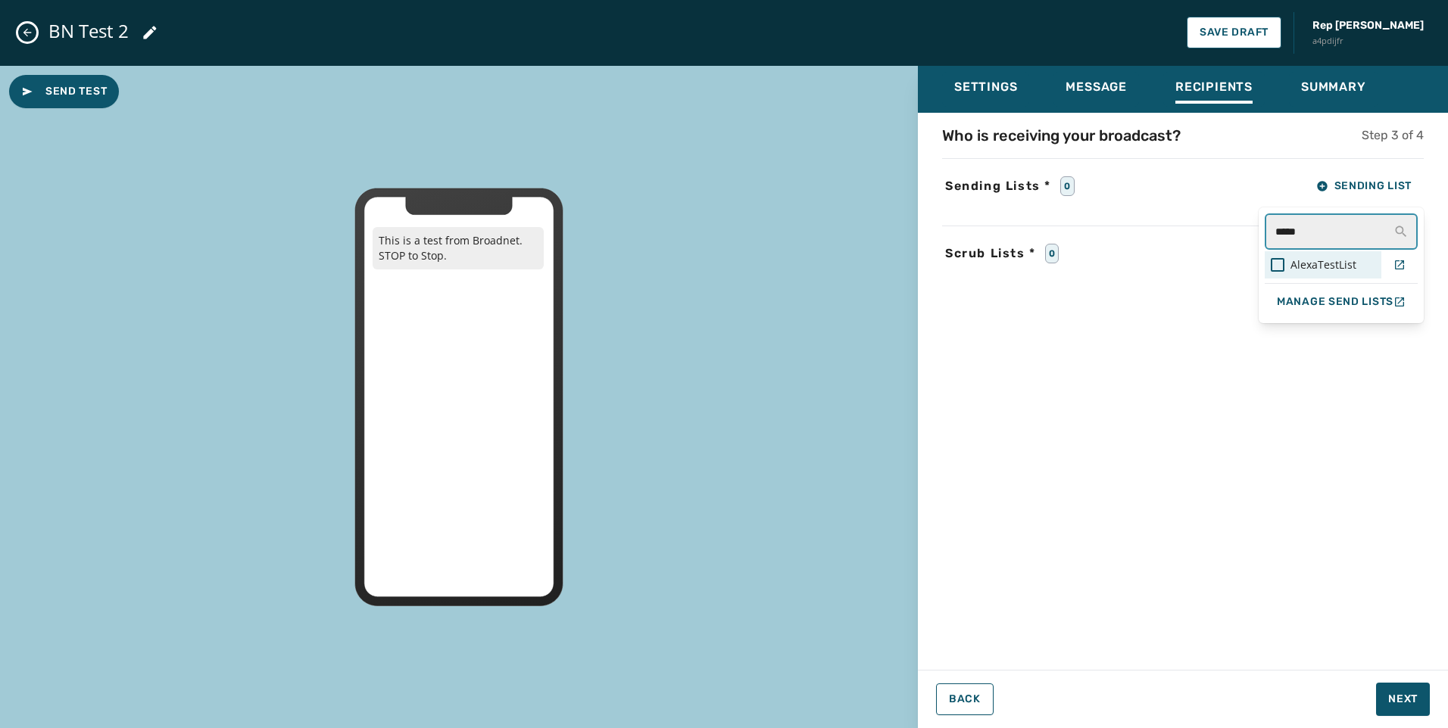
type input "*****"
click at [1269, 266] on div "AlexaTestList" at bounding box center [1322, 264] width 117 height 27
click at [1338, 527] on div "Who is receiving your broadcast? Step 3 of 4 Sending Lists * 1 Sending List ***…" at bounding box center [1183, 387] width 530 height 524
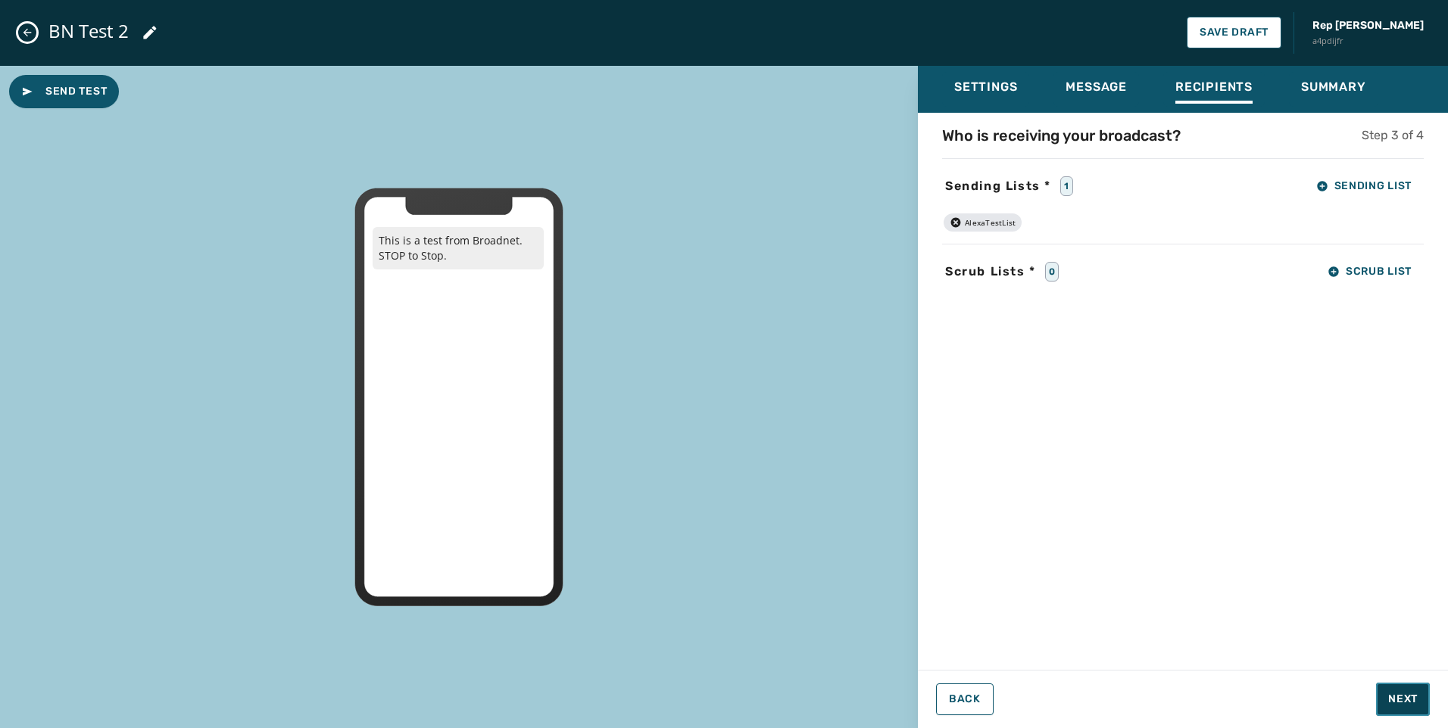
click at [1399, 684] on button "Next" at bounding box center [1403, 699] width 54 height 33
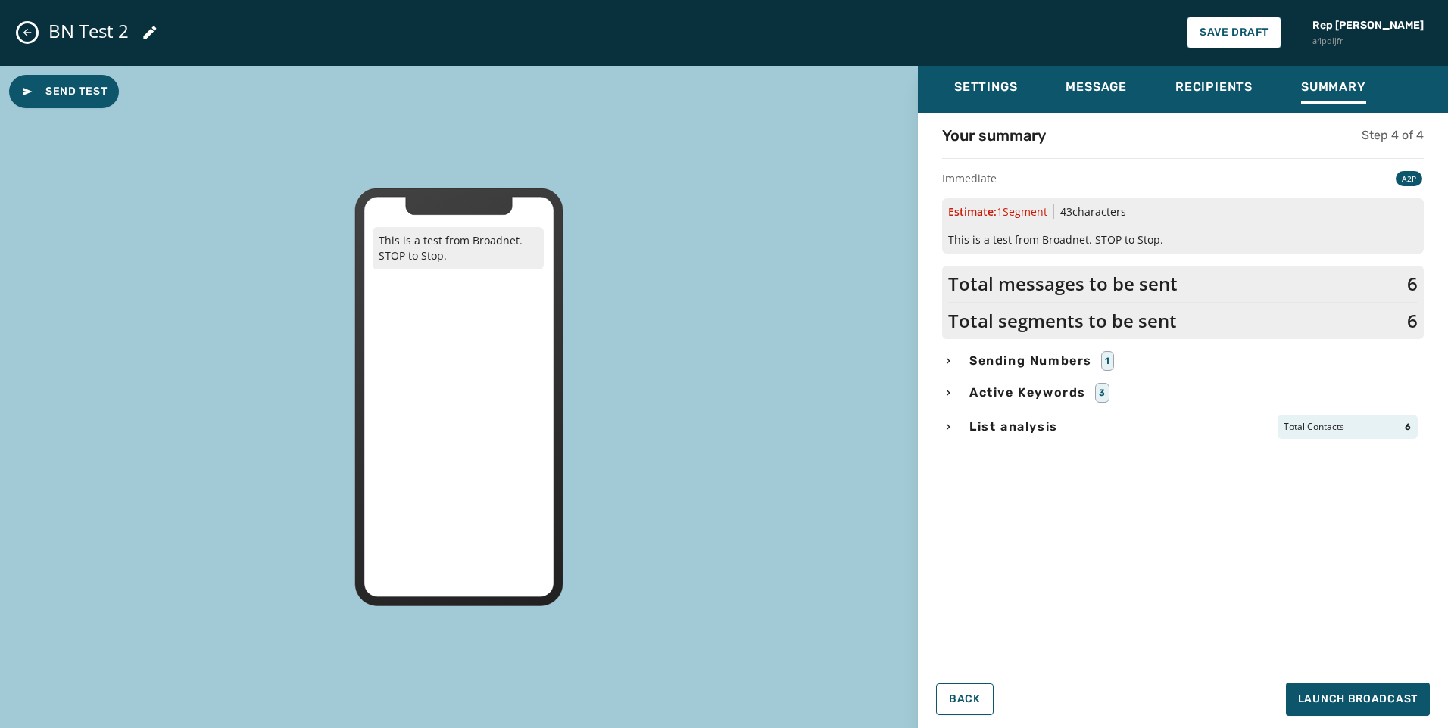
click at [1032, 356] on span "Sending Numbers" at bounding box center [1030, 361] width 129 height 18
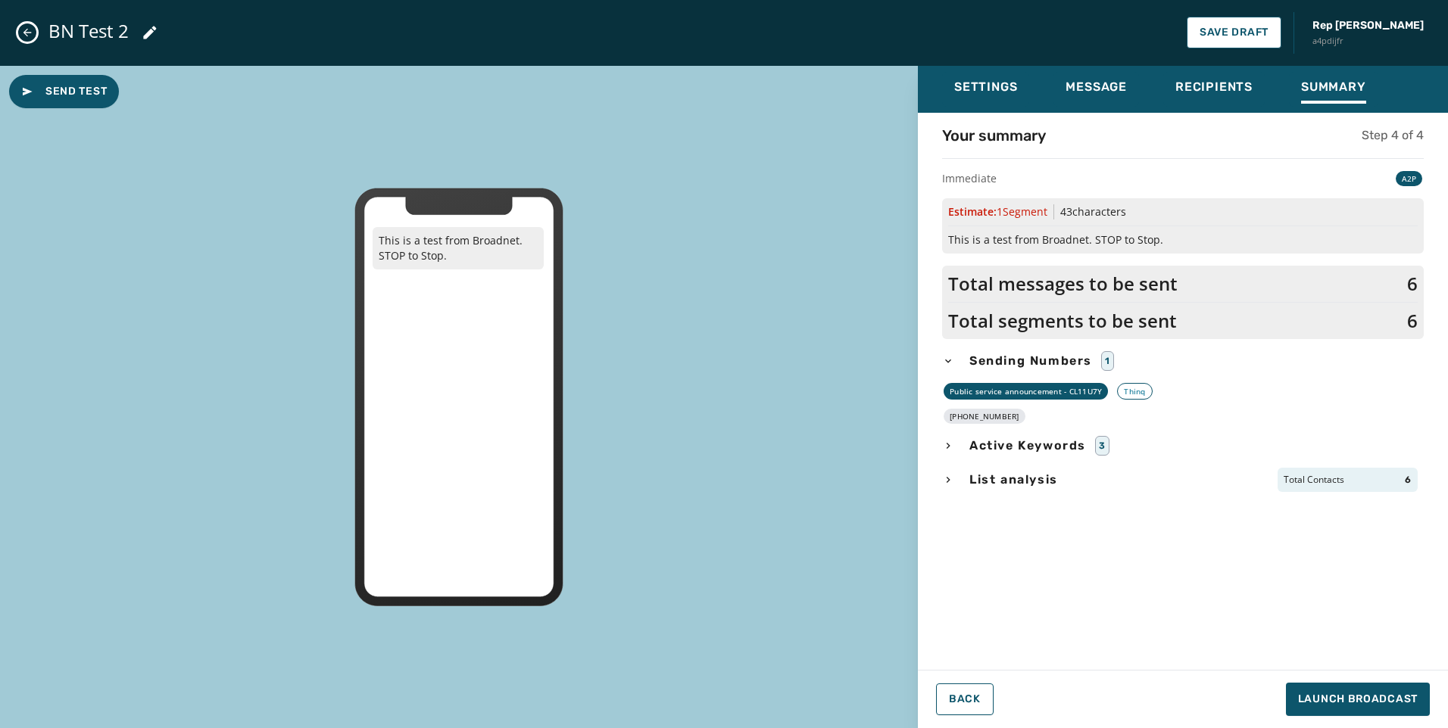
click at [1015, 477] on span "List analysis" at bounding box center [1013, 480] width 95 height 18
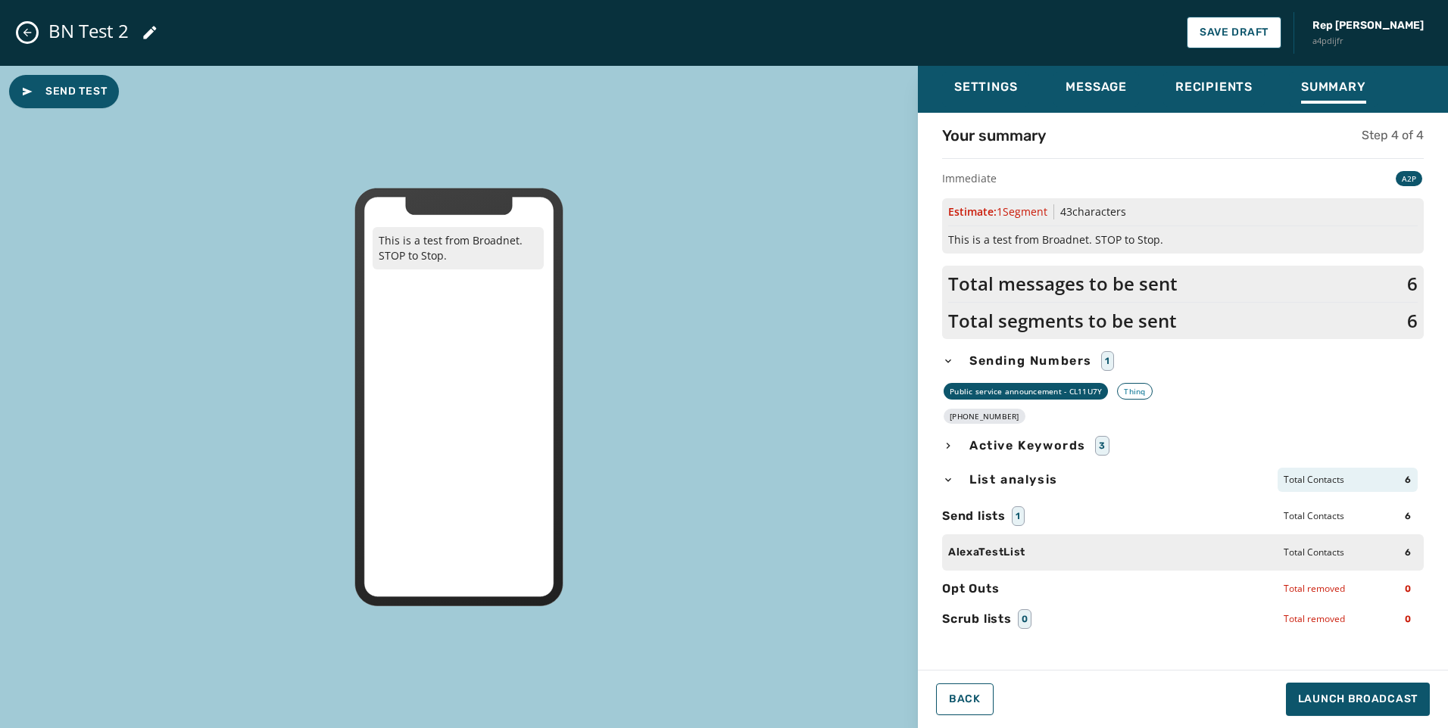
click at [984, 446] on span "Active Keywords" at bounding box center [1027, 446] width 123 height 18
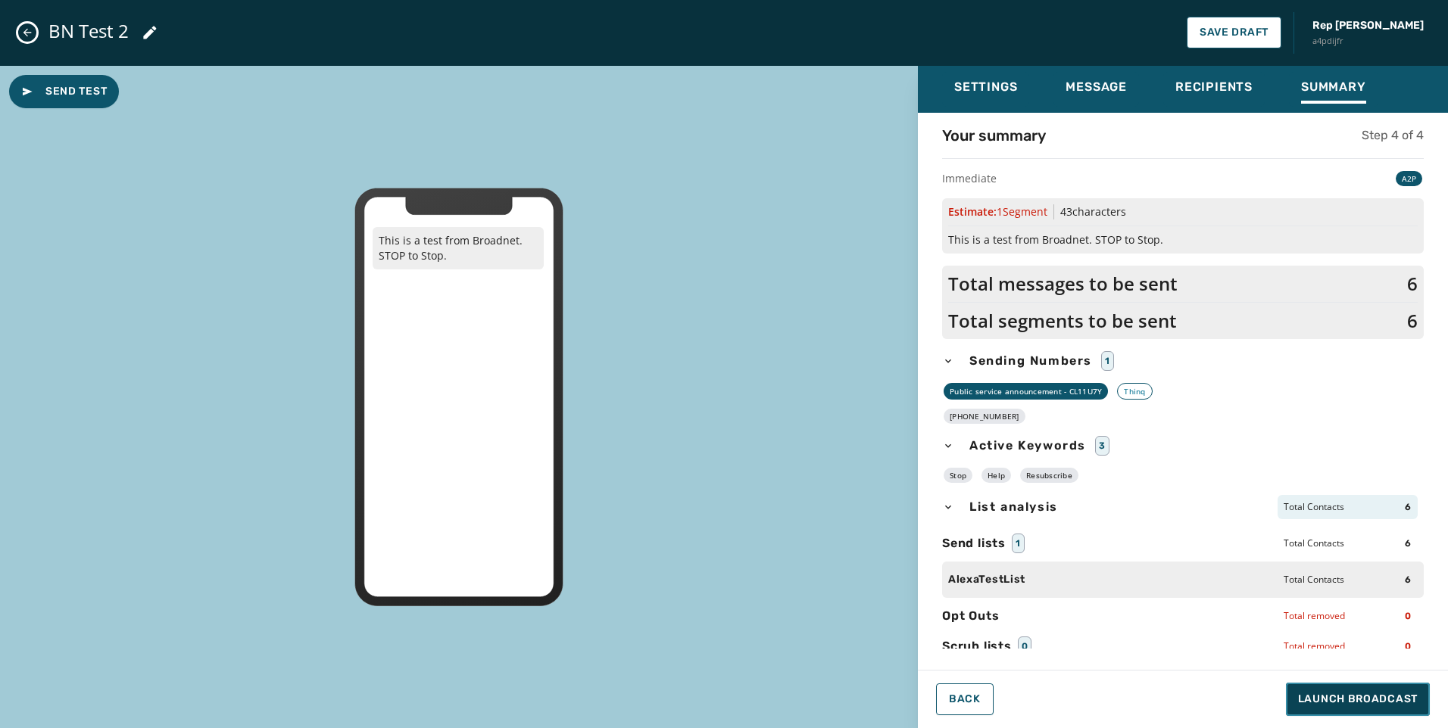
click at [1372, 695] on span "Launch Broadcast" at bounding box center [1358, 699] width 120 height 15
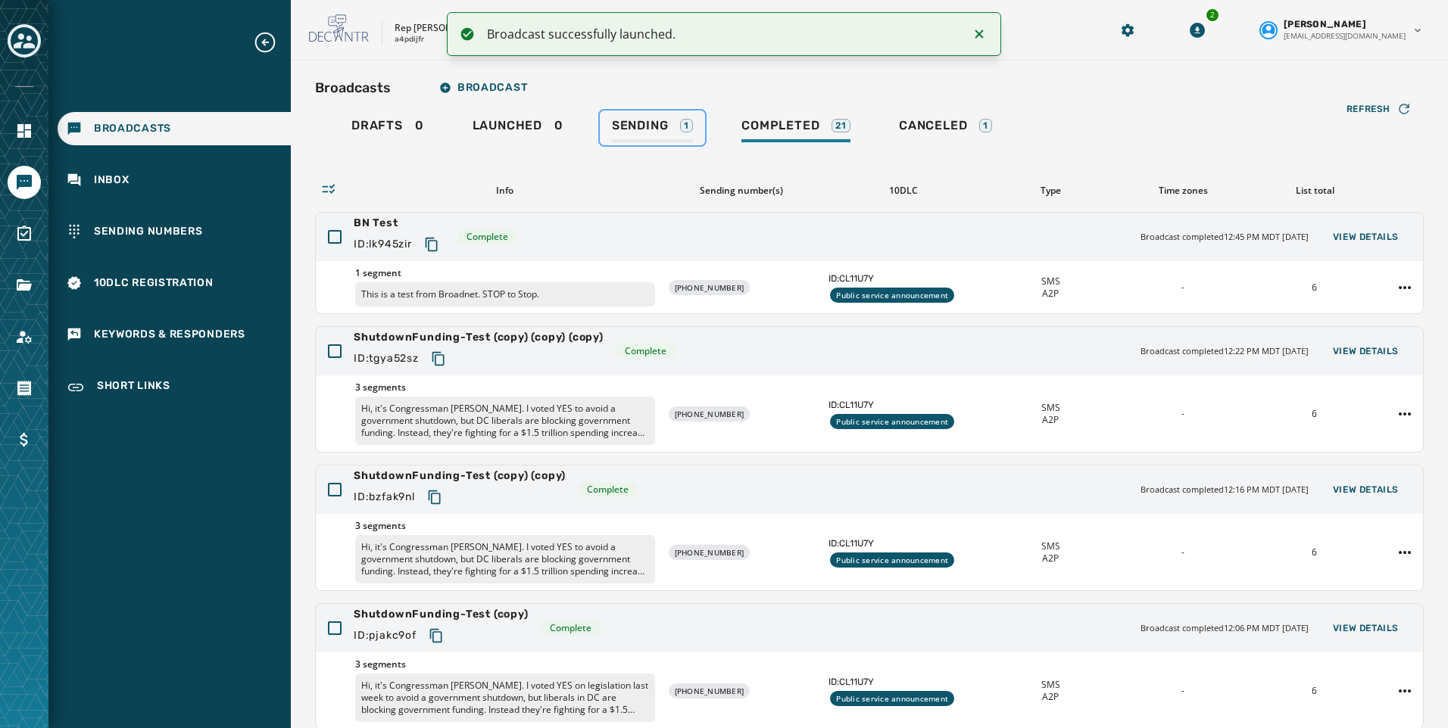
click at [641, 119] on span "Sending" at bounding box center [640, 125] width 57 height 15
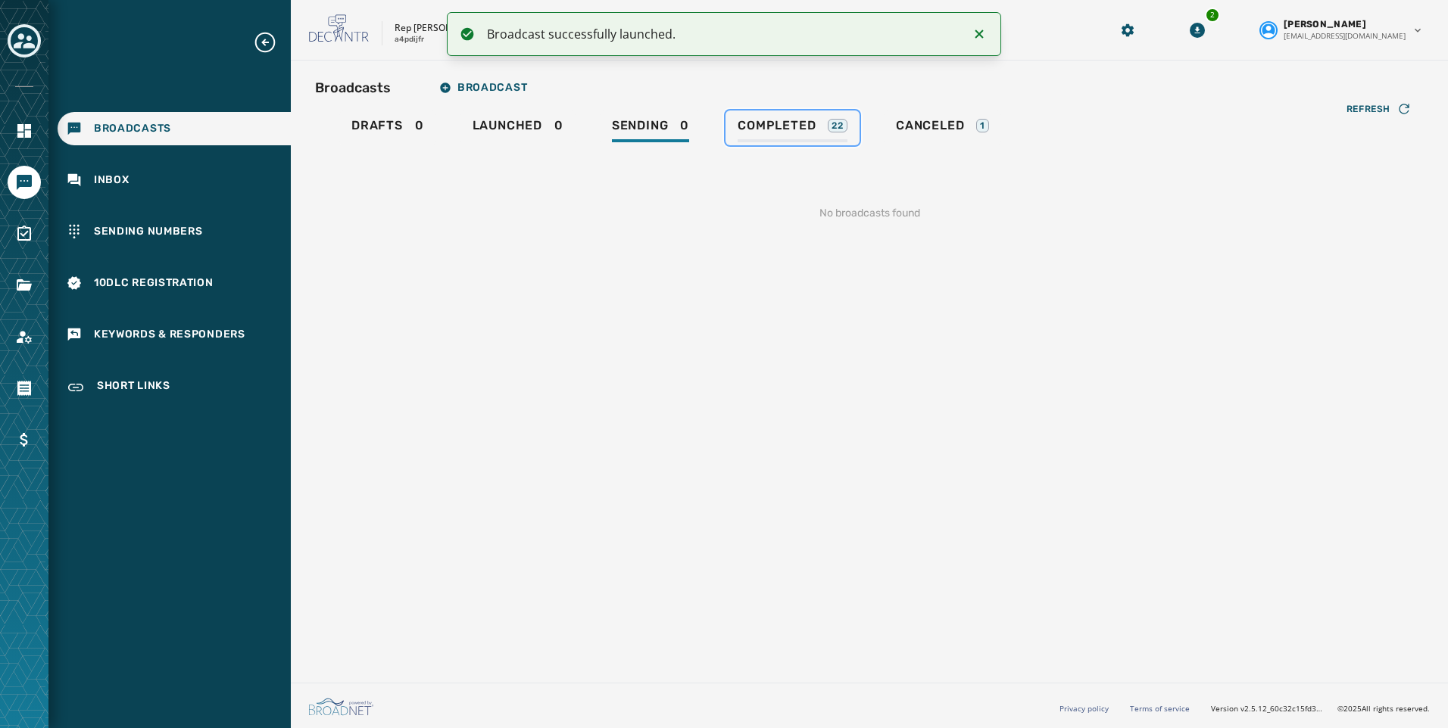
click at [735, 124] on link "Completed 22" at bounding box center [792, 128] width 134 height 35
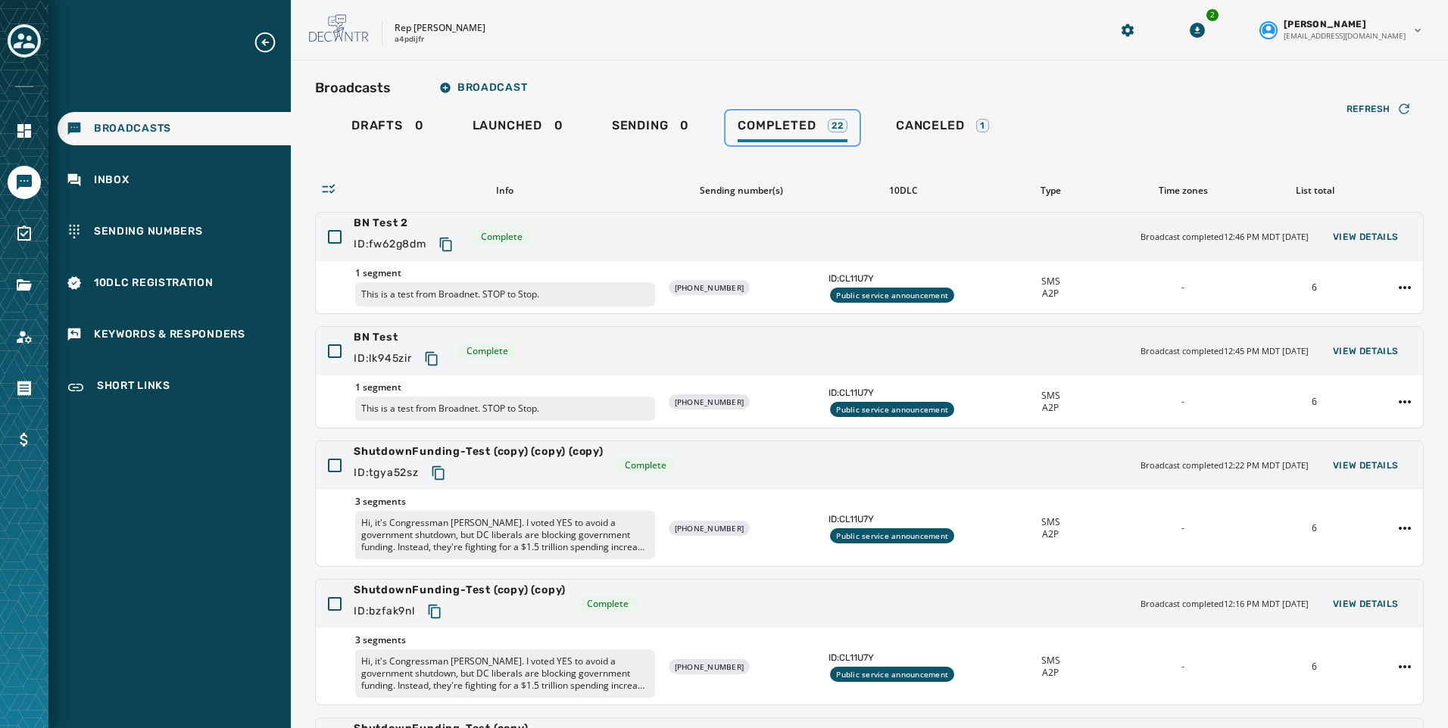
click at [725, 111] on link "Completed 22" at bounding box center [792, 128] width 134 height 35
click at [39, 140] on div at bounding box center [24, 130] width 33 height 33
click at [37, 137] on link "Navigate to Home" at bounding box center [24, 130] width 33 height 33
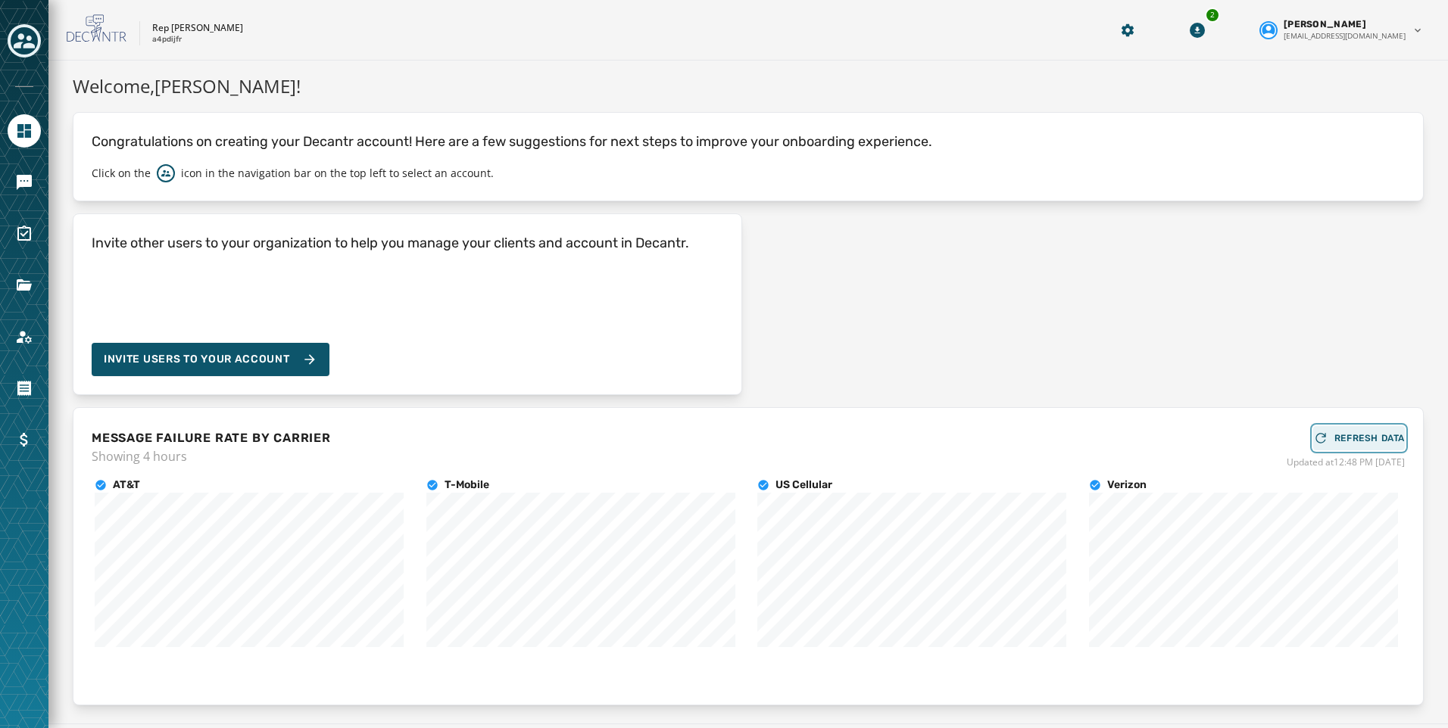
click at [1357, 430] on button "REFRESH DATA" at bounding box center [1359, 438] width 92 height 24
click at [115, 485] on h4 "AT&T" at bounding box center [126, 485] width 27 height 15
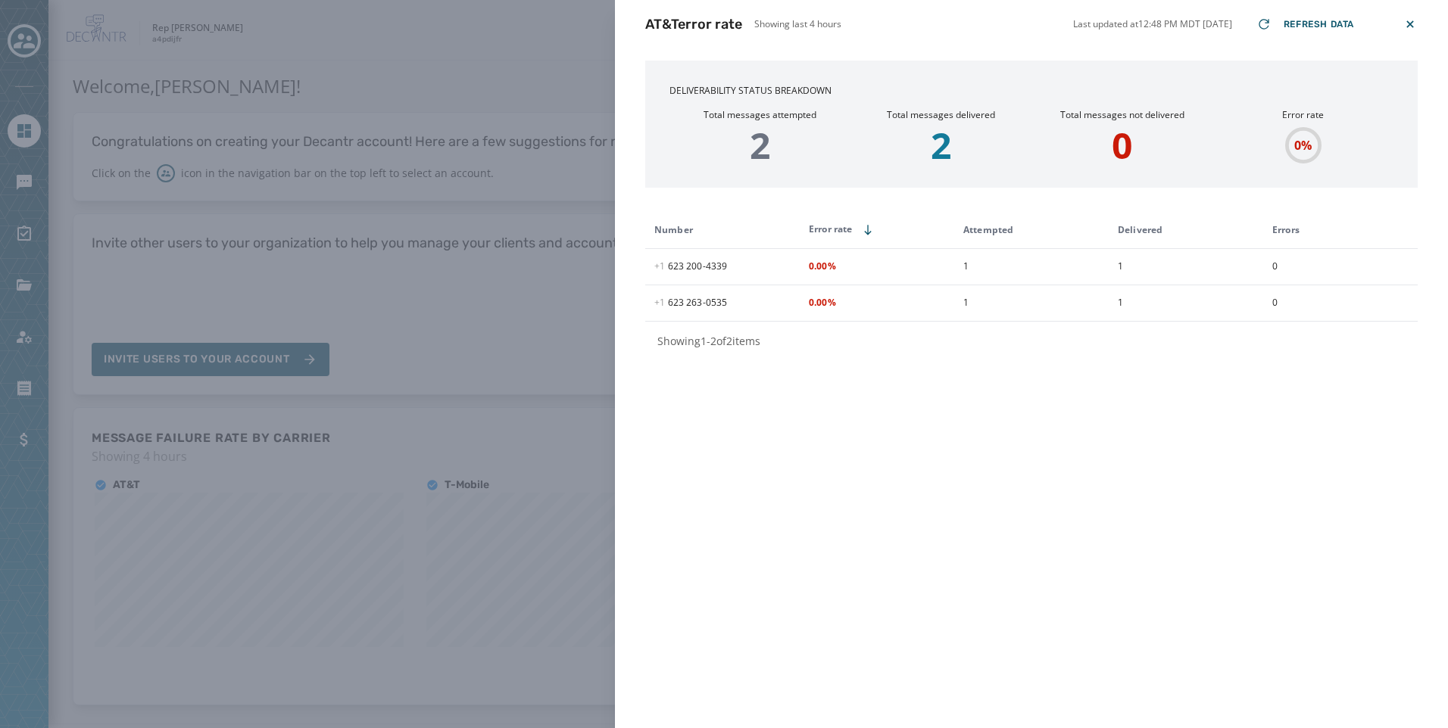
click at [323, 560] on div "AT&T error rate Showing last 4 hours Last updated at 12:48 PM MDT 9/30/2025 Ref…" at bounding box center [724, 364] width 1448 height 728
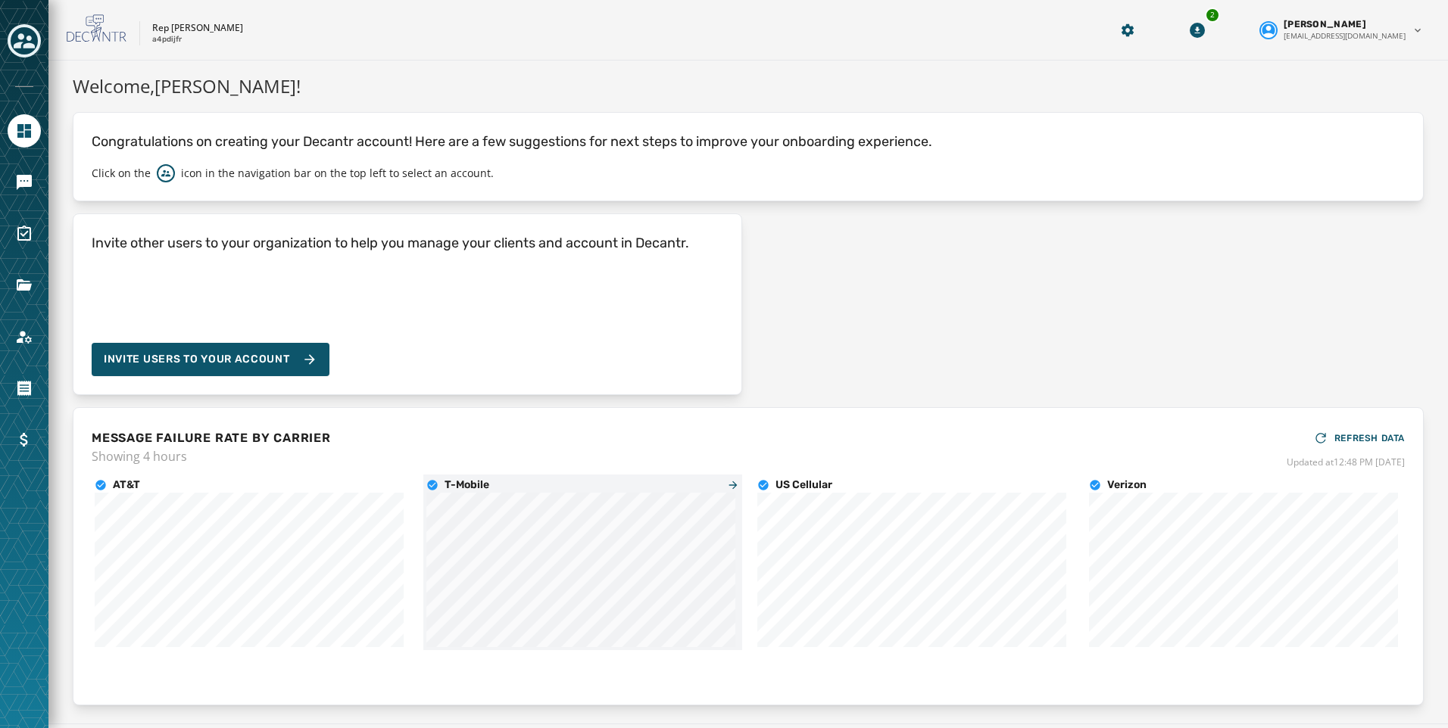
click at [455, 487] on h4 "T-Mobile" at bounding box center [466, 485] width 45 height 15
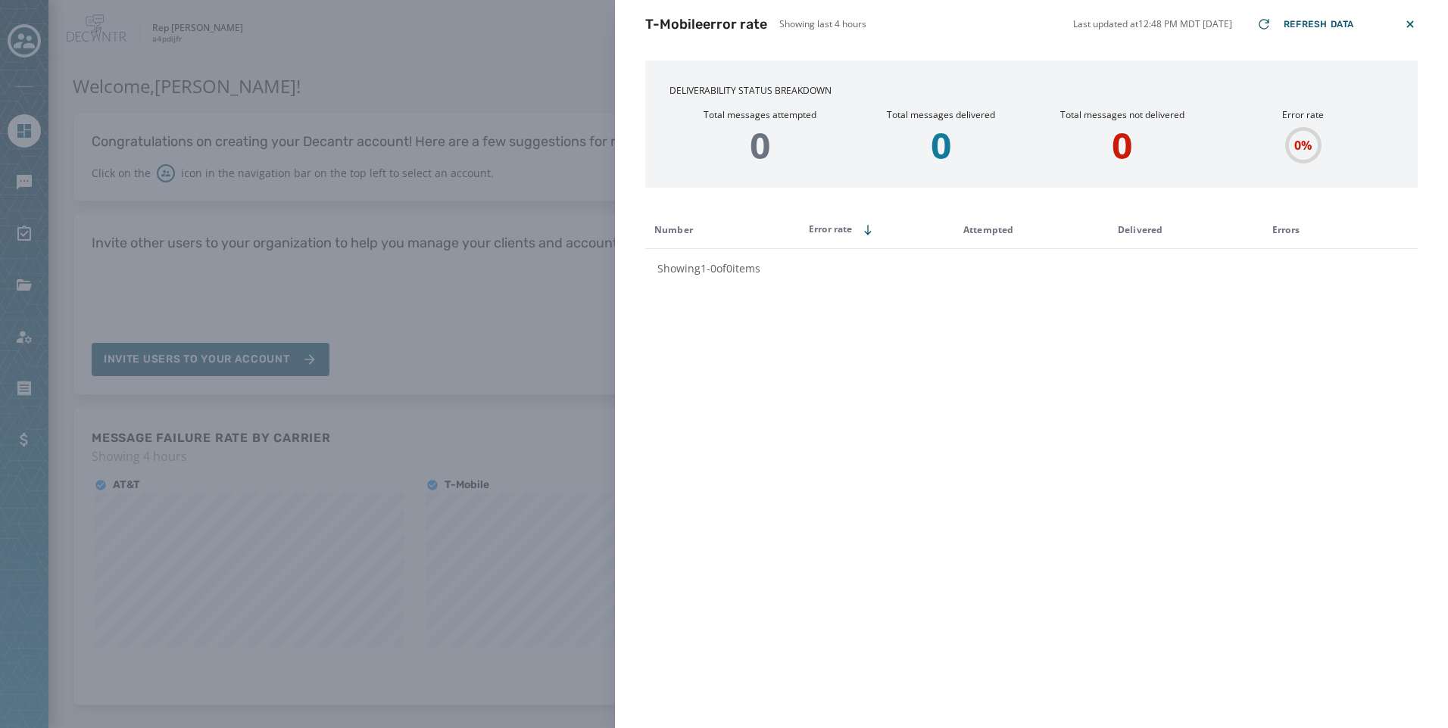
click at [491, 447] on div "T-Mobile error rate Showing last 4 hours Last updated at 12:48 PM MDT 9/30/2025…" at bounding box center [724, 364] width 1448 height 728
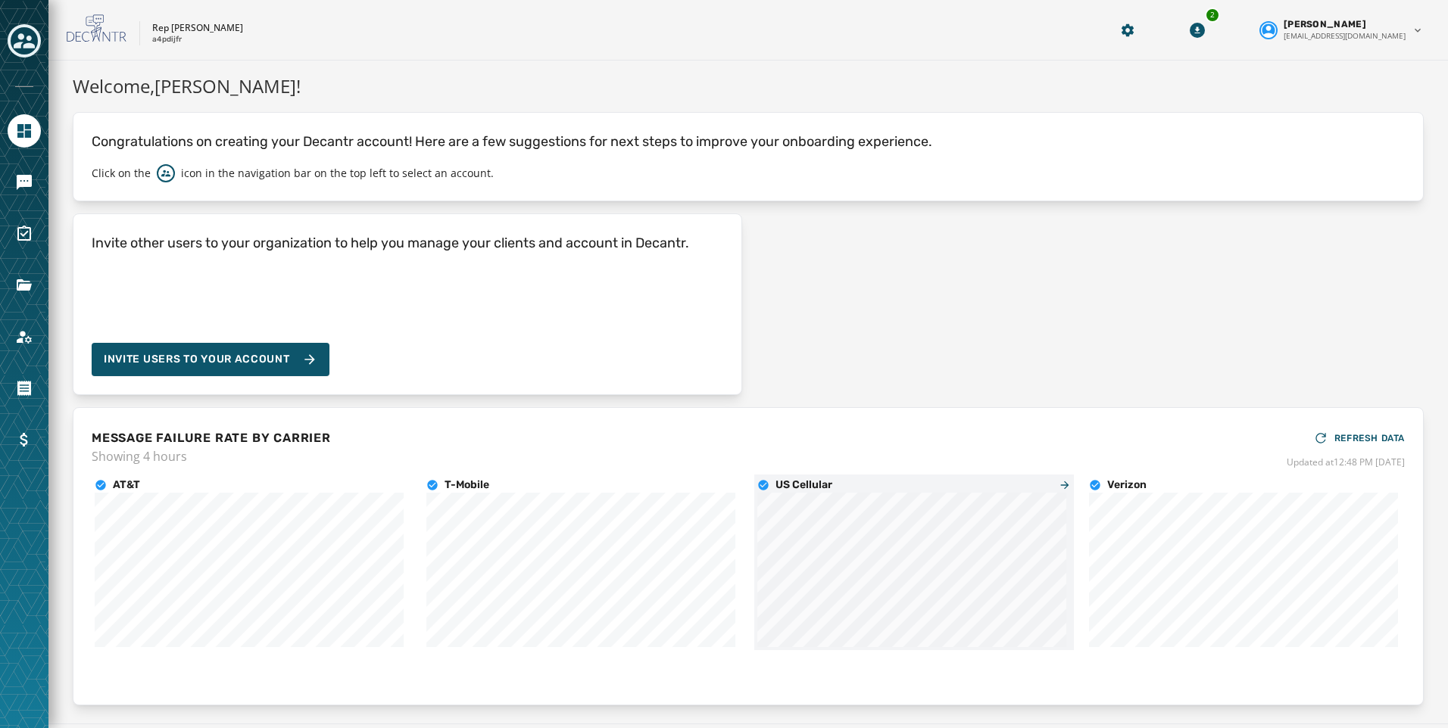
click at [786, 489] on h4 "US Cellular" at bounding box center [803, 485] width 57 height 15
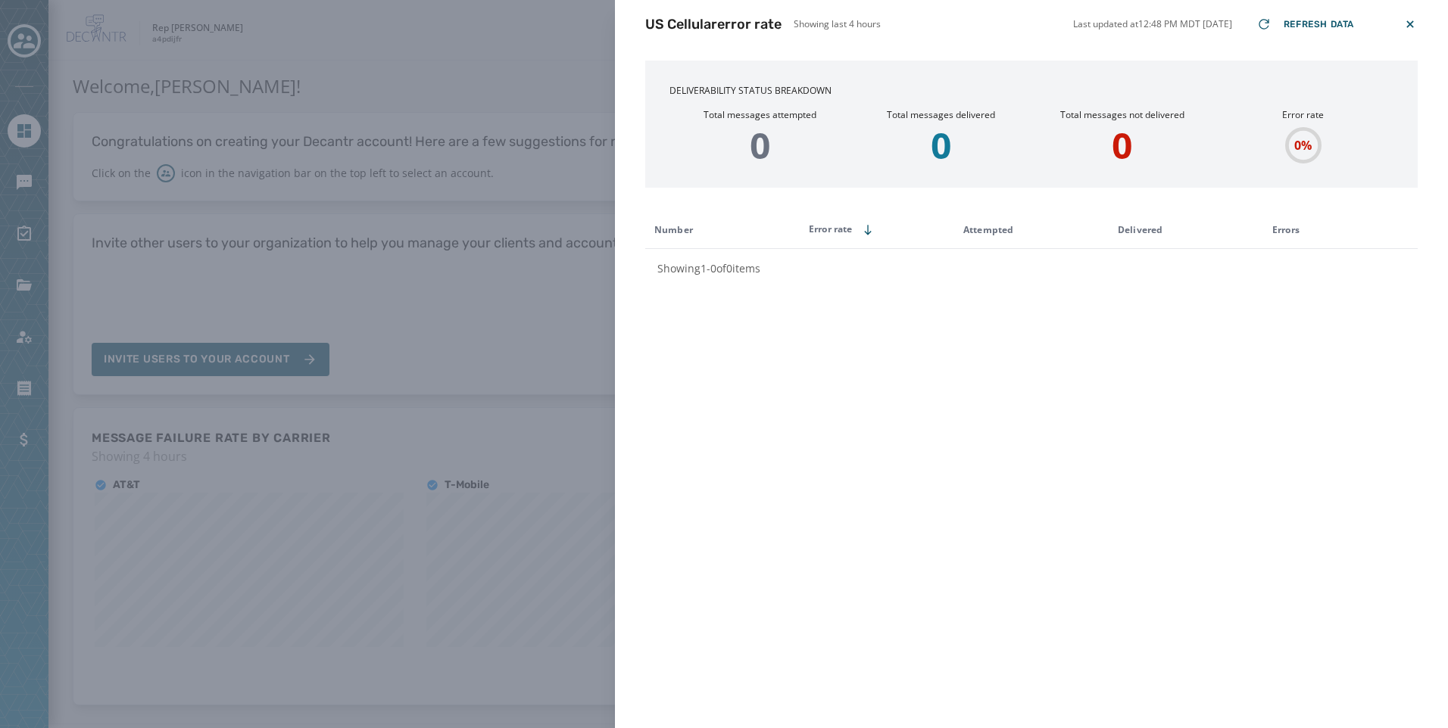
click at [529, 520] on div "US Cellular error rate Showing last 4 hours Last updated at 12:48 PM MDT 9/30/2…" at bounding box center [724, 364] width 1448 height 728
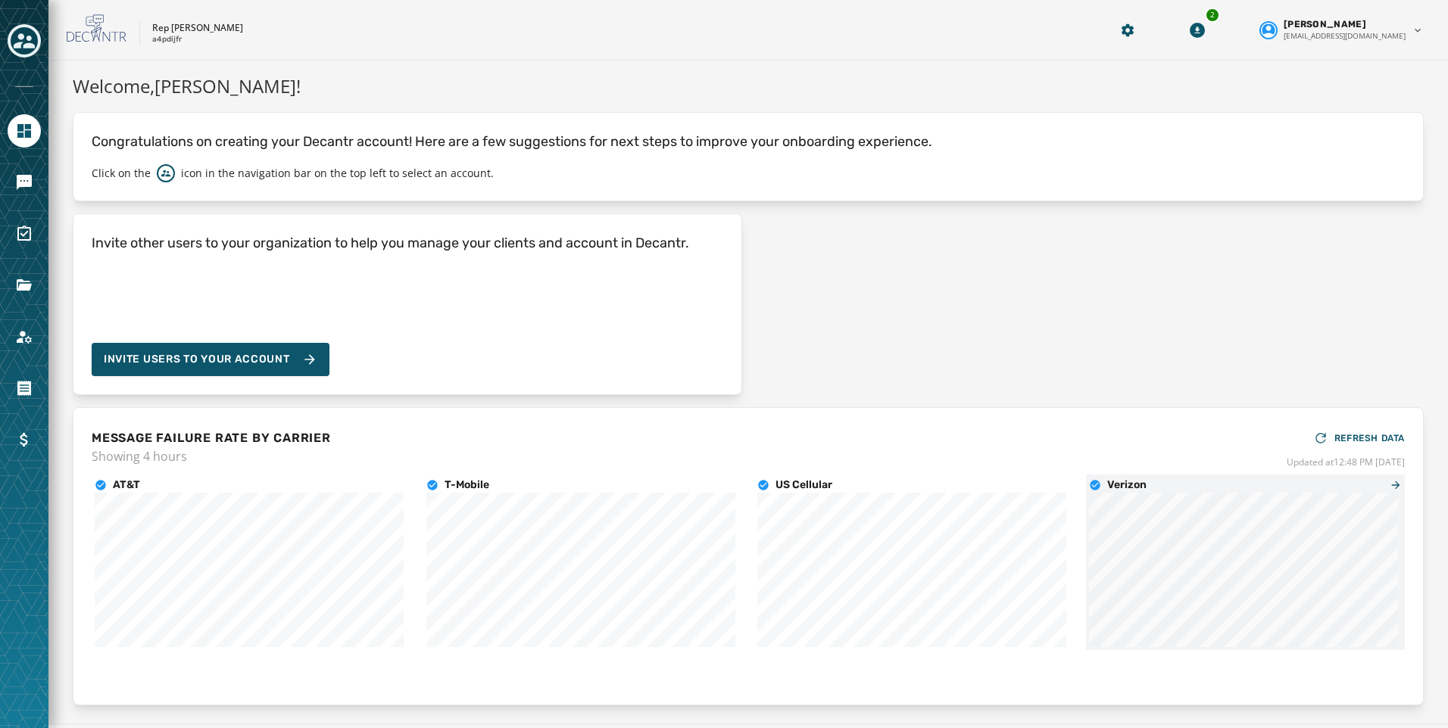
click at [1107, 485] on h4 "Verizon" at bounding box center [1126, 485] width 39 height 15
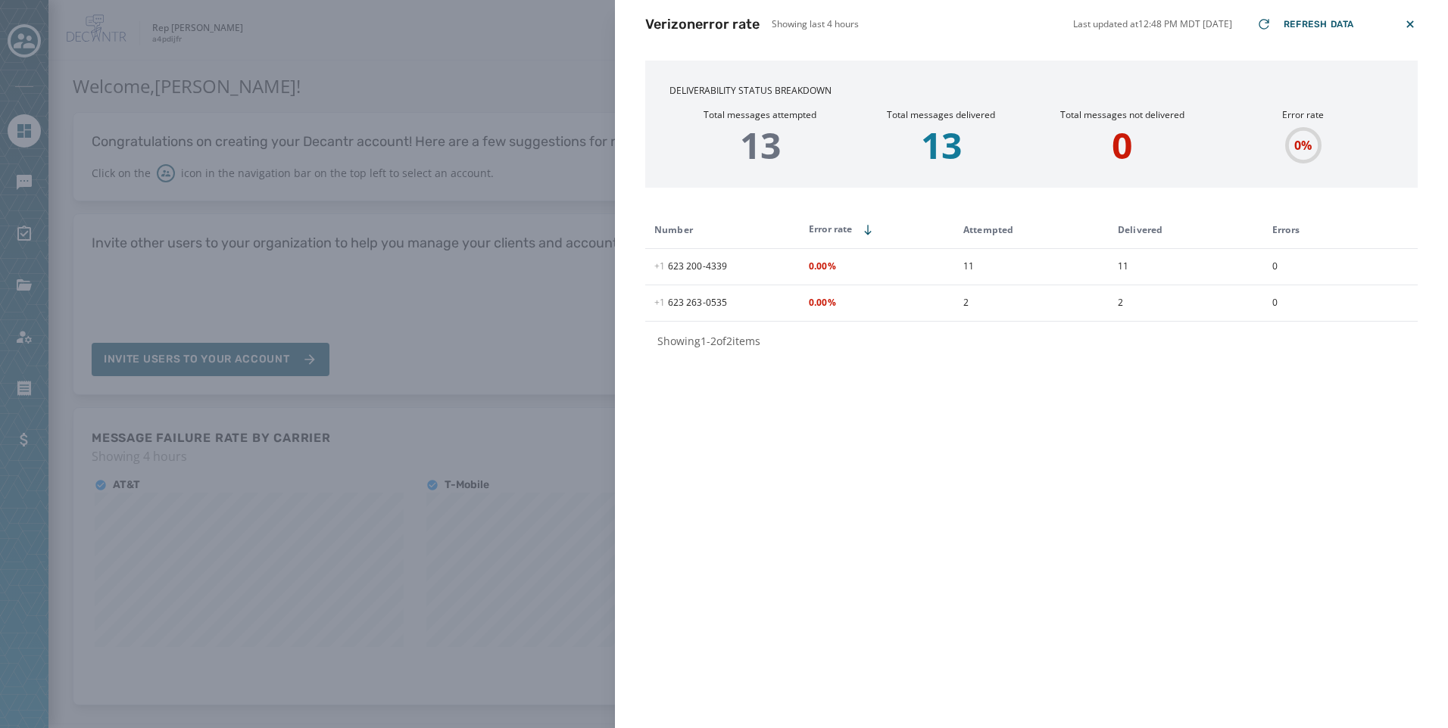
click at [459, 466] on div "Verizon error rate Showing last 4 hours Last updated at 12:48 PM MDT 9/30/2025 …" at bounding box center [724, 364] width 1448 height 728
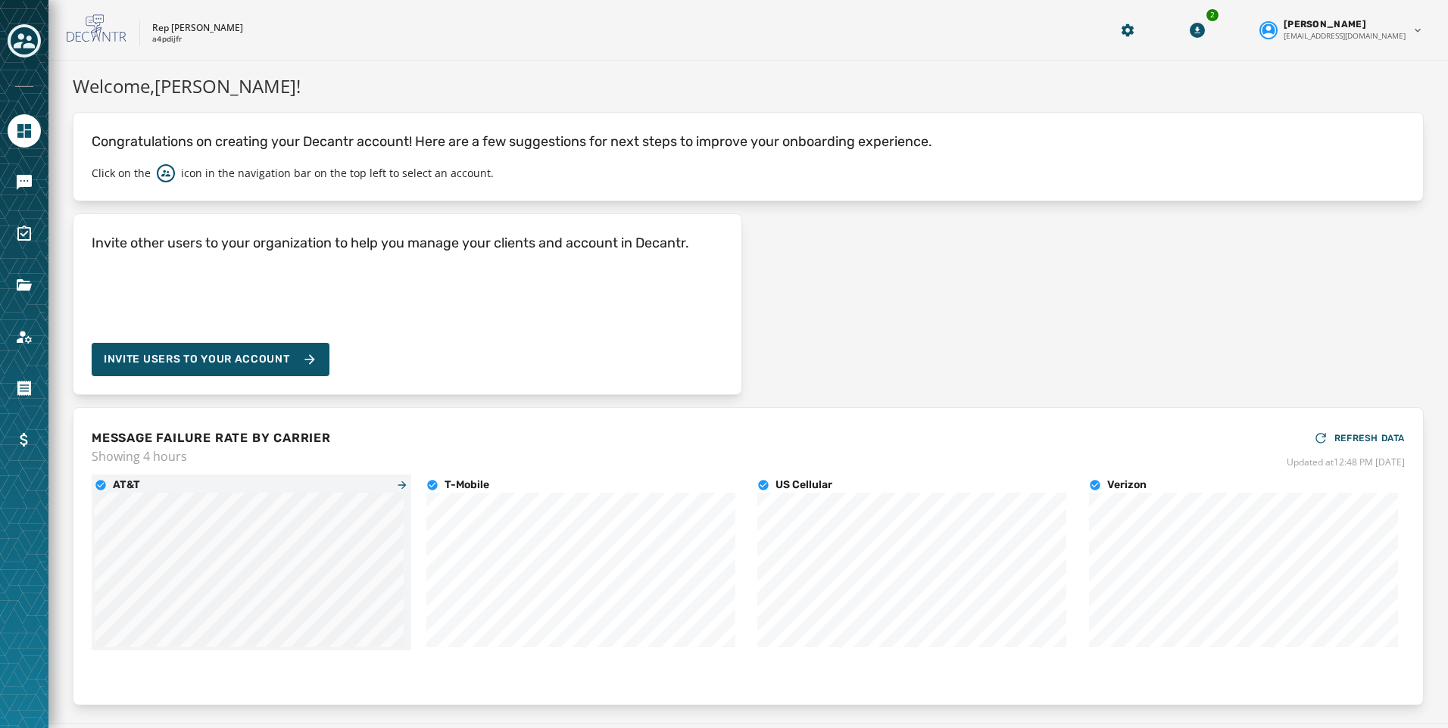
click at [107, 485] on div "AT&T" at bounding box center [117, 485] width 45 height 15
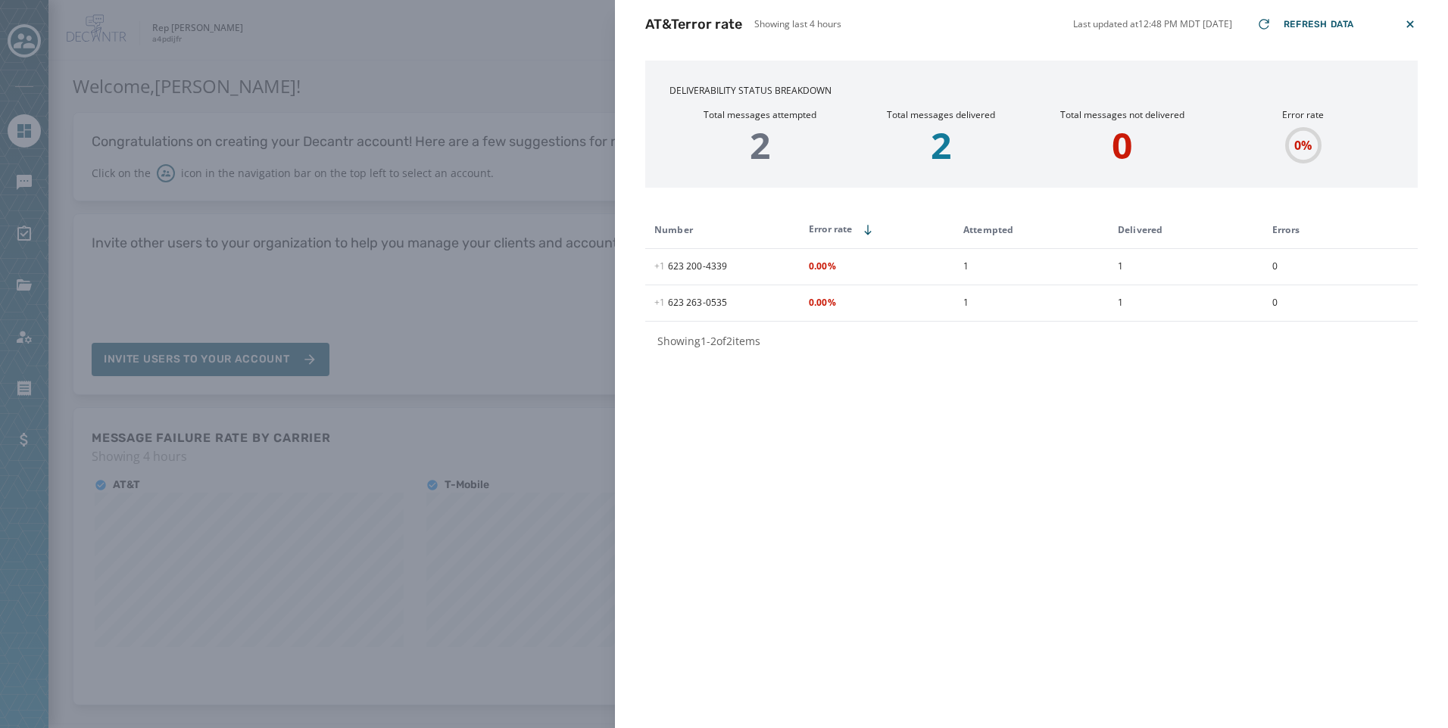
click at [1407, 23] on icon at bounding box center [1409, 24] width 15 height 15
